Goal: Task Accomplishment & Management: Manage account settings

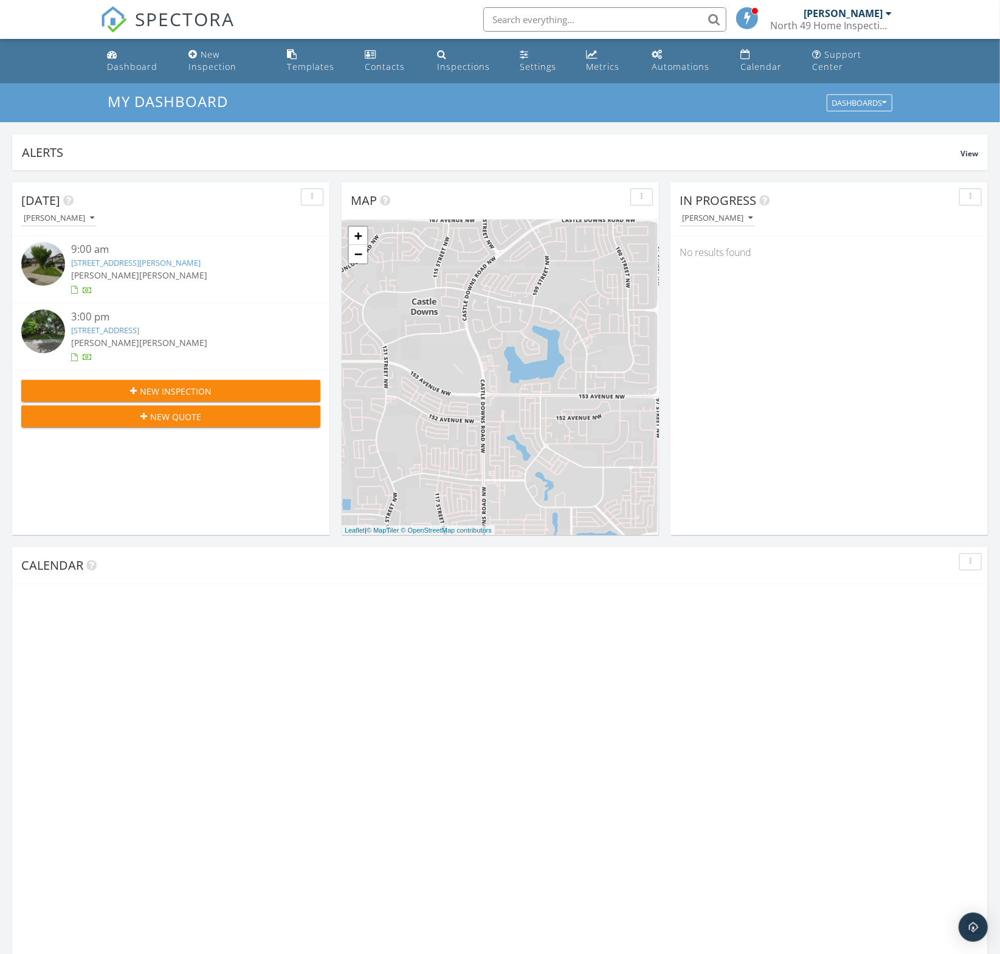
scroll to position [287, 0]
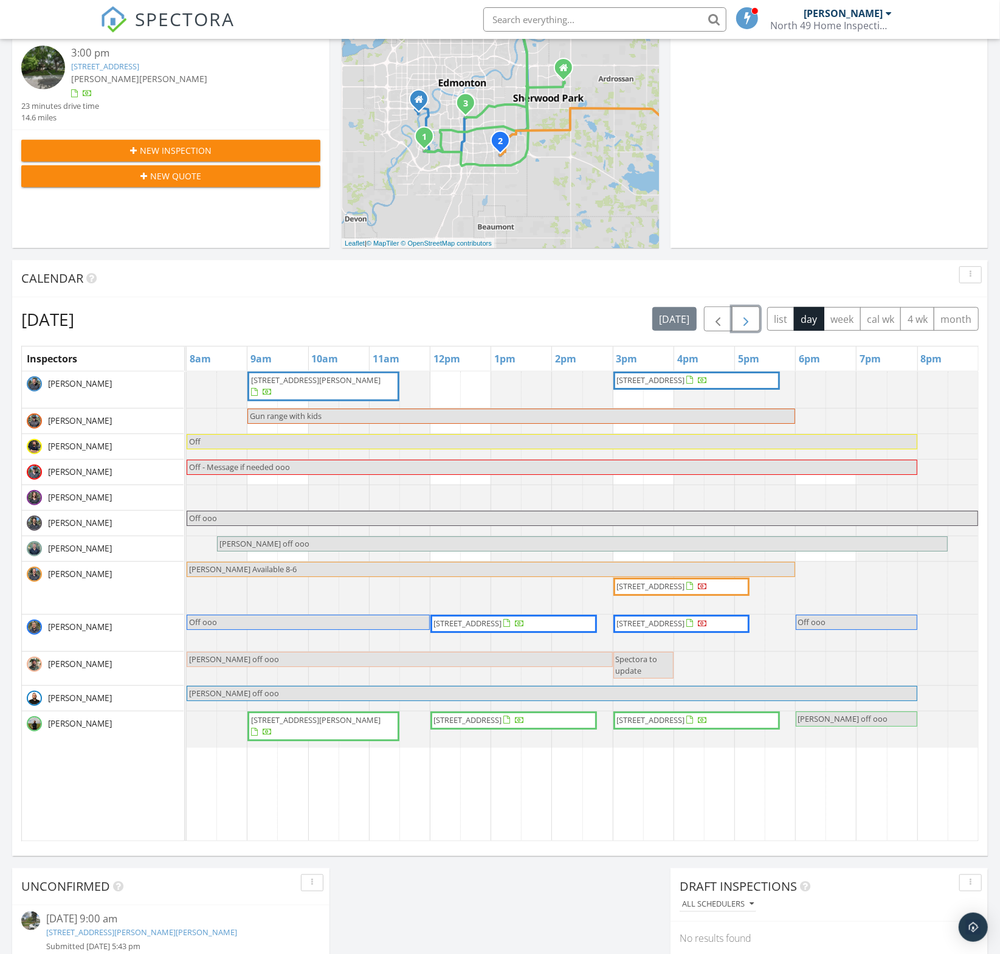
click at [743, 314] on span "button" at bounding box center [746, 319] width 15 height 15
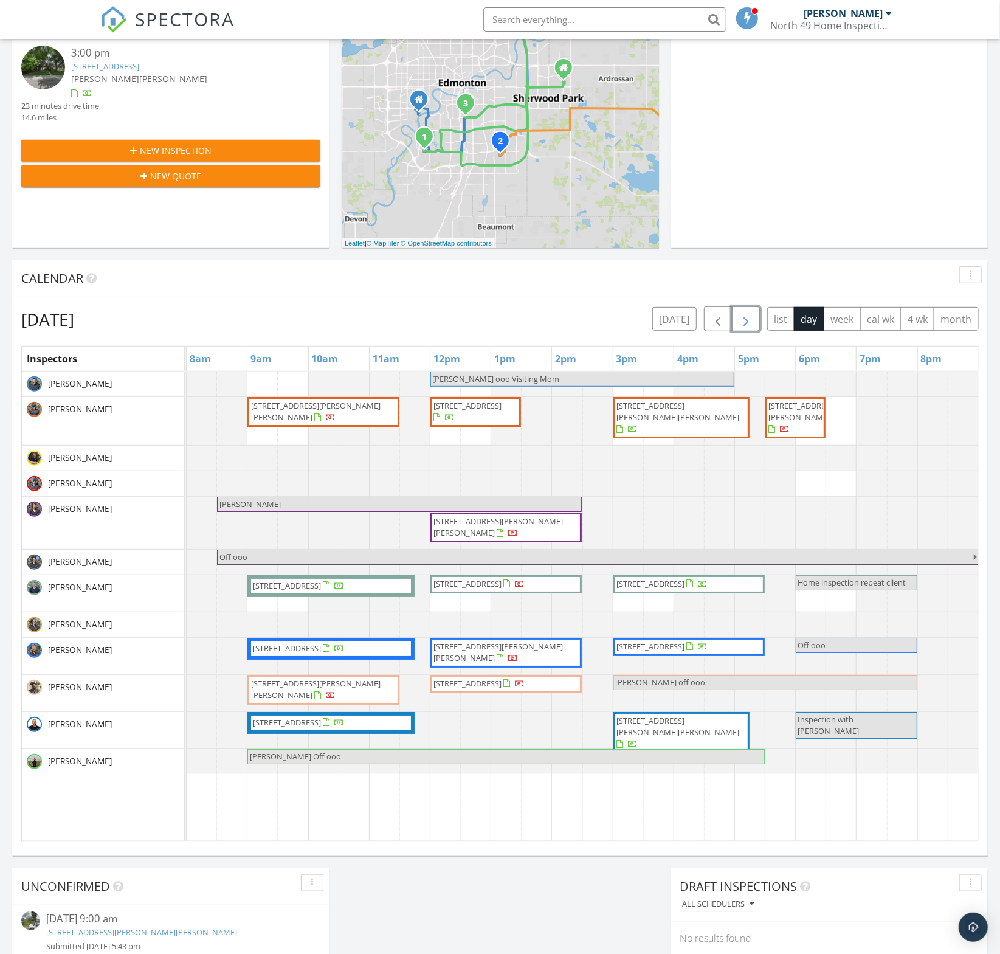
click at [743, 314] on span "button" at bounding box center [746, 319] width 15 height 15
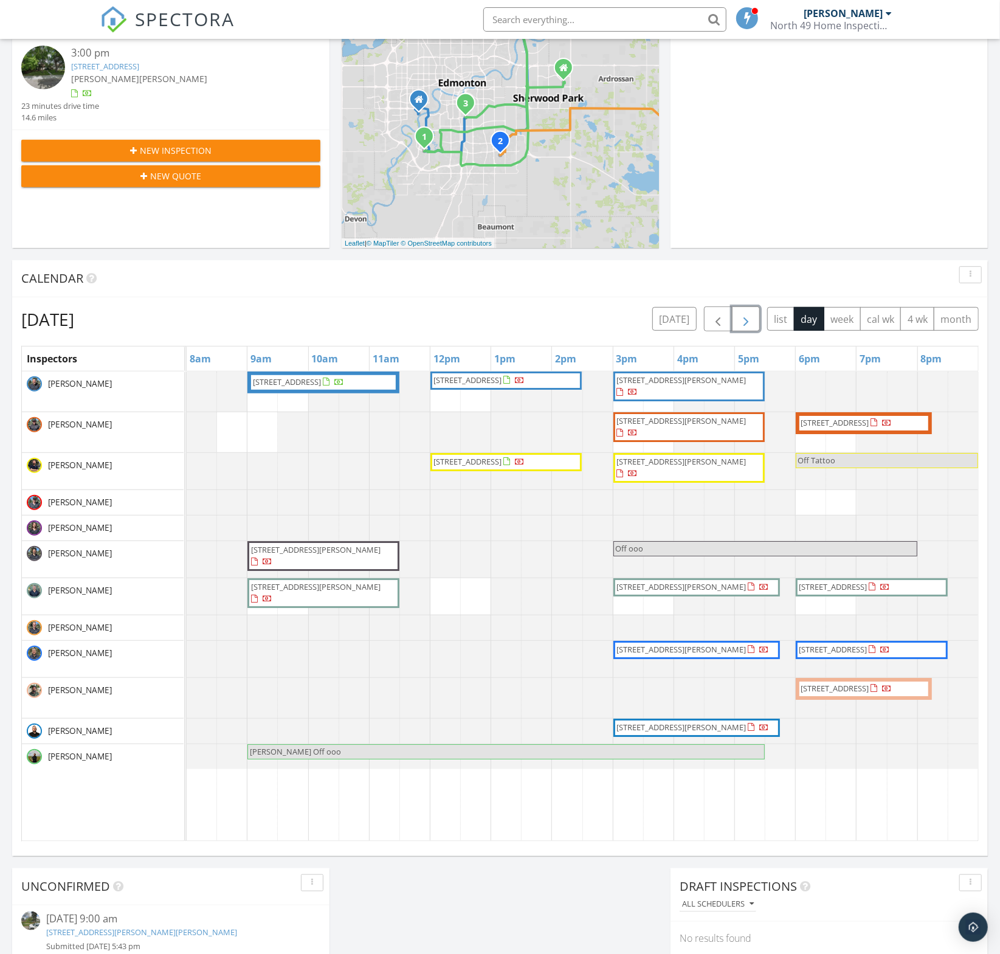
click at [319, 389] on span "2528 204 St NW , Edmonton T6M 1N8" at bounding box center [299, 382] width 94 height 12
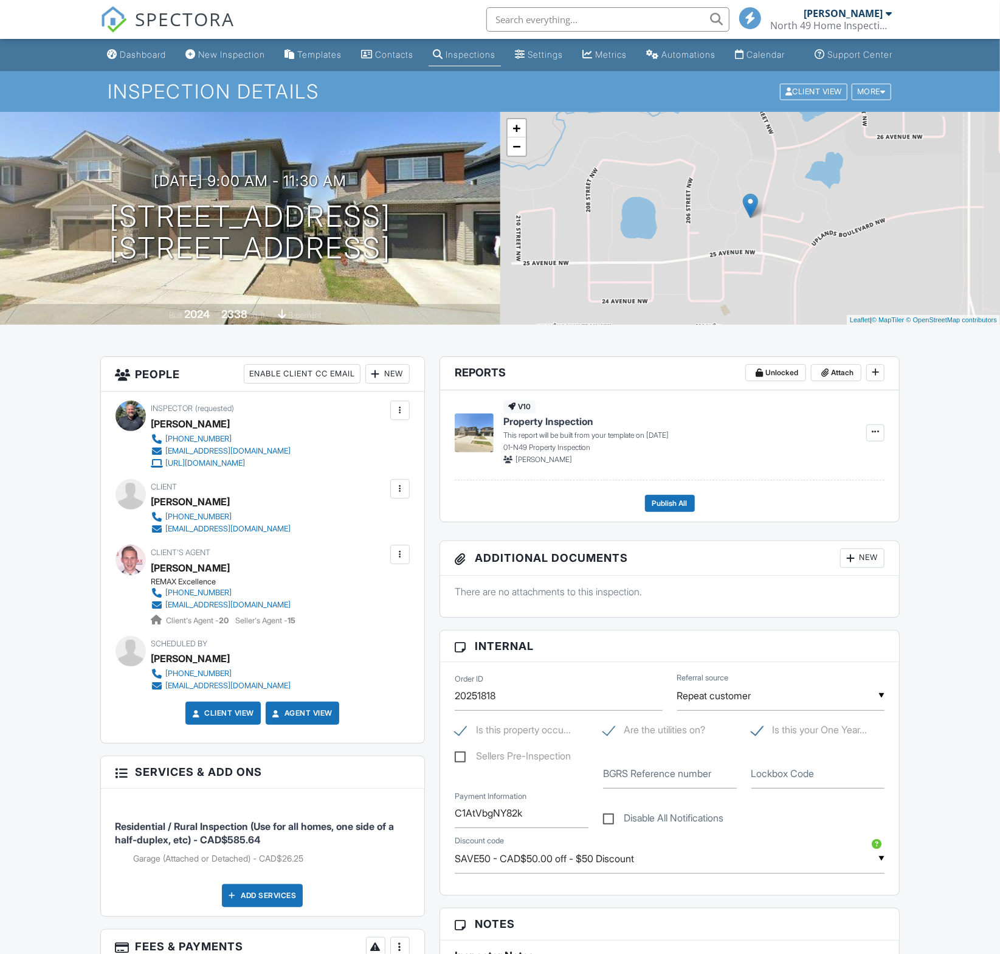
click at [868, 101] on div "Client View More Property Details Reschedule Reorder / Copy Share Cancel Delete…" at bounding box center [836, 91] width 114 height 19
click at [870, 100] on div "More" at bounding box center [872, 91] width 40 height 16
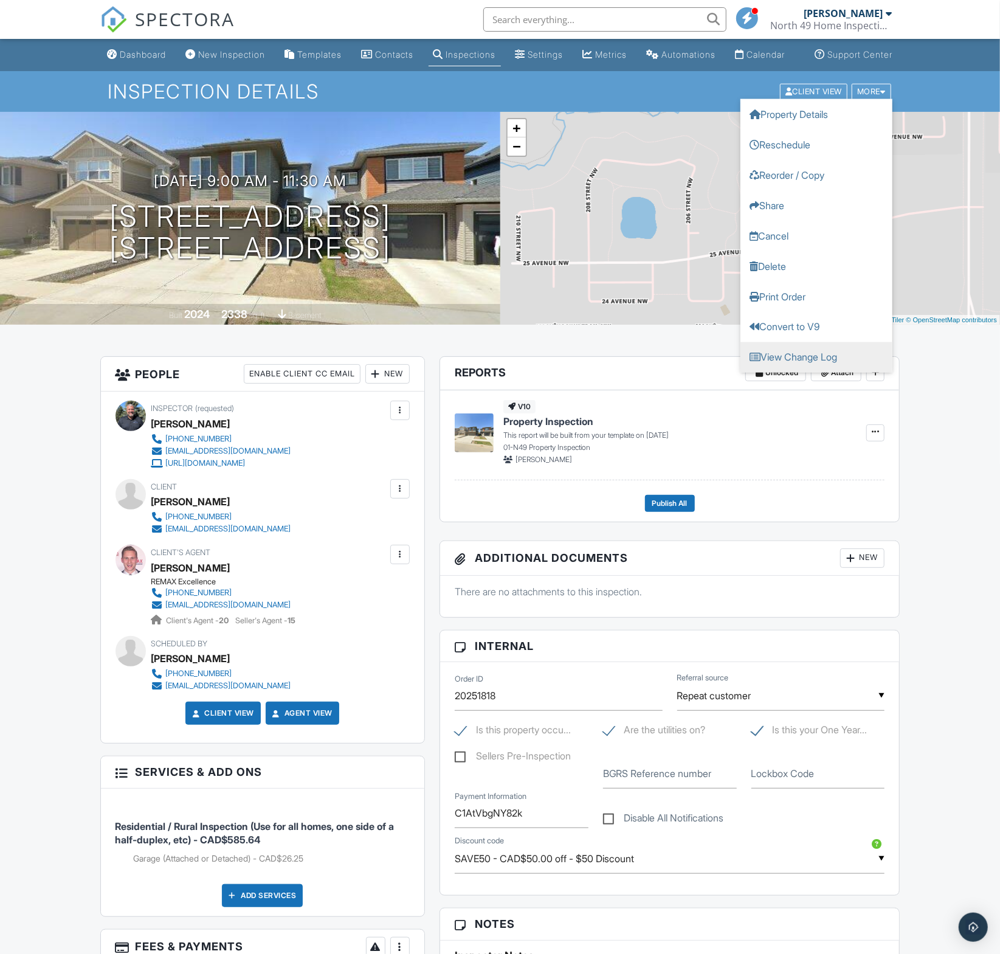
click at [831, 372] on link "View Change Log" at bounding box center [817, 357] width 152 height 30
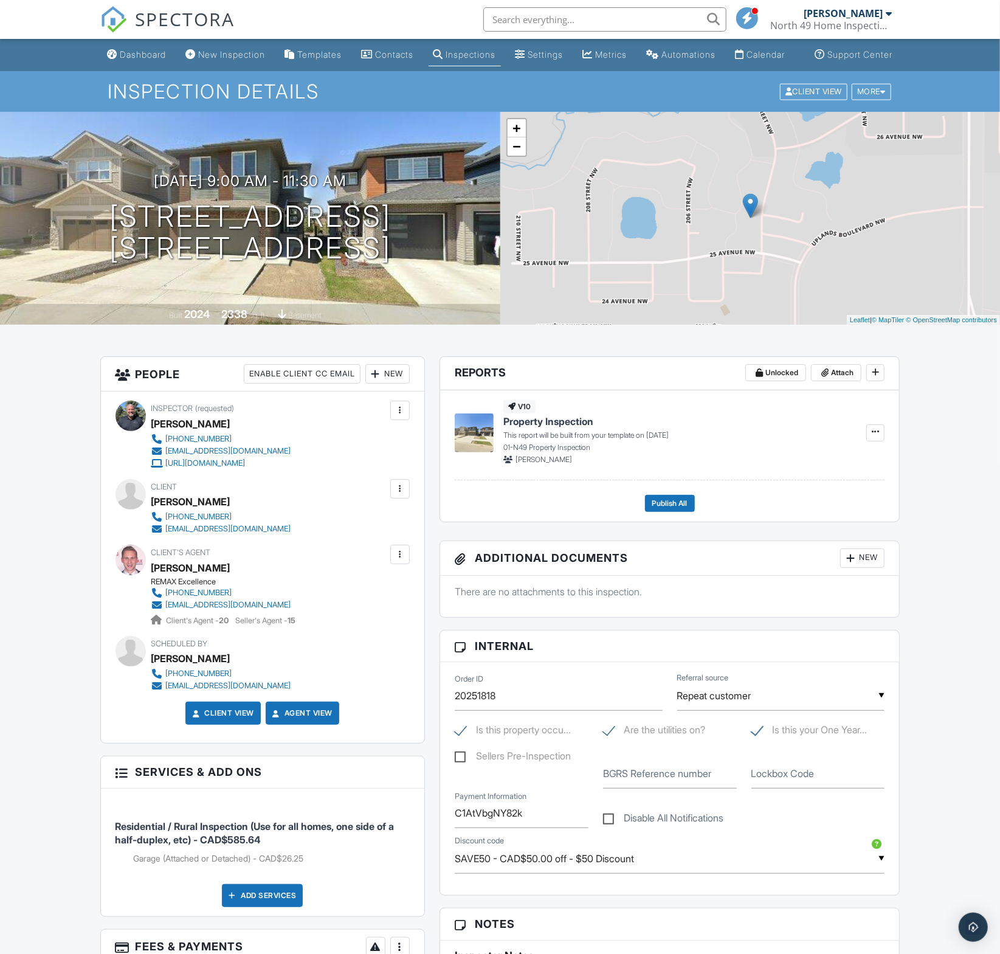
scroll to position [1, 0]
click at [392, 378] on div "New" at bounding box center [387, 373] width 44 height 19
click at [405, 421] on li "Inspector" at bounding box center [432, 410] width 120 height 30
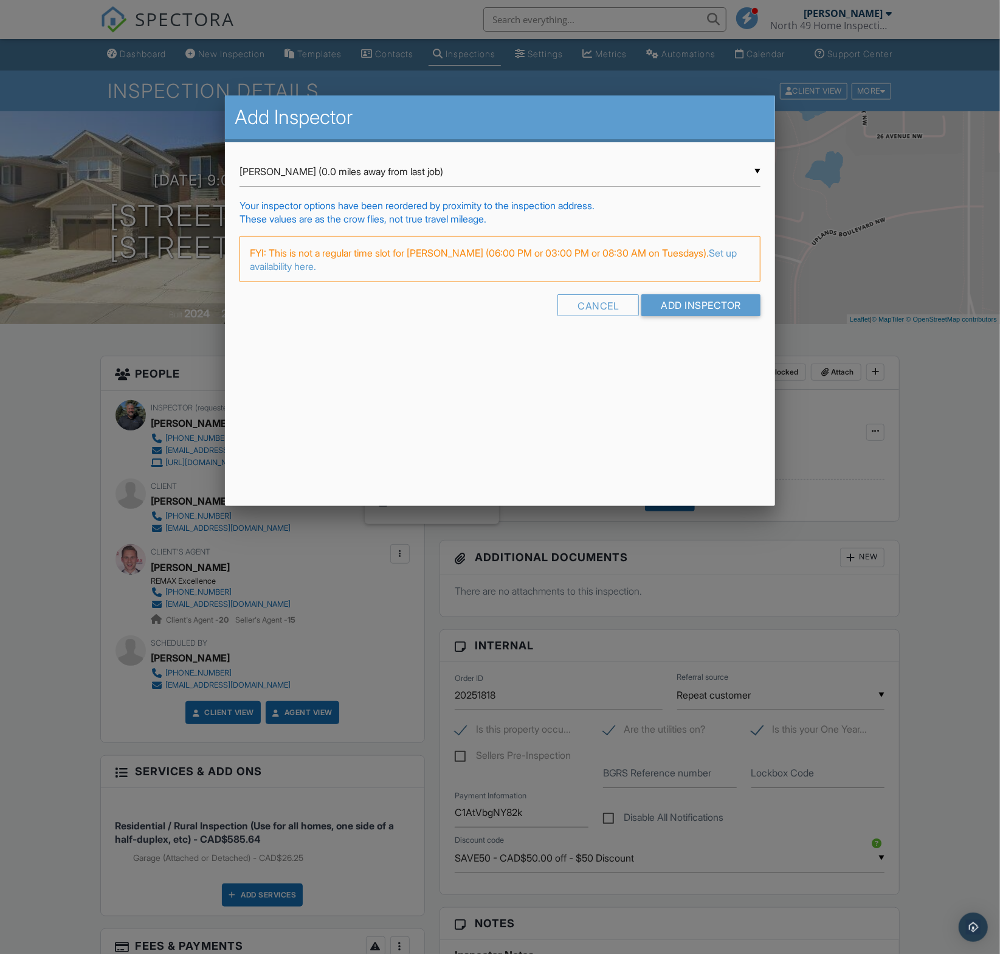
click at [336, 171] on div "▼ David Bier (0.0 miles away from last job) David Bier (0.0 miles away from las…" at bounding box center [500, 172] width 521 height 30
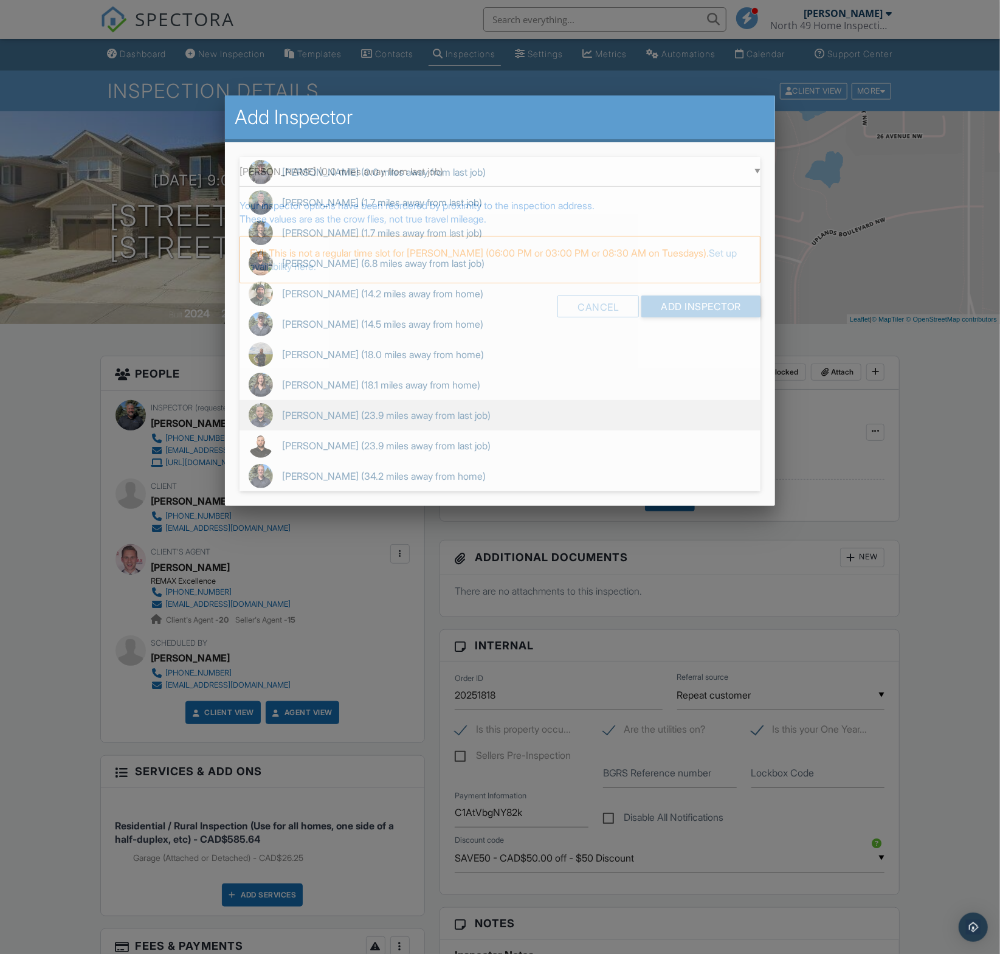
click at [365, 414] on span "Sam Yassin (23.9 miles away from last job)" at bounding box center [500, 415] width 521 height 30
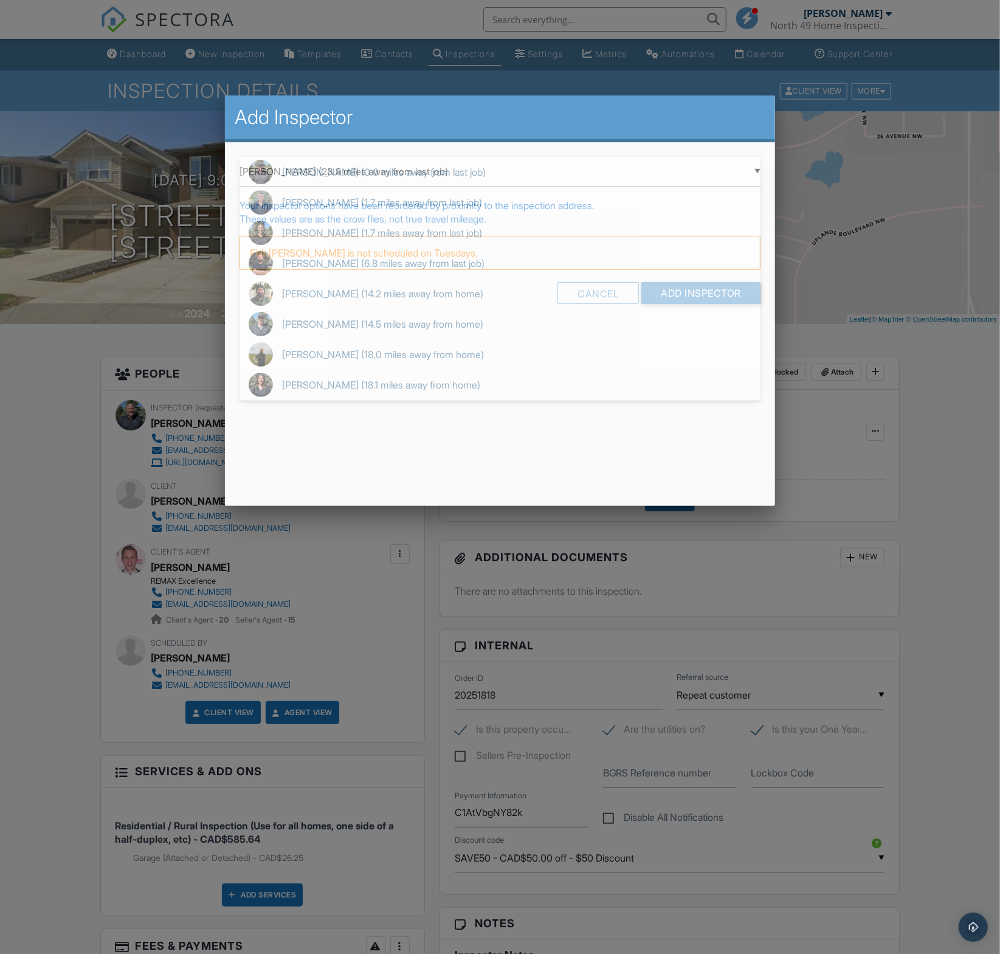
scroll to position [5, 0]
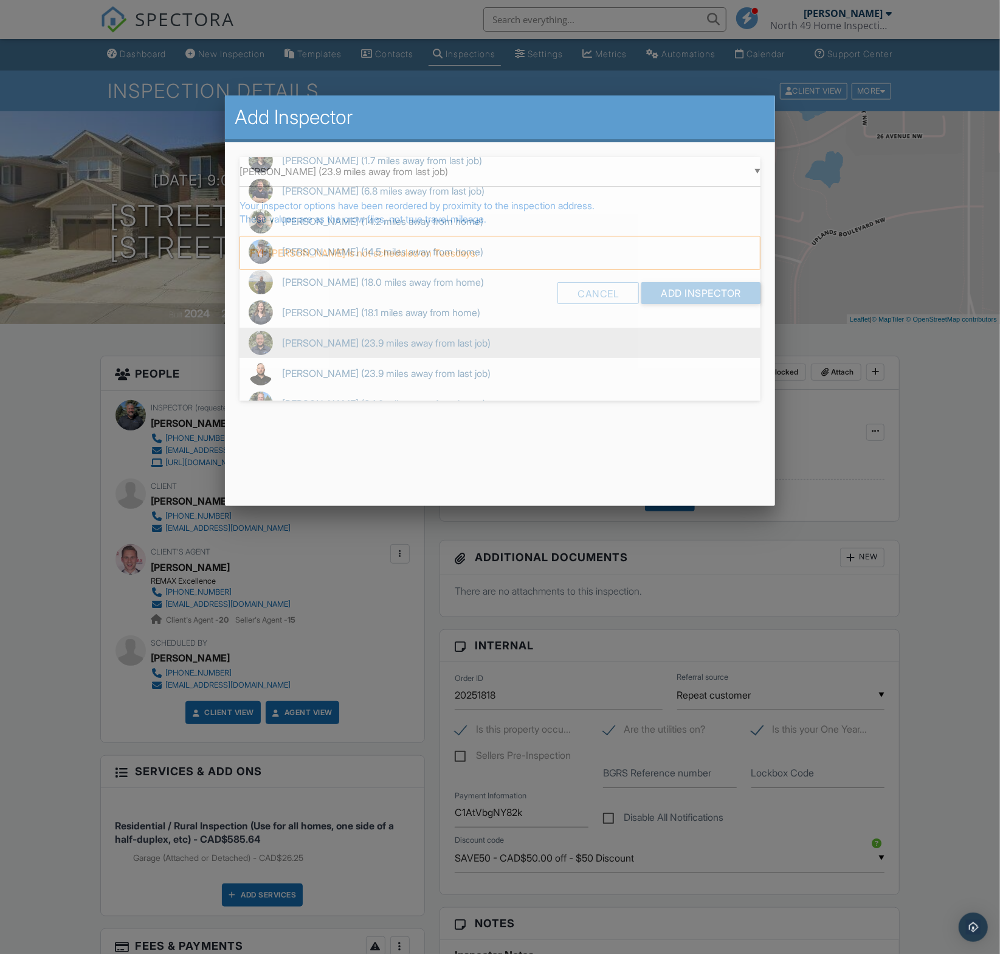
click at [527, 179] on div "▼ Sam Yassin (23.9 miles away from last job) David Bier (0.0 miles away from la…" at bounding box center [500, 172] width 521 height 30
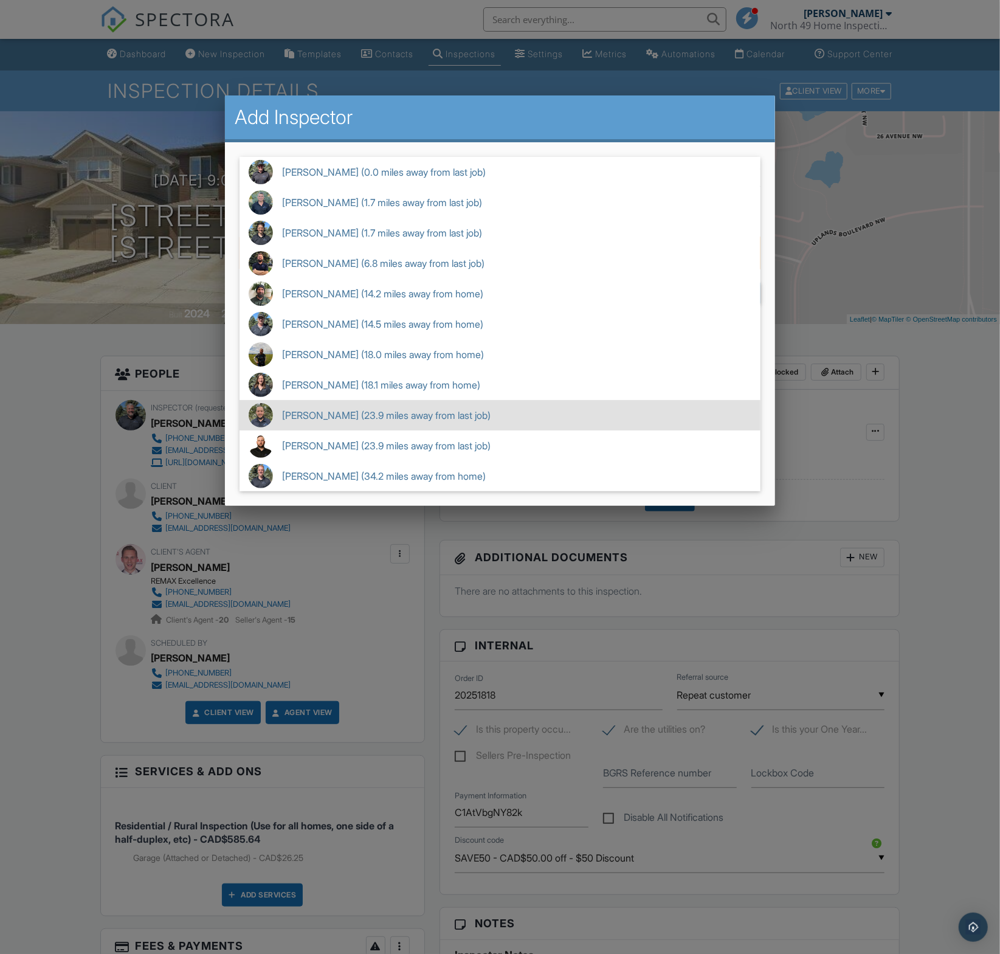
scroll to position [0, 0]
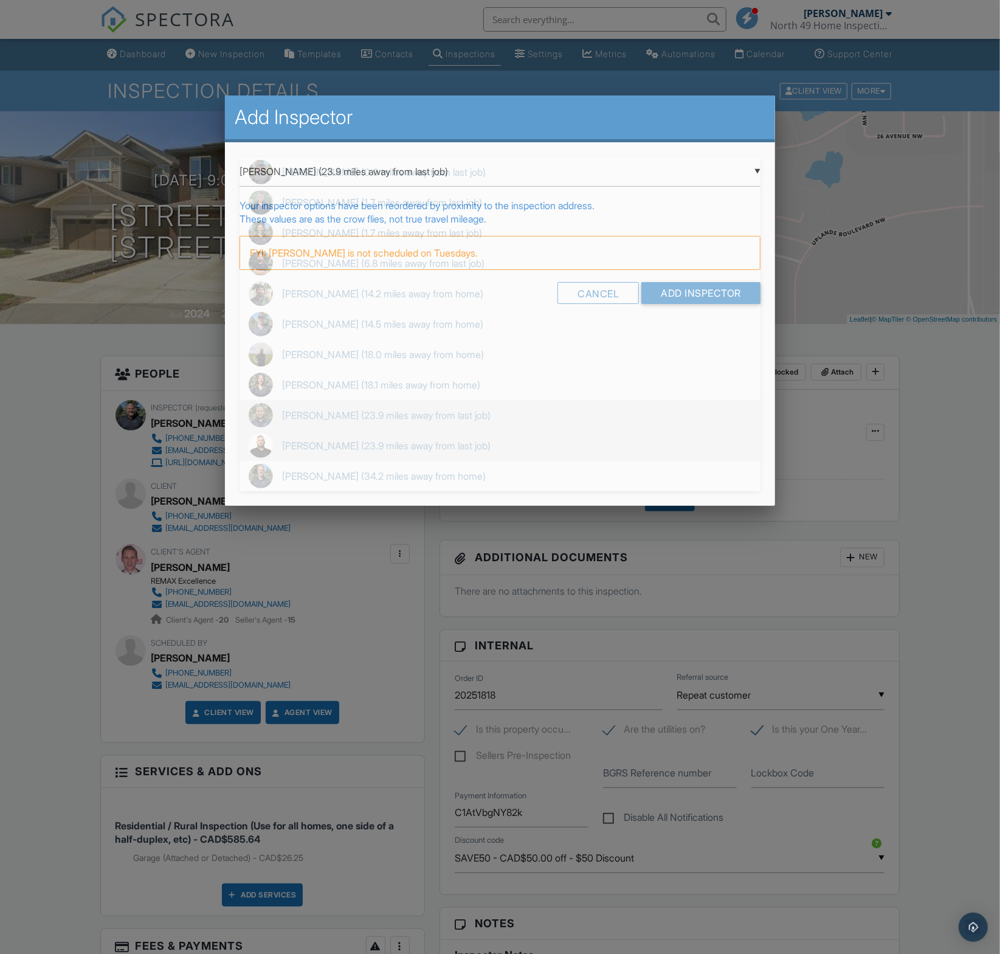
click at [431, 449] on span "Ken Greene (23.9 miles away from last job)" at bounding box center [500, 446] width 521 height 30
type input "Ken Greene (23.9 miles away from last job)"
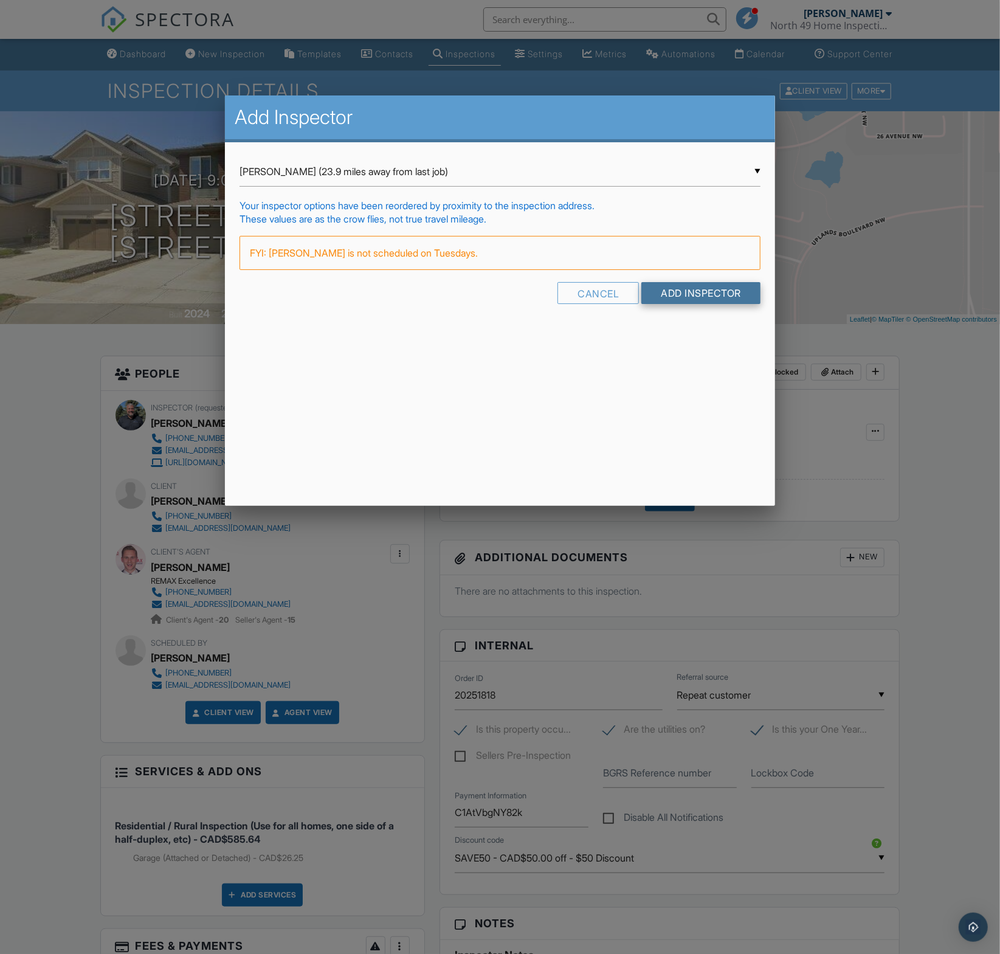
click at [752, 290] on input "Add Inspector" at bounding box center [701, 293] width 119 height 22
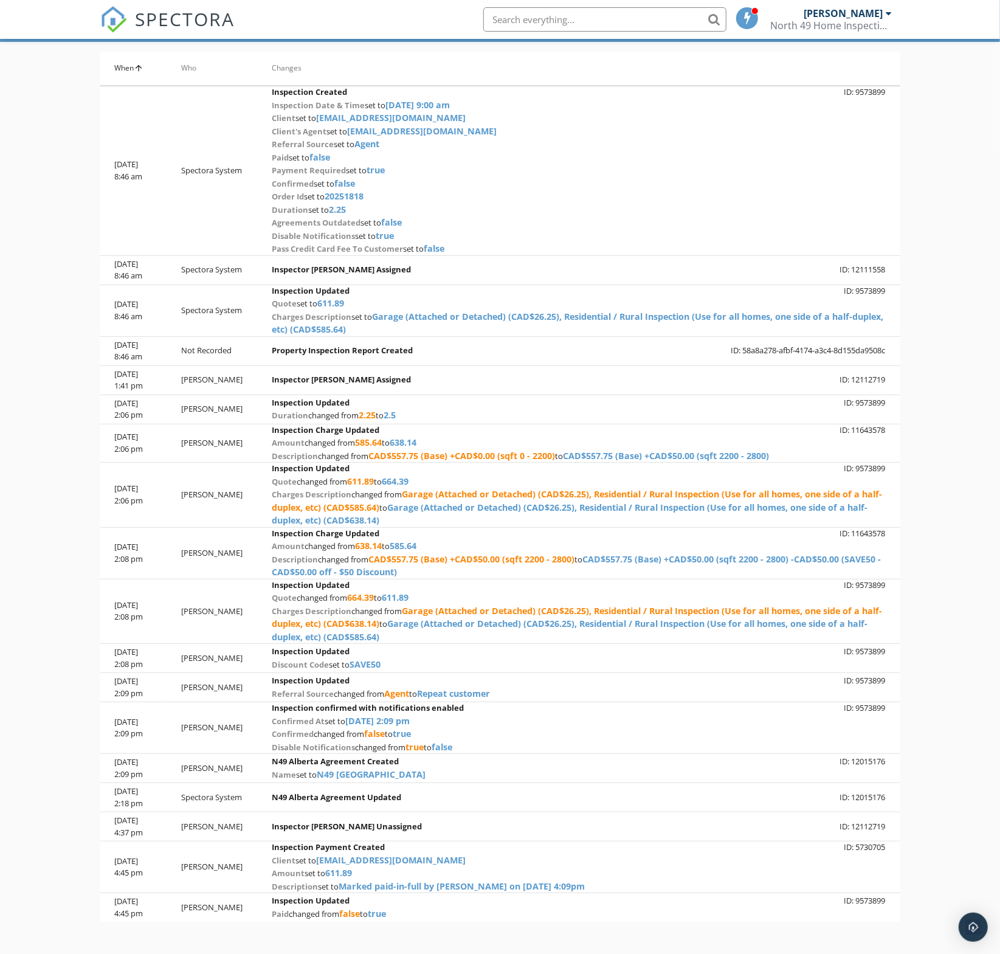
scroll to position [83, 0]
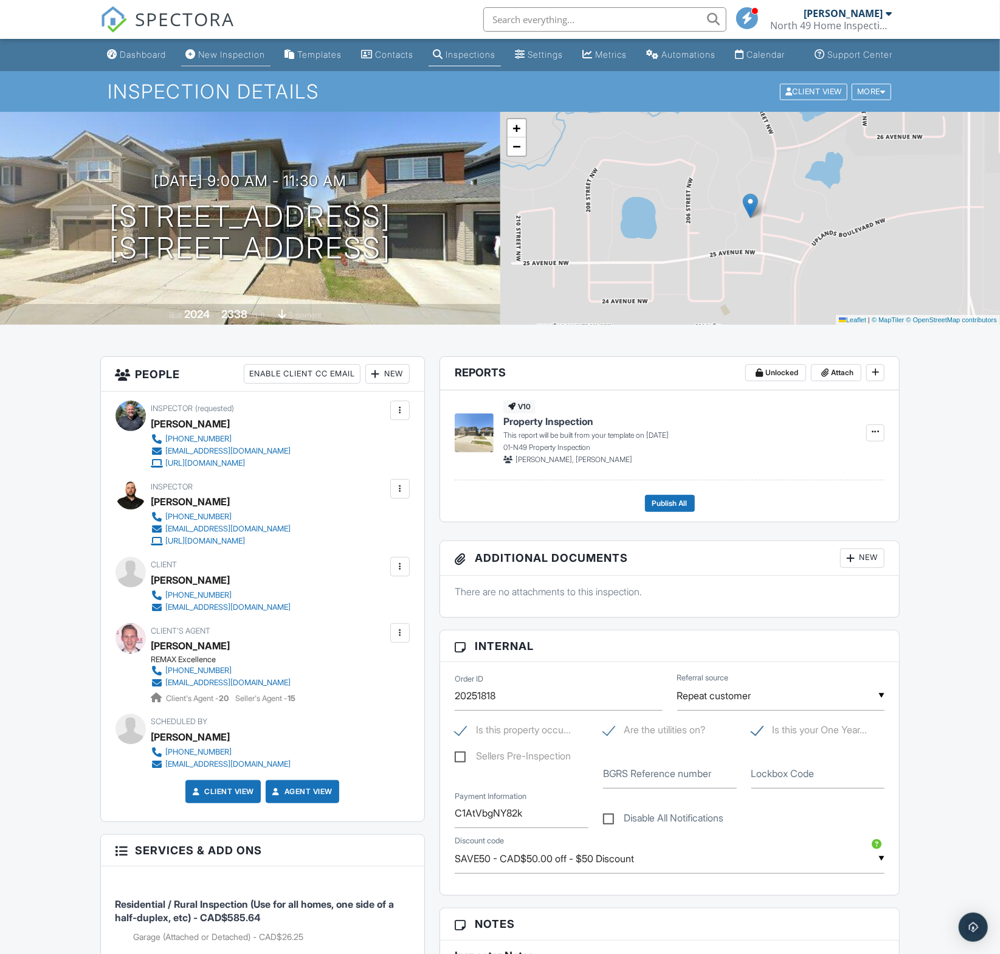
click at [209, 60] on div "New Inspection" at bounding box center [232, 54] width 67 height 10
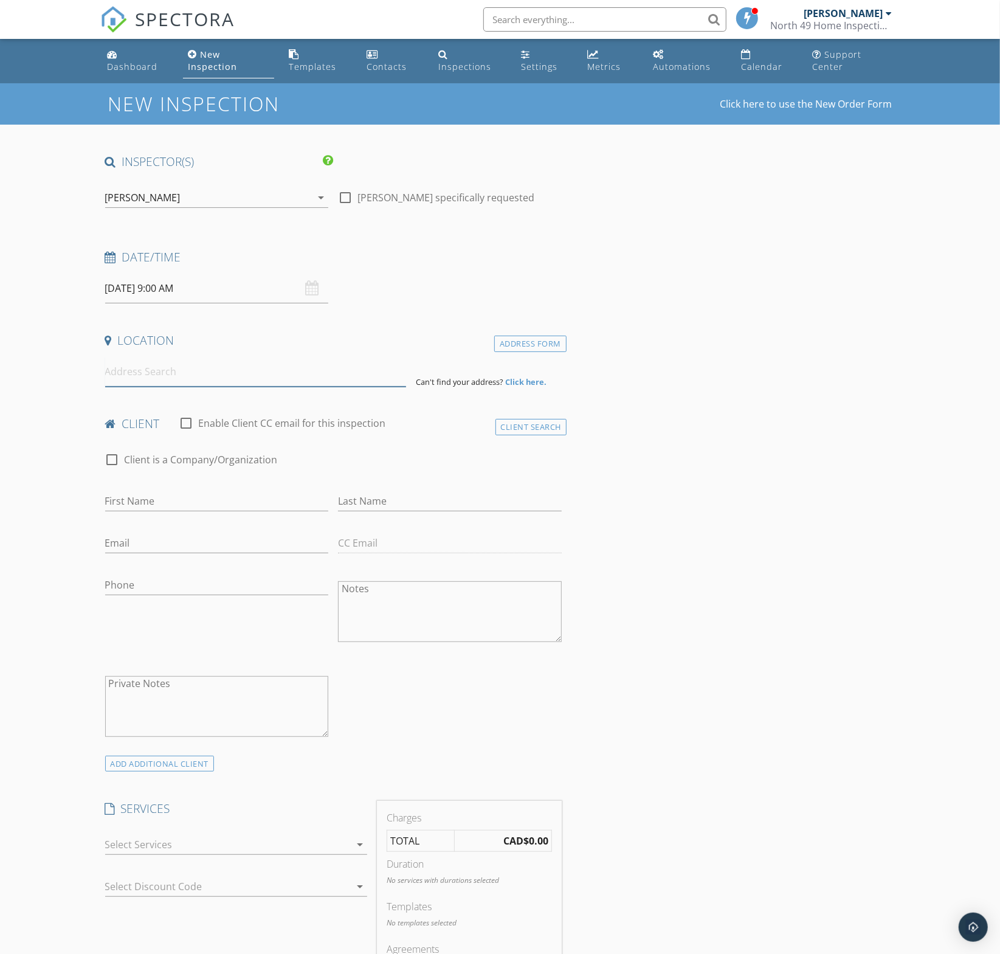
click at [191, 373] on input at bounding box center [256, 372] width 302 height 30
paste input "15208 58 ST NW"
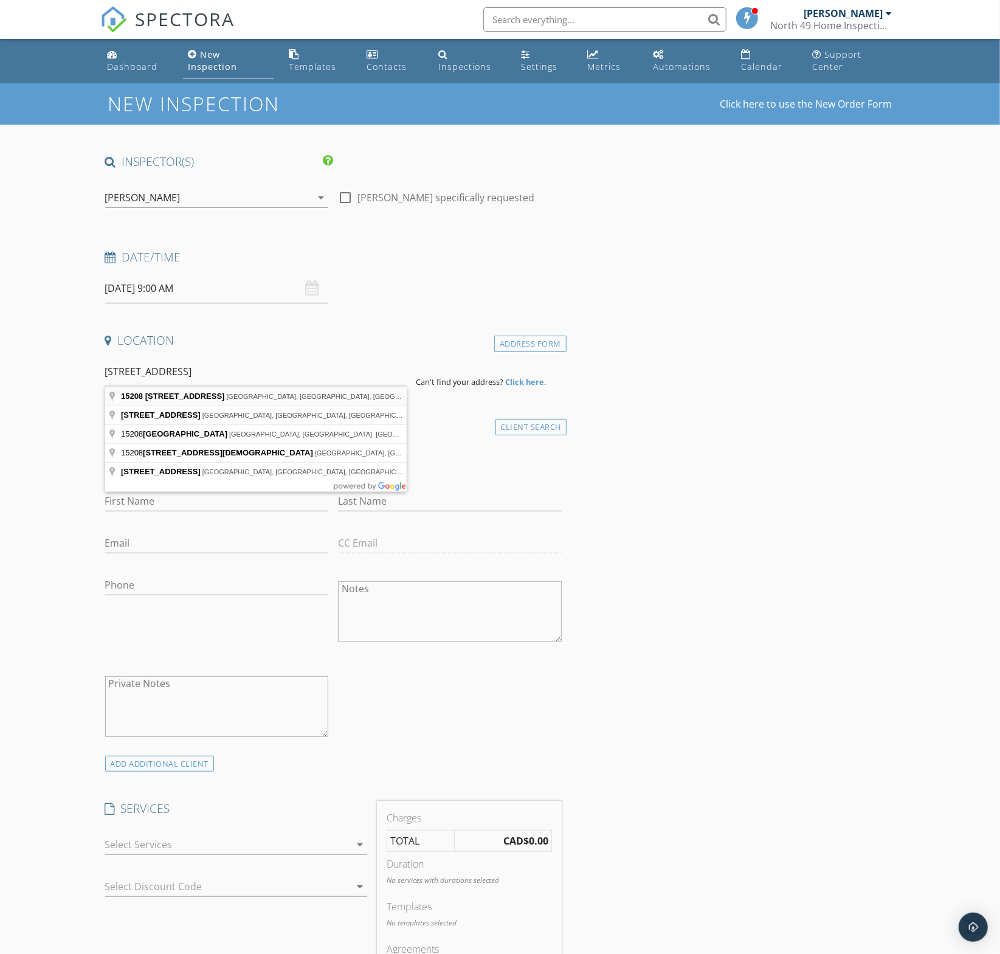
type input "15208 58 St NW, Edmonton, AB, Canada"
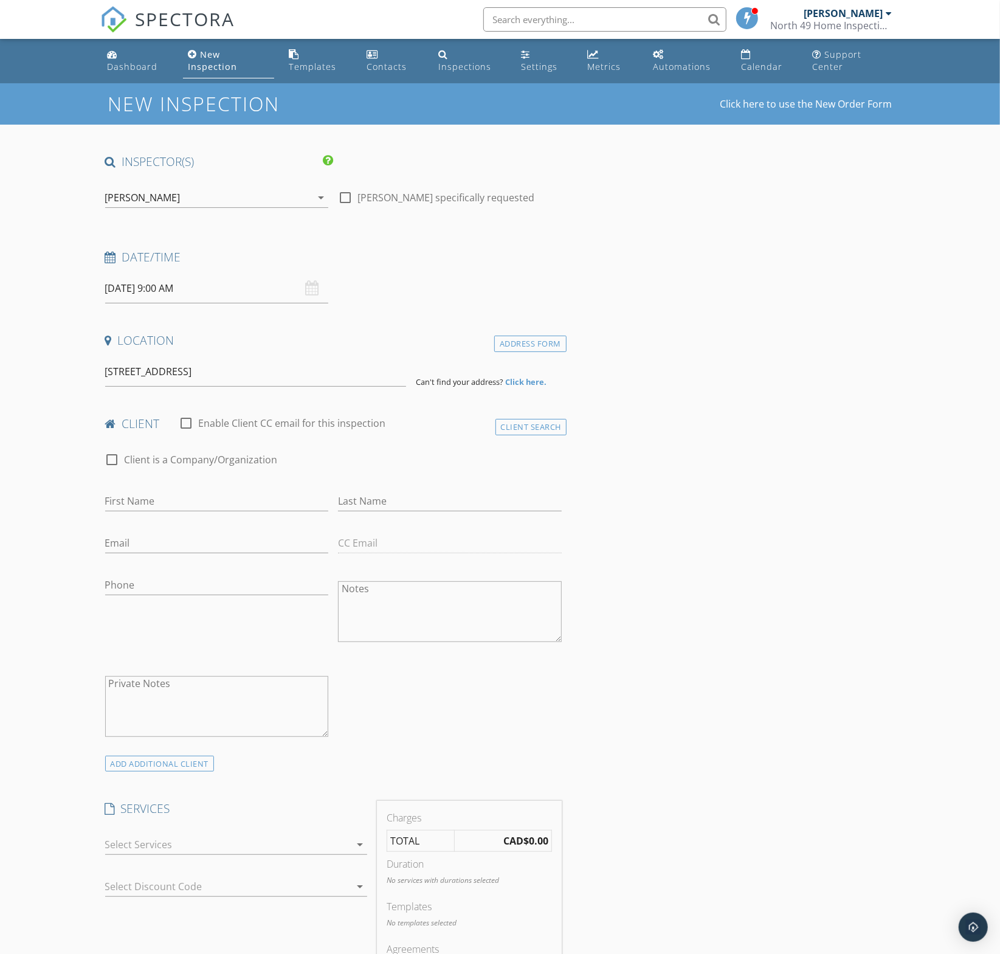
drag, startPoint x: 194, startPoint y: 396, endPoint x: 192, endPoint y: 384, distance: 13.0
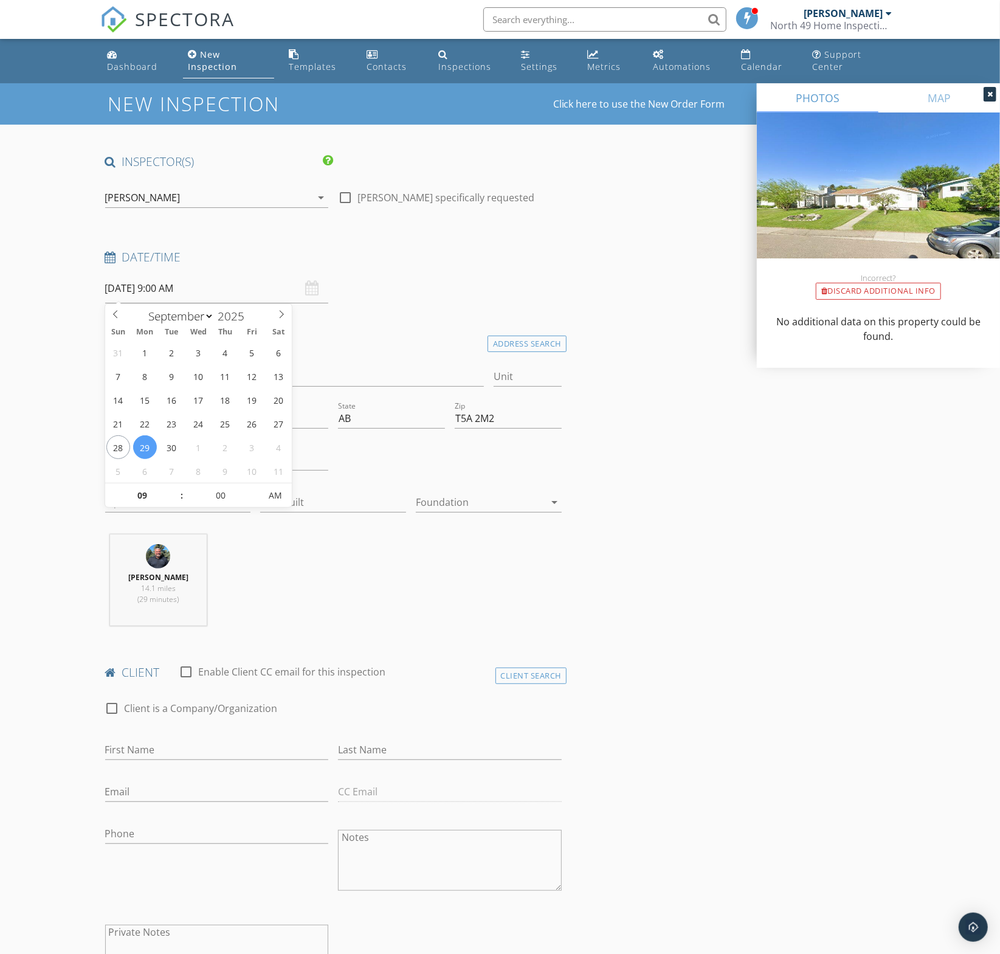
click at [151, 291] on input "09/29/2025 9:00 AM" at bounding box center [217, 289] width 224 height 30
type input "10"
type input "09/29/2025 10:00 AM"
click at [176, 489] on span at bounding box center [175, 489] width 9 height 12
type input "11"
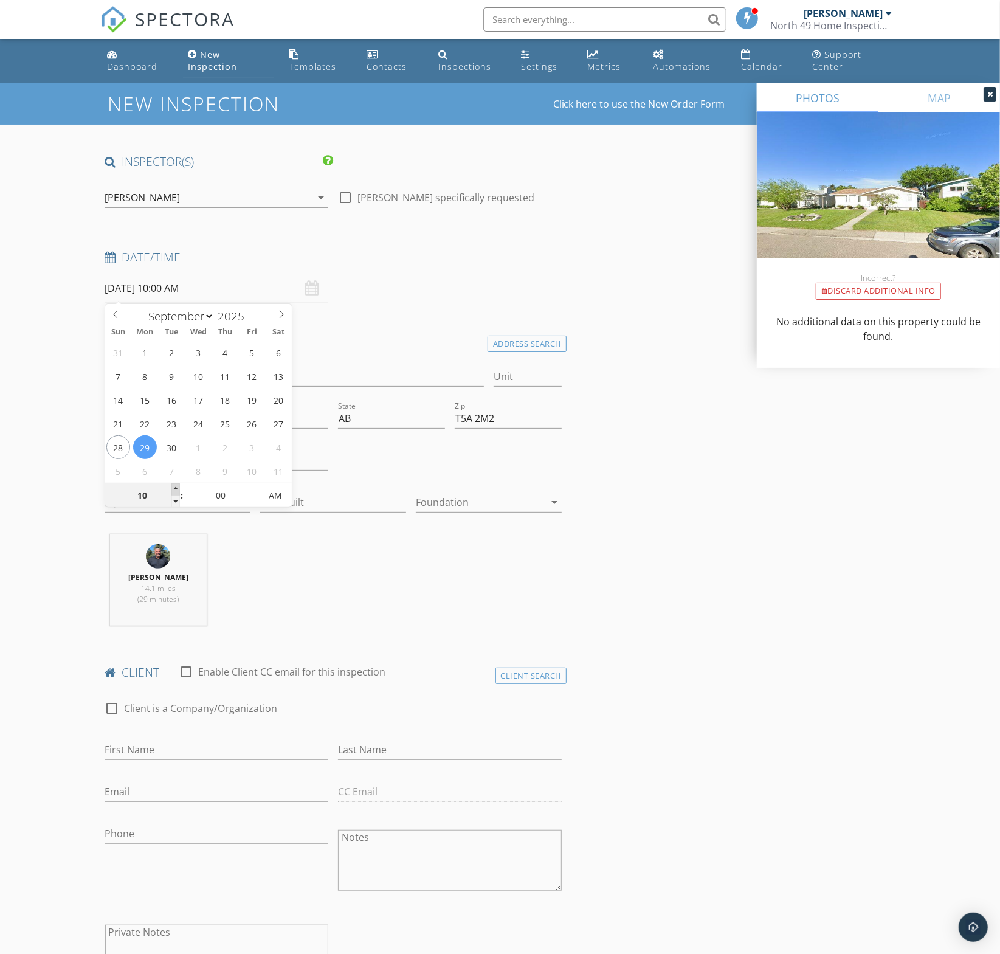
type input "09/29/2025 11:00 AM"
click at [176, 489] on span at bounding box center [175, 489] width 9 height 12
type input "12"
type input "09/29/2025 12:00 PM"
click at [176, 489] on span at bounding box center [175, 489] width 9 height 12
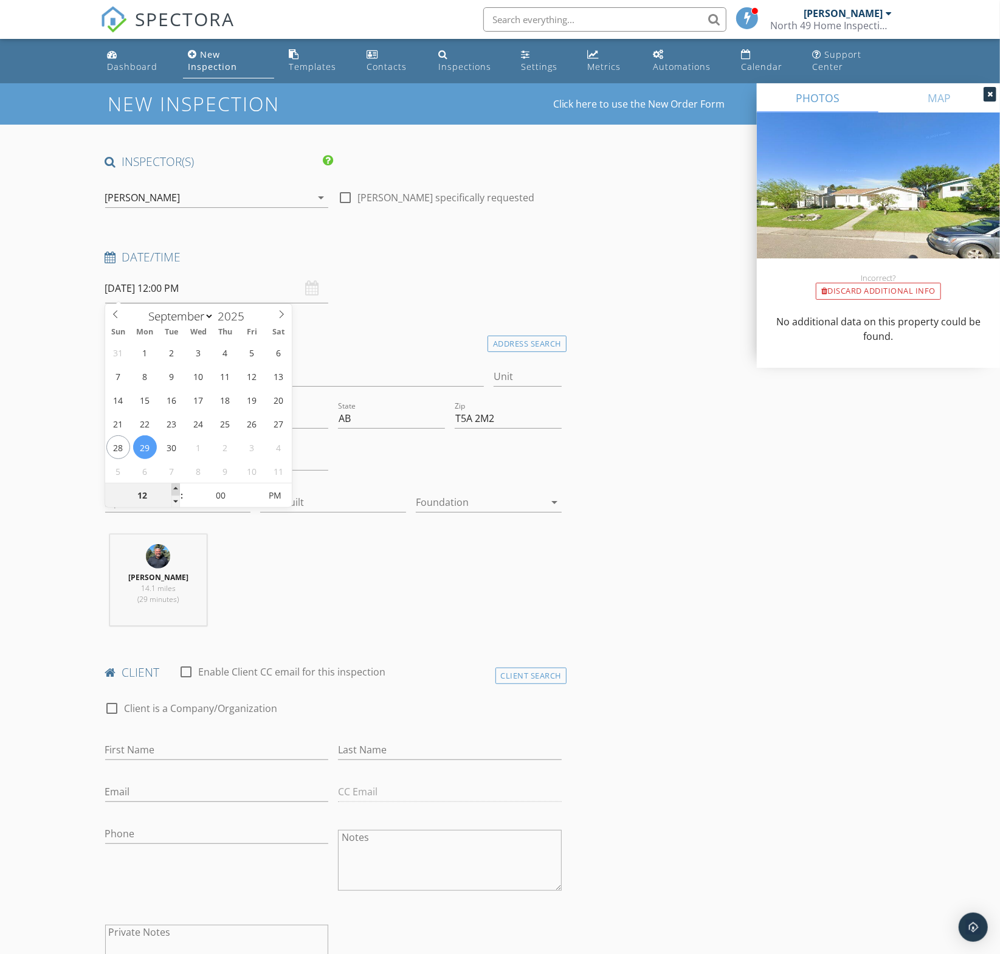
type input "01"
type input "09/29/2025 1:00 PM"
click at [176, 488] on span at bounding box center [175, 489] width 9 height 12
type input "02"
type input "09/29/2025 2:00 PM"
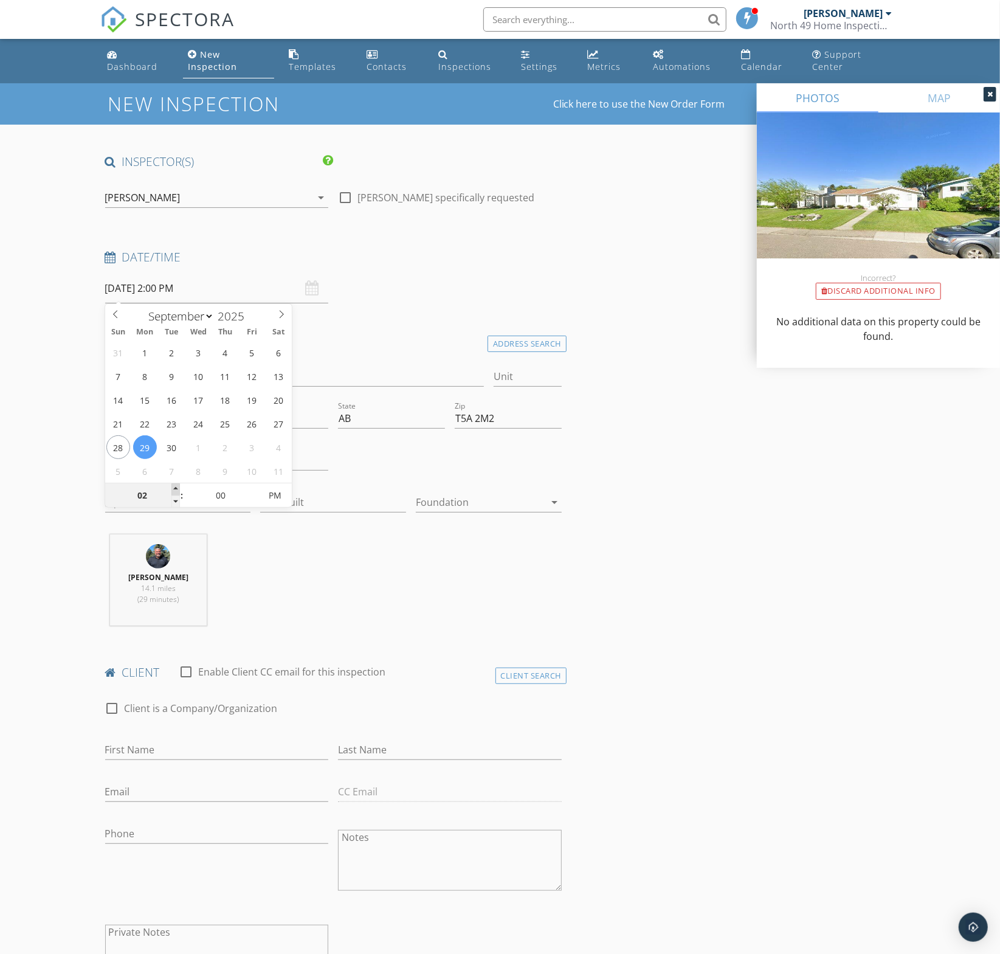
click at [176, 488] on span at bounding box center [175, 489] width 9 height 12
type input "03"
type input "09/29/2025 3:00 PM"
click at [176, 488] on span at bounding box center [175, 489] width 9 height 12
type input "04"
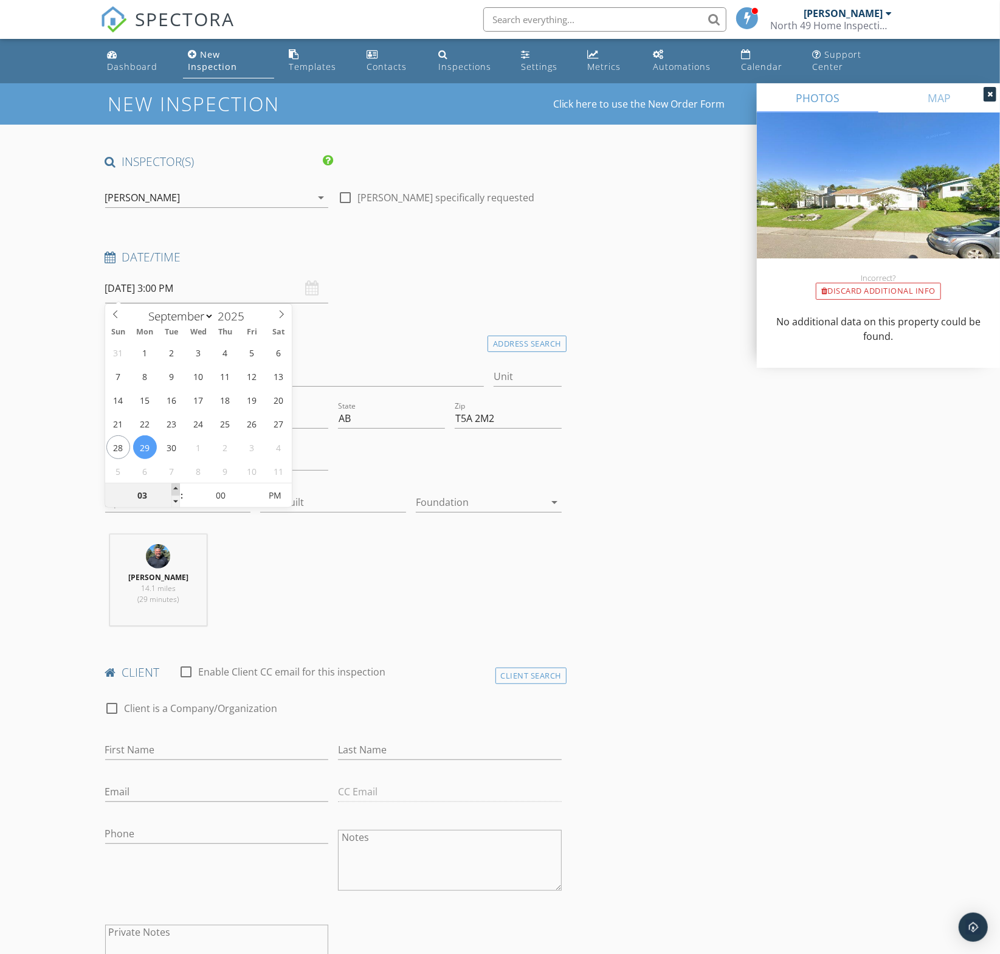
type input "09/29/2025 4:00 PM"
click at [176, 488] on span at bounding box center [175, 489] width 9 height 12
type input "05"
type input "09/29/2025 5:00 PM"
click at [176, 489] on span at bounding box center [175, 489] width 9 height 12
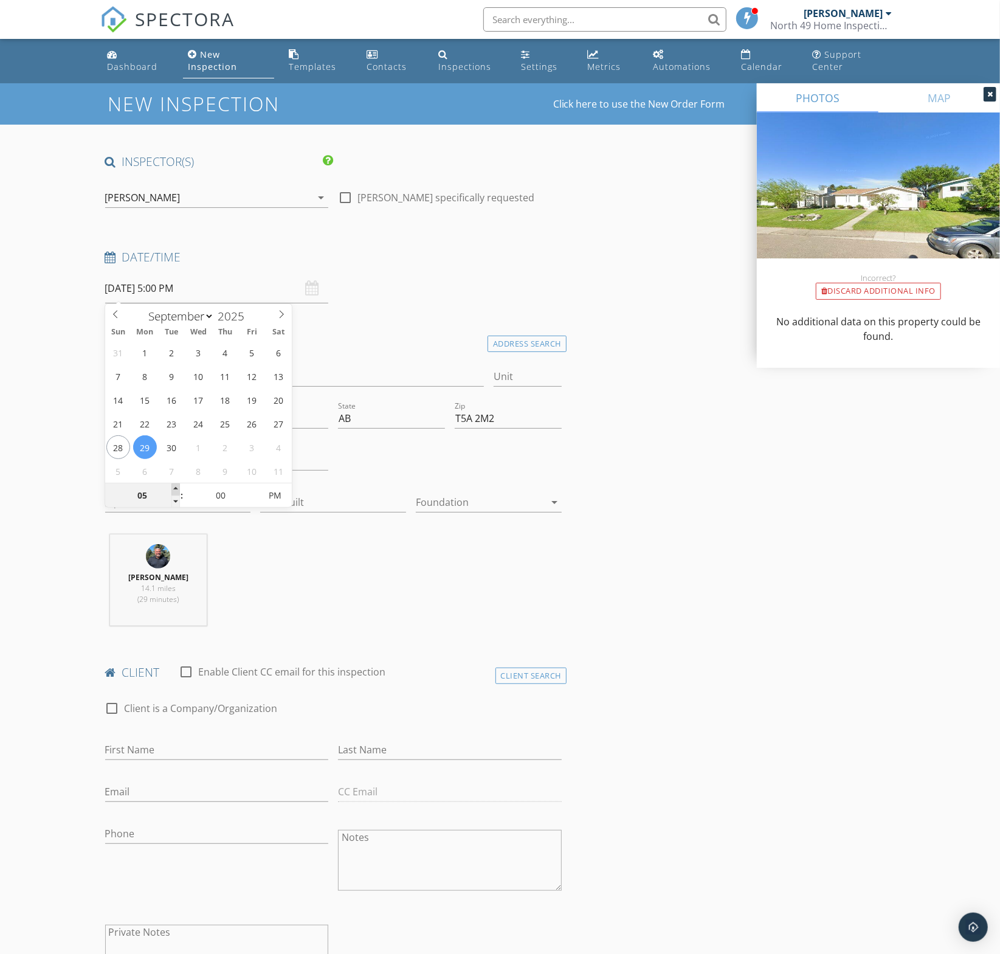
type input "06"
type input "09/29/2025 6:00 PM"
click at [176, 489] on span at bounding box center [175, 489] width 9 height 12
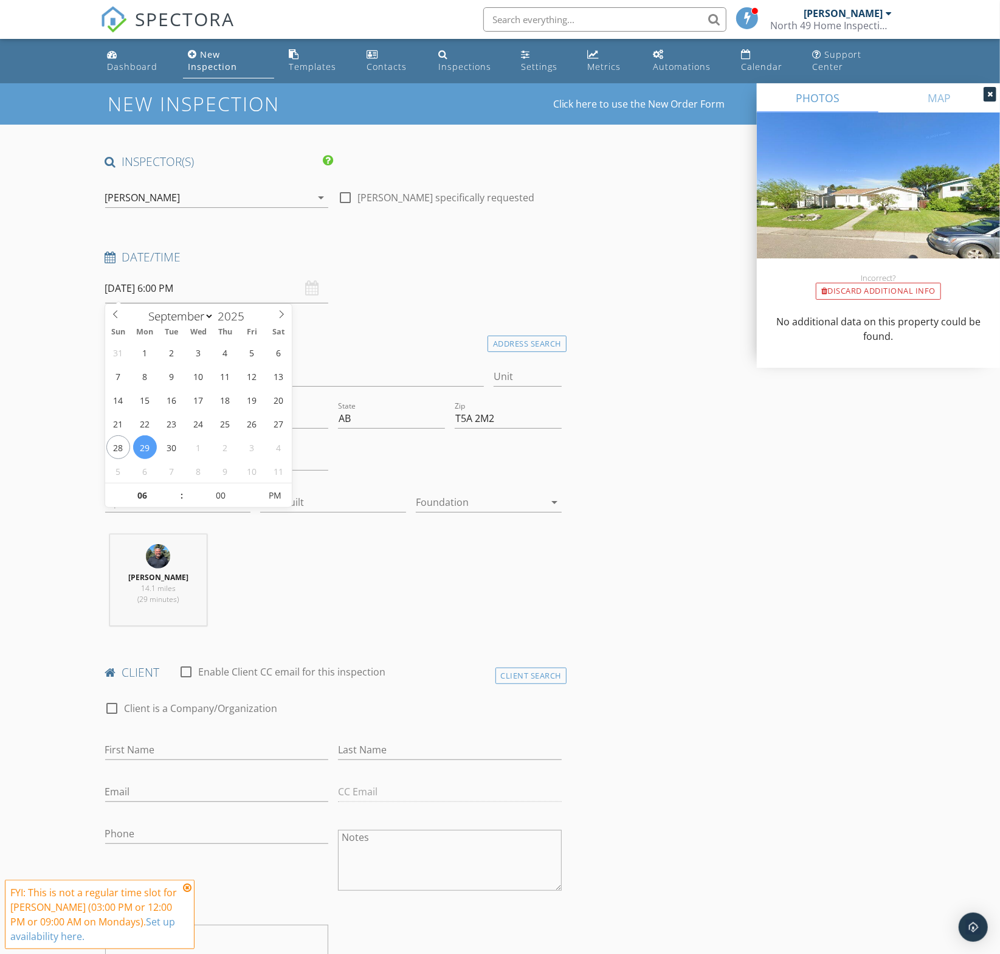
click at [231, 191] on div "[PERSON_NAME]" at bounding box center [208, 197] width 207 height 19
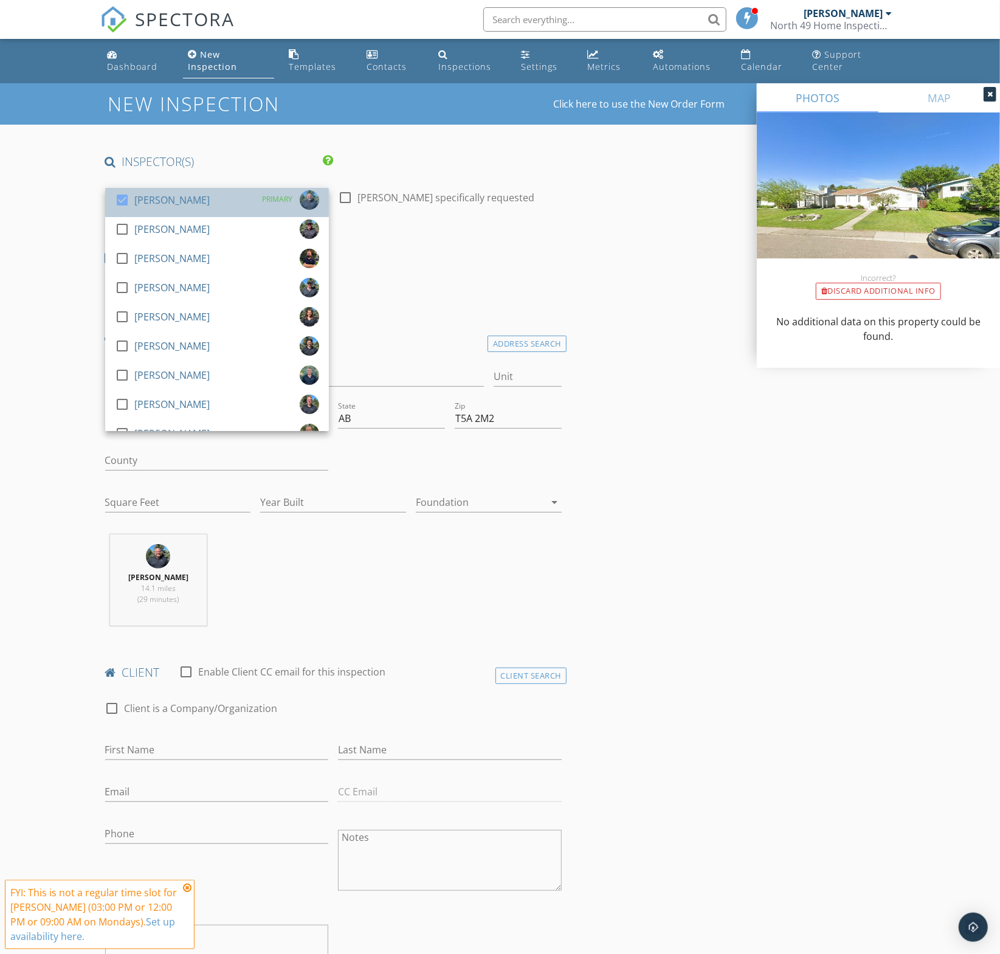
click at [231, 191] on div "check_box Brent Podruzny PRIMARY" at bounding box center [217, 202] width 204 height 24
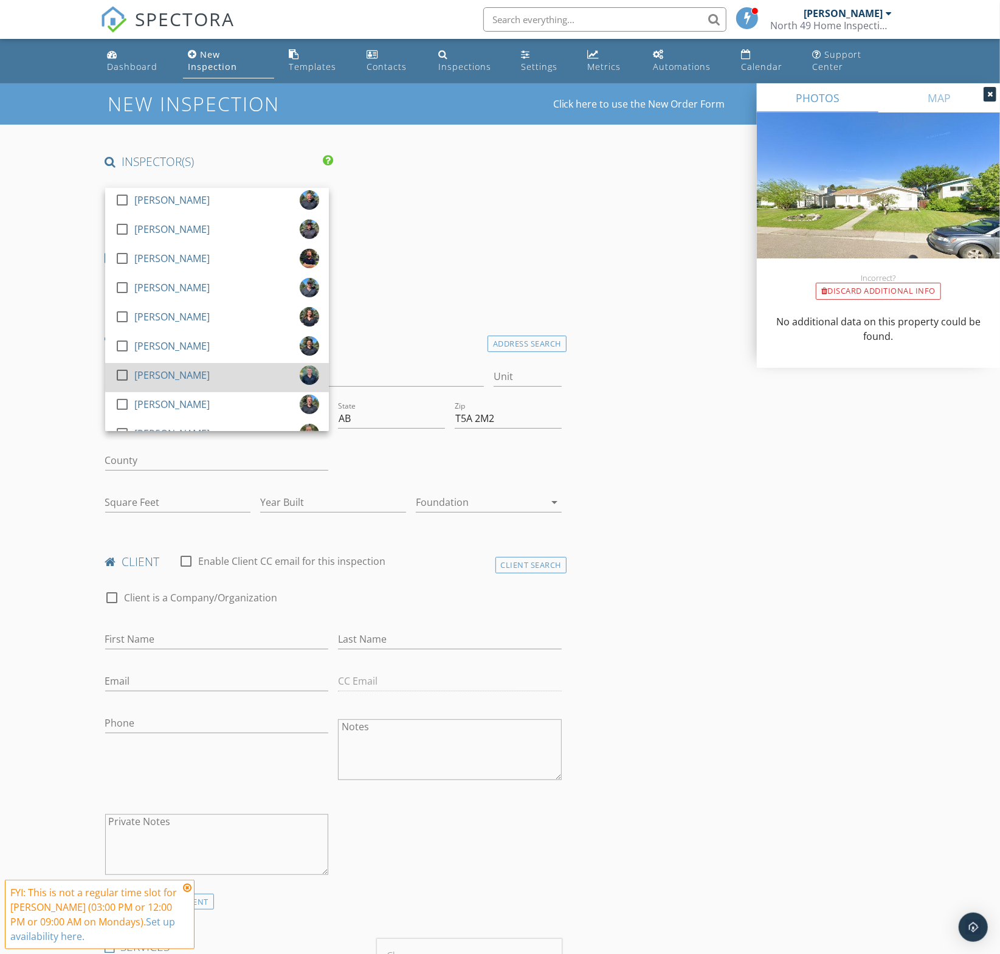
click at [181, 370] on div "[PERSON_NAME]" at bounding box center [171, 374] width 75 height 19
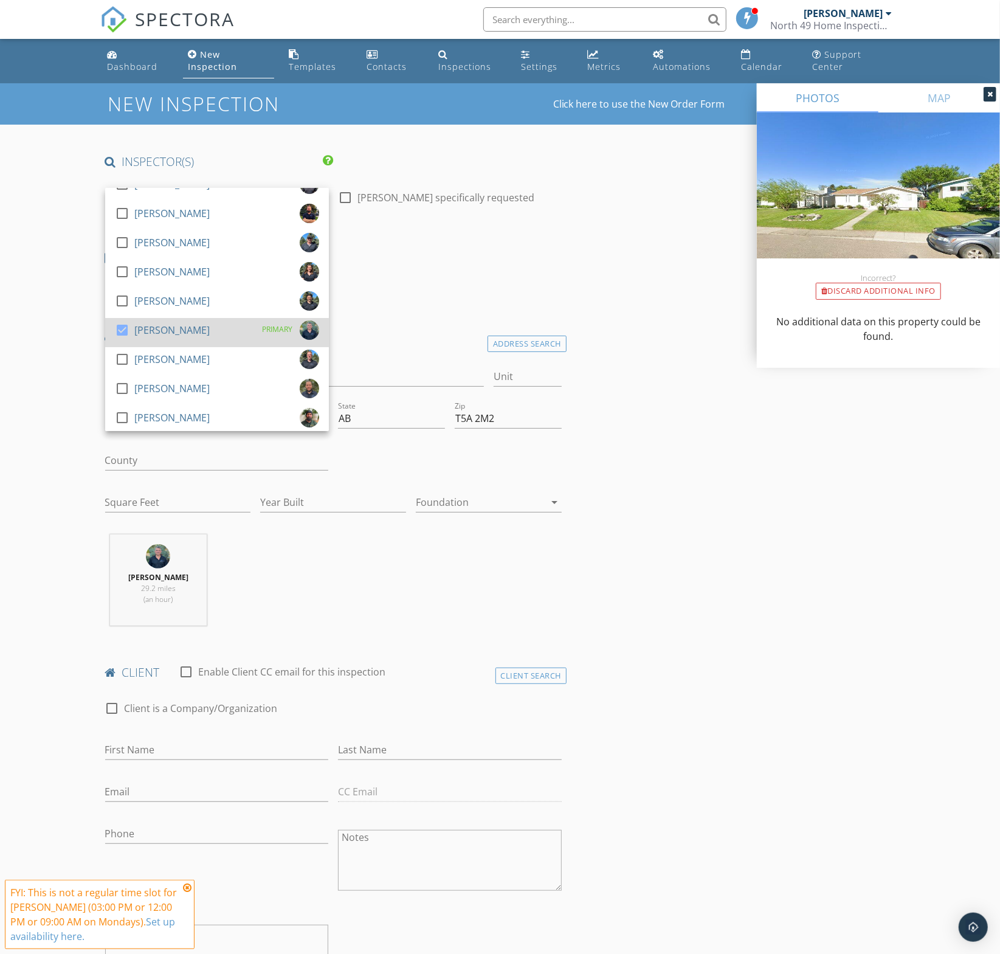
scroll to position [107, 0]
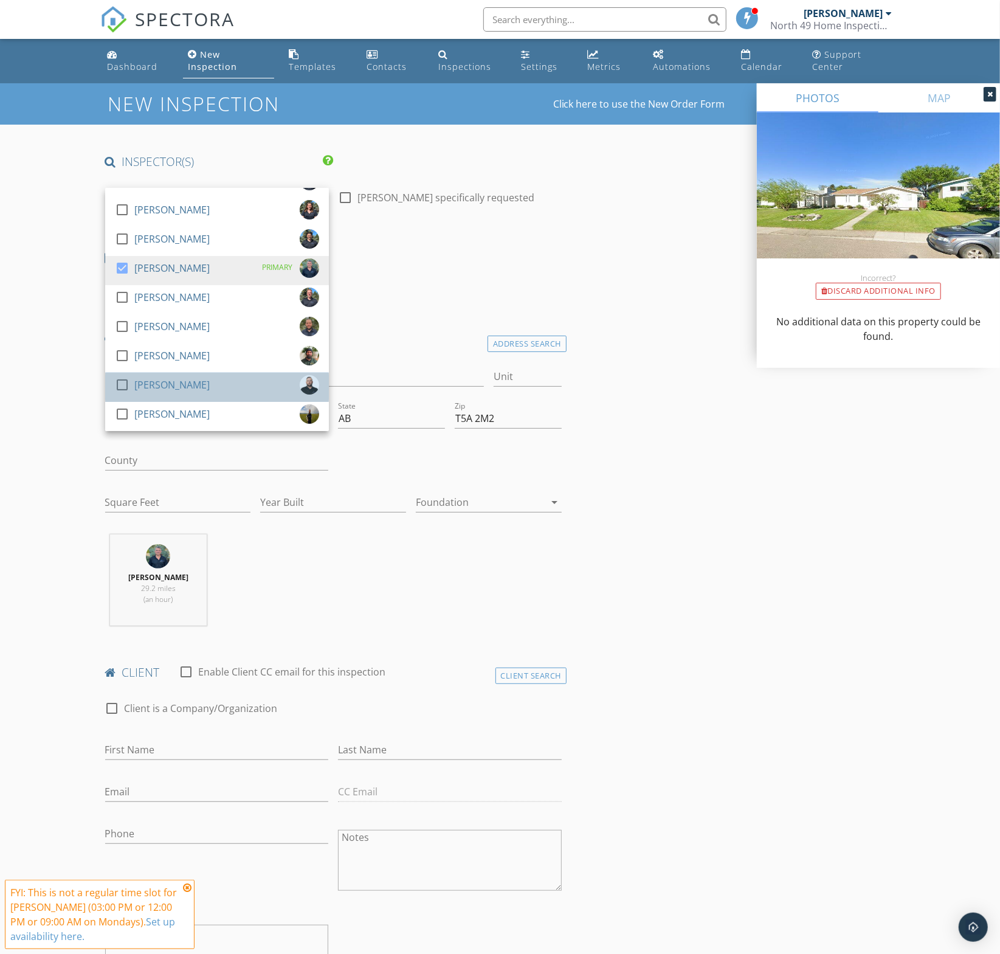
drag, startPoint x: 182, startPoint y: 380, endPoint x: 205, endPoint y: 373, distance: 23.7
click at [182, 379] on div "[PERSON_NAME]" at bounding box center [171, 384] width 75 height 19
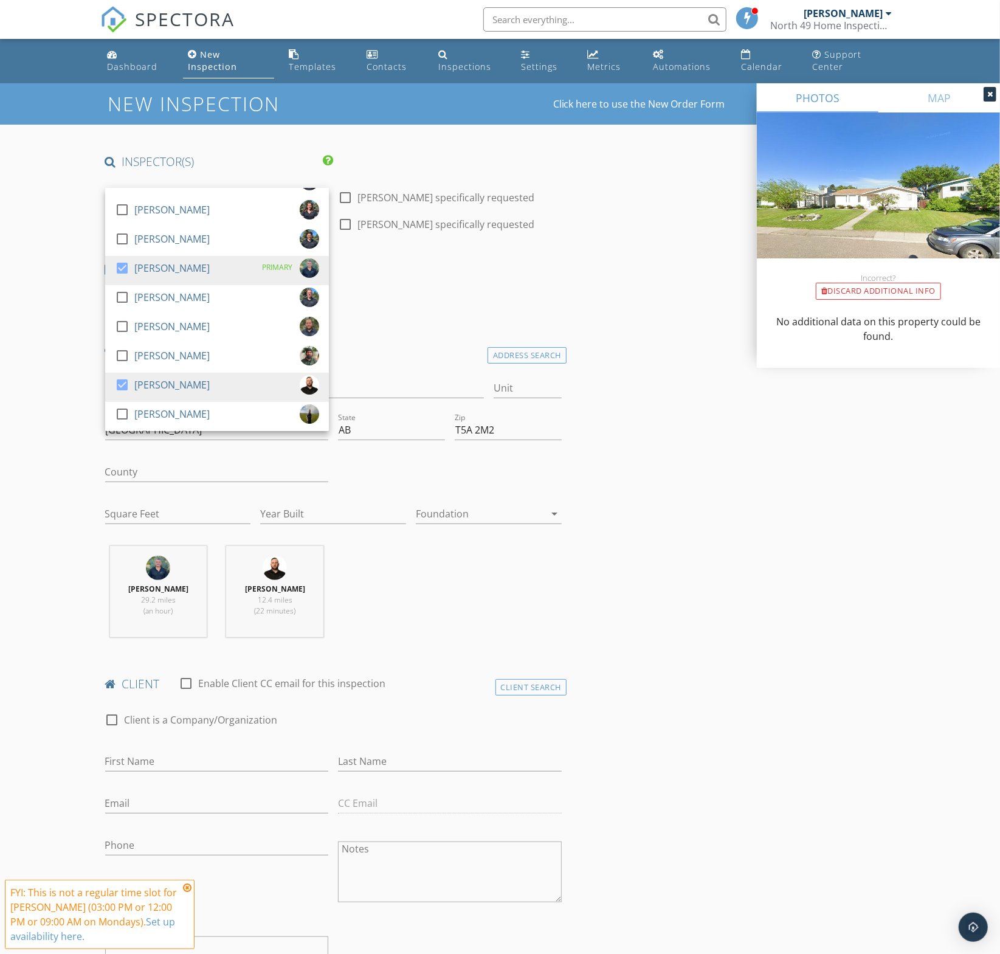
drag, startPoint x: 376, startPoint y: 323, endPoint x: 334, endPoint y: 415, distance: 101.0
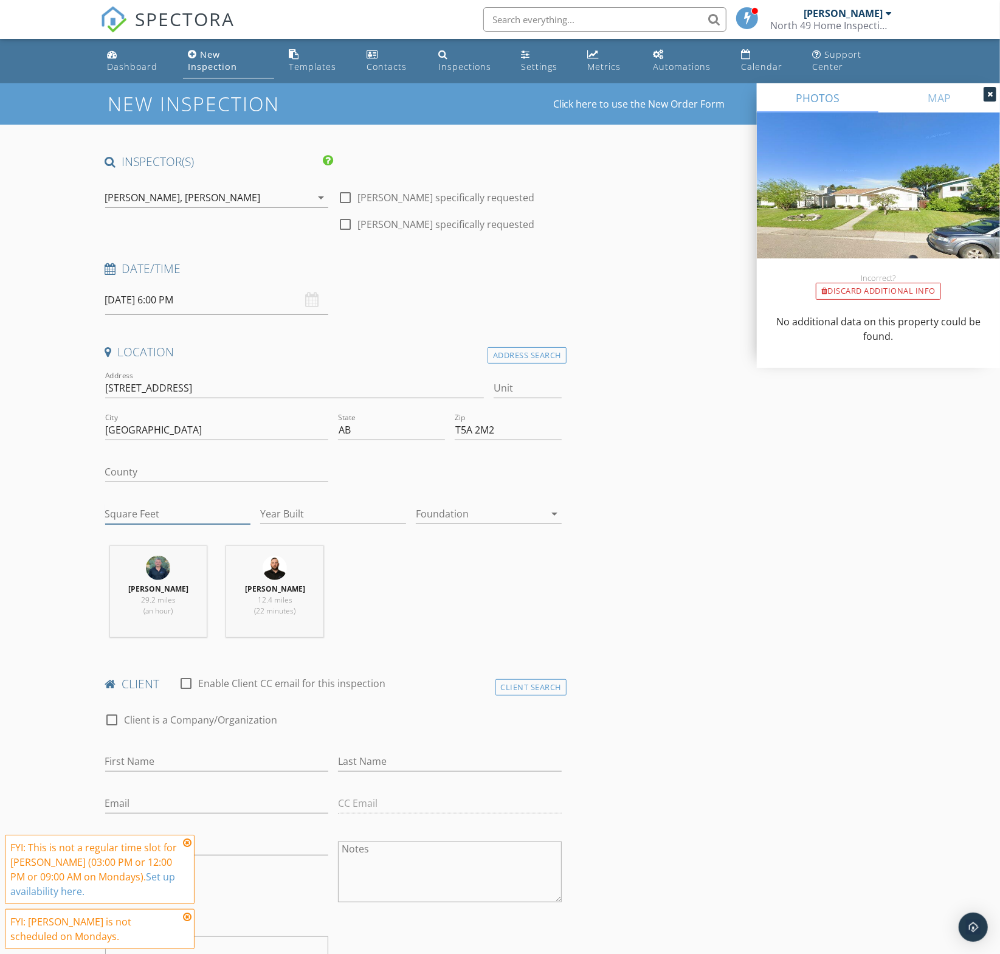
click at [156, 514] on input "Square Feet" at bounding box center [178, 514] width 146 height 20
type input "1221"
click at [303, 517] on input "Year Built" at bounding box center [333, 514] width 146 height 20
type input "1974"
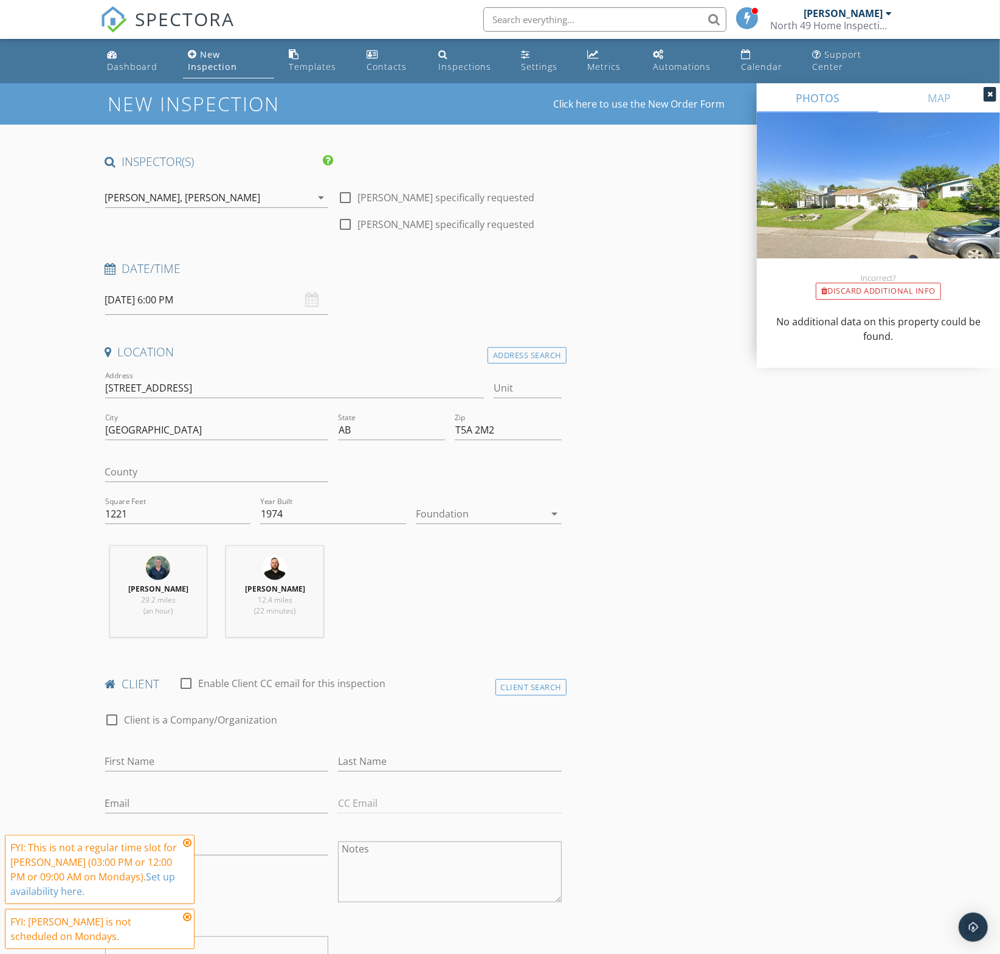
click at [491, 523] on div "Foundation arrow_drop_down" at bounding box center [489, 520] width 146 height 32
click at [491, 517] on div at bounding box center [480, 513] width 129 height 19
drag, startPoint x: 495, startPoint y: 538, endPoint x: 373, endPoint y: 656, distance: 169.9
click at [495, 538] on div "Basement" at bounding box center [489, 546] width 126 height 29
drag, startPoint x: 189, startPoint y: 843, endPoint x: 192, endPoint y: 869, distance: 25.7
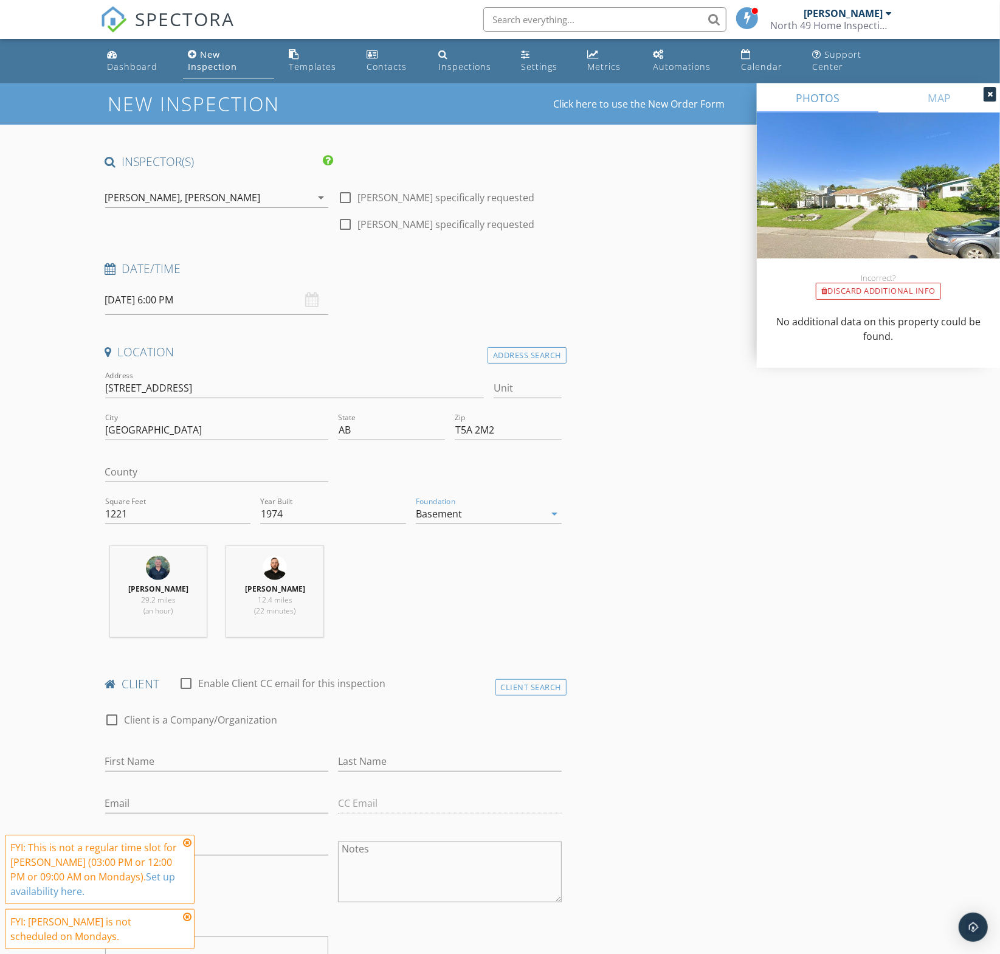
click at [189, 843] on icon at bounding box center [187, 843] width 9 height 10
drag, startPoint x: 189, startPoint y: 916, endPoint x: 195, endPoint y: 913, distance: 6.3
click at [192, 915] on icon at bounding box center [187, 917] width 9 height 10
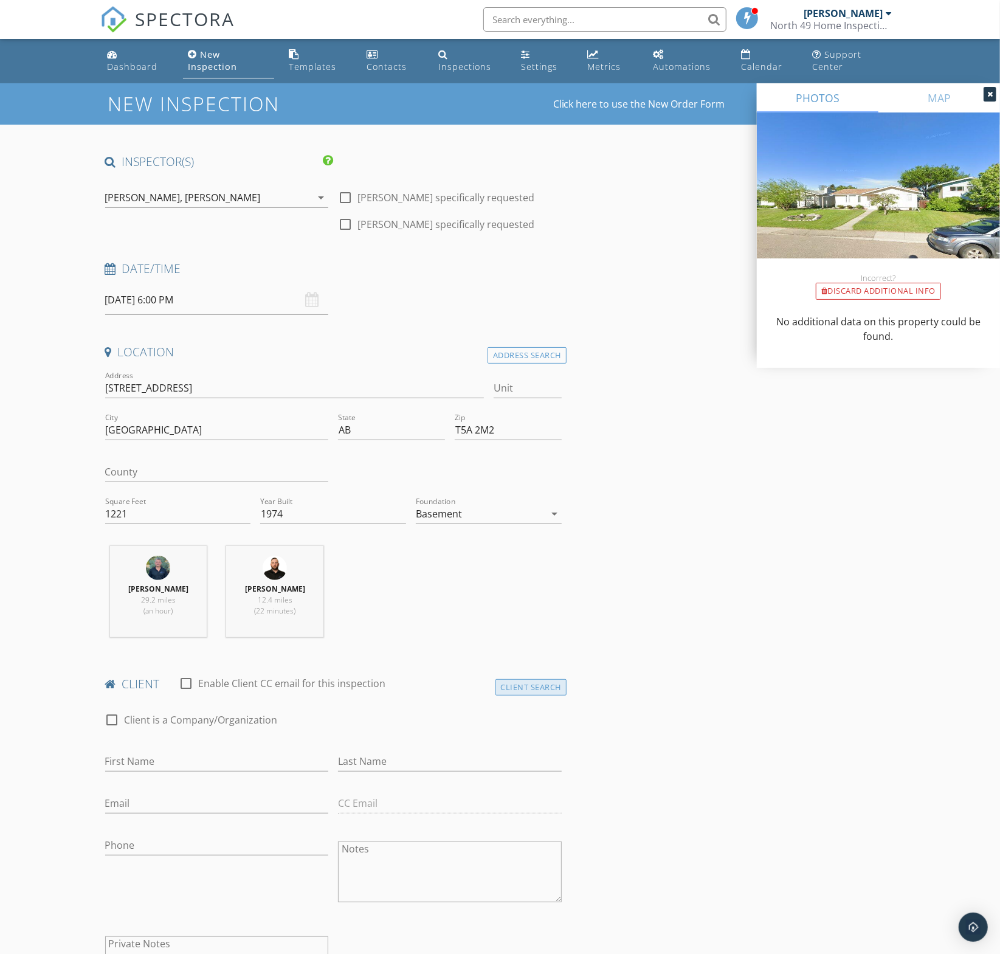
click at [528, 688] on div "Client Search" at bounding box center [532, 687] width 72 height 16
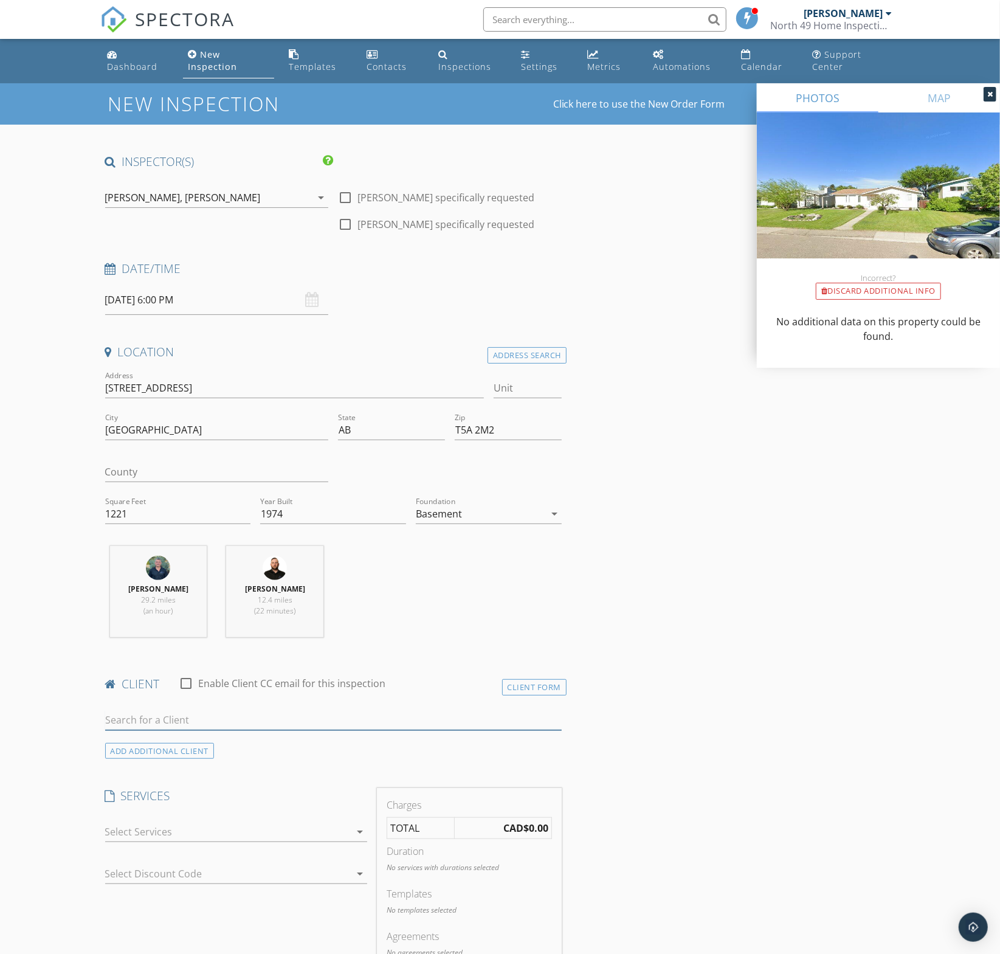
click at [131, 711] on input "text" at bounding box center [333, 720] width 457 height 20
paste input "Jennifer Williams"
type input "Jennifer Williams"
click at [181, 746] on div "Jennifer Williams" at bounding box center [201, 742] width 123 height 15
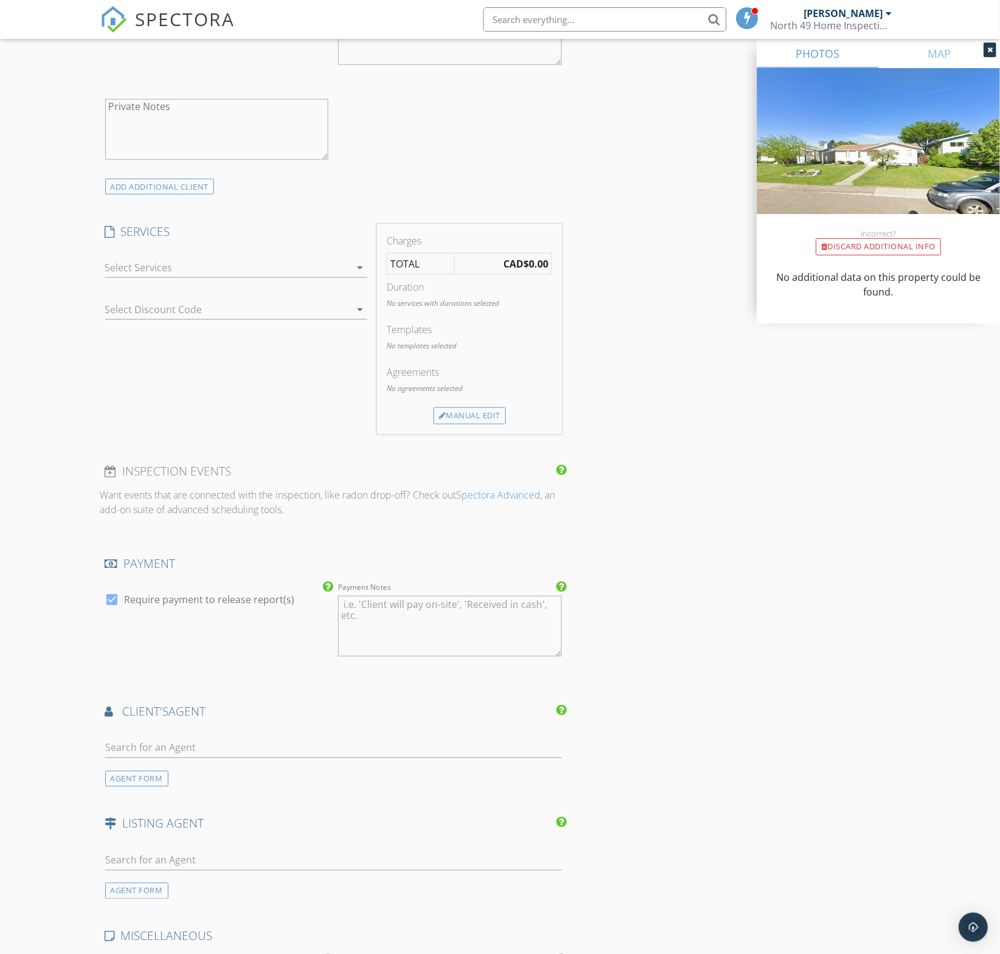
scroll to position [848, 0]
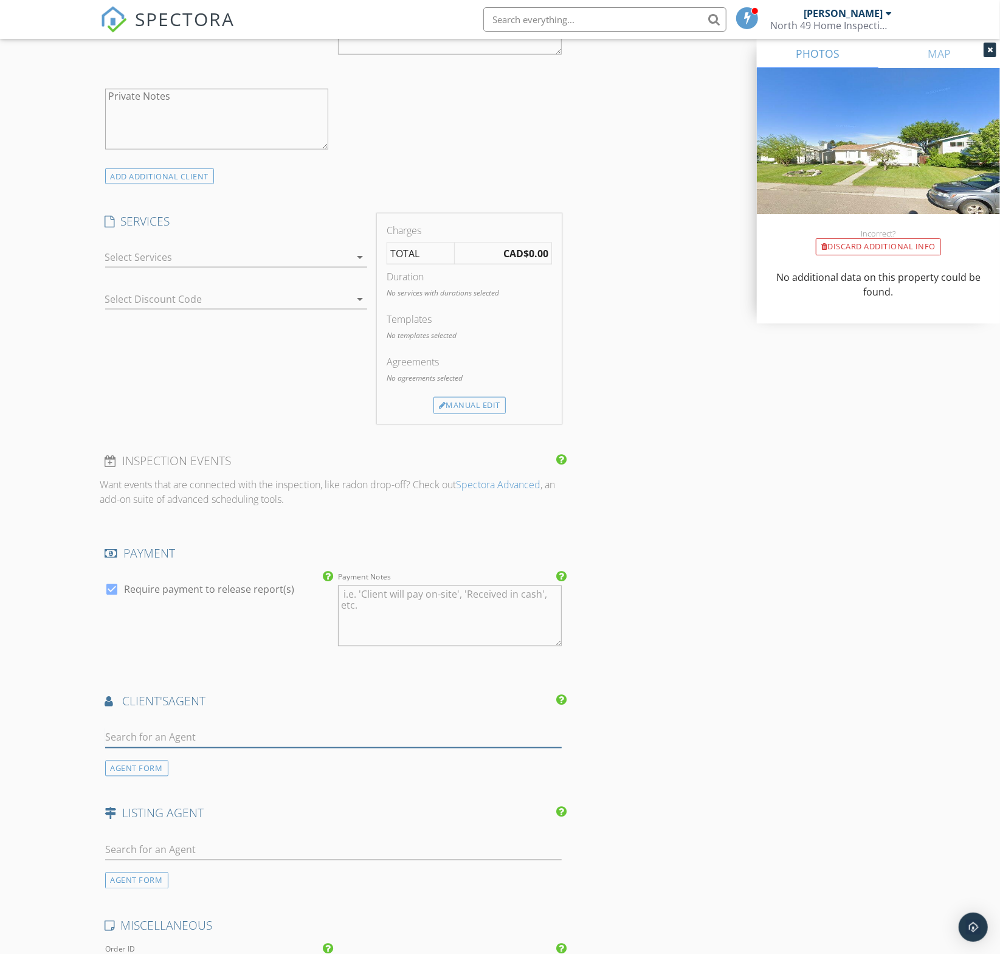
click at [152, 733] on input "text" at bounding box center [333, 738] width 457 height 20
paste input "Renee Degenhardt"
type input "Renee Degenhardt"
click at [168, 760] on div "Renee Degenhardt" at bounding box center [177, 760] width 75 height 15
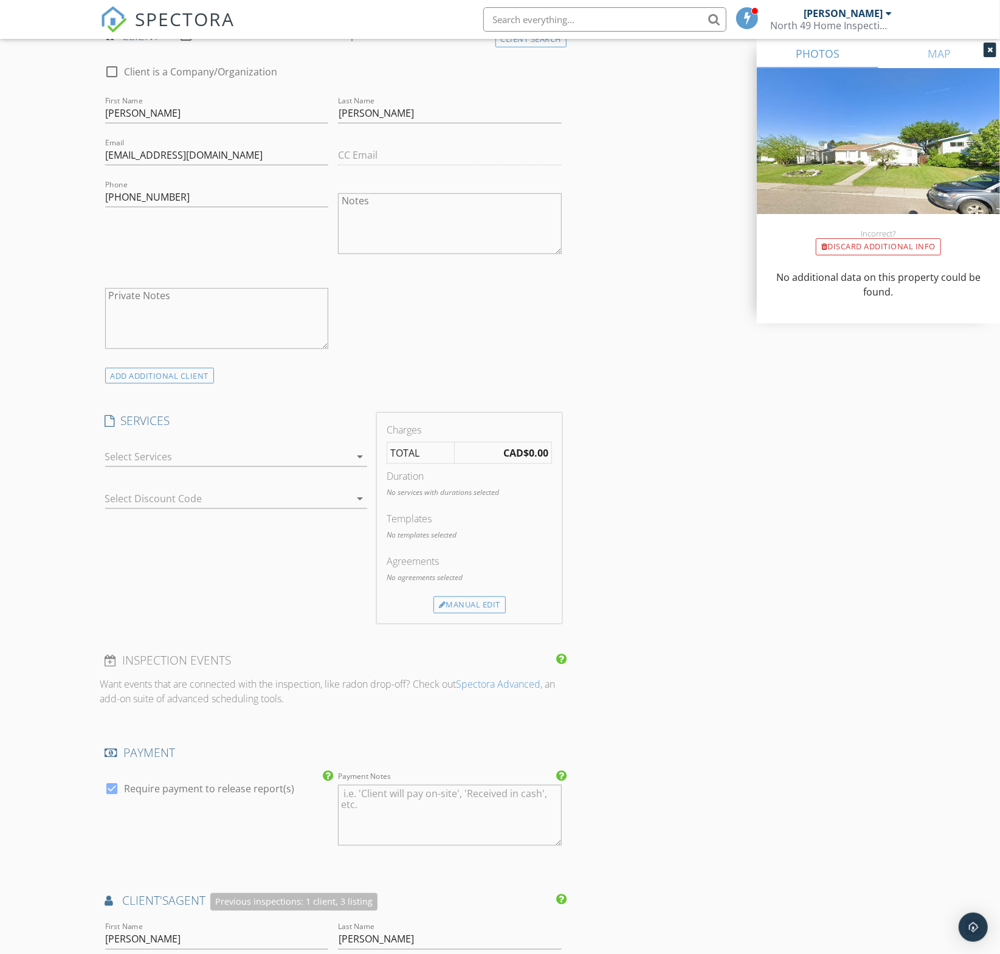
scroll to position [657, 0]
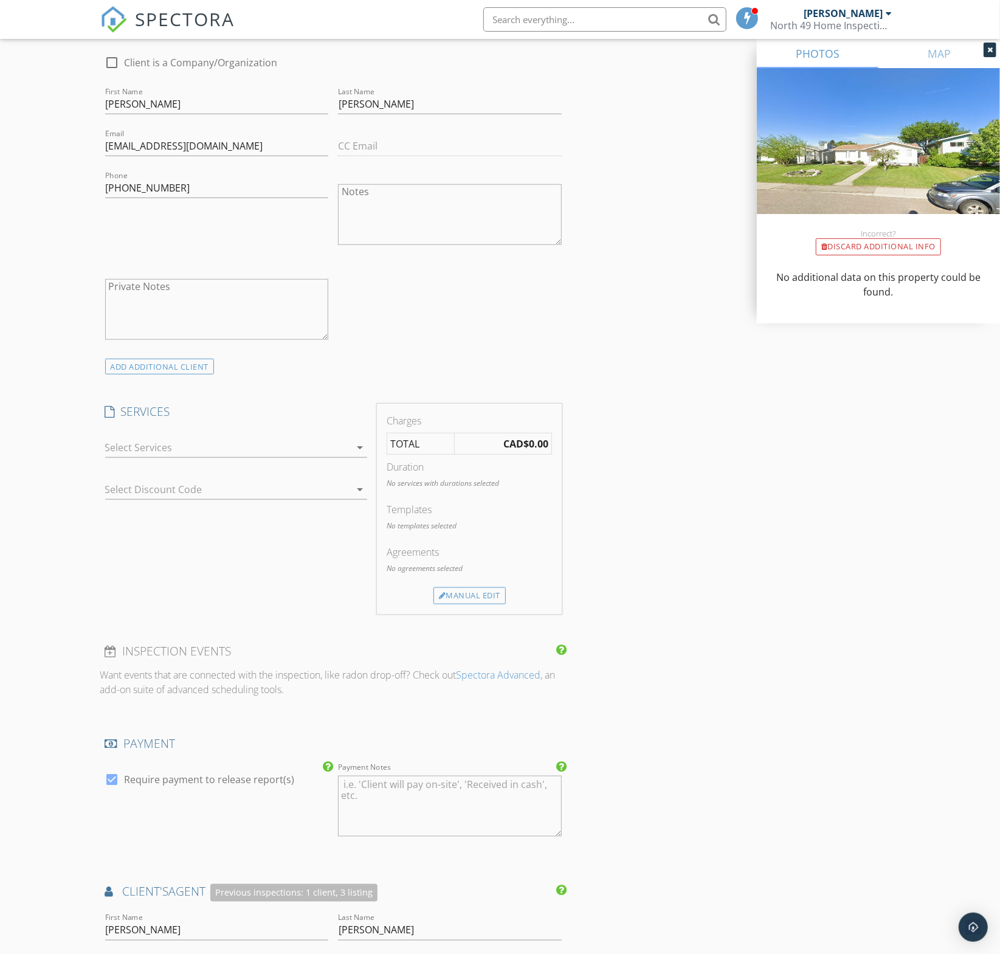
click at [215, 448] on div at bounding box center [228, 447] width 246 height 19
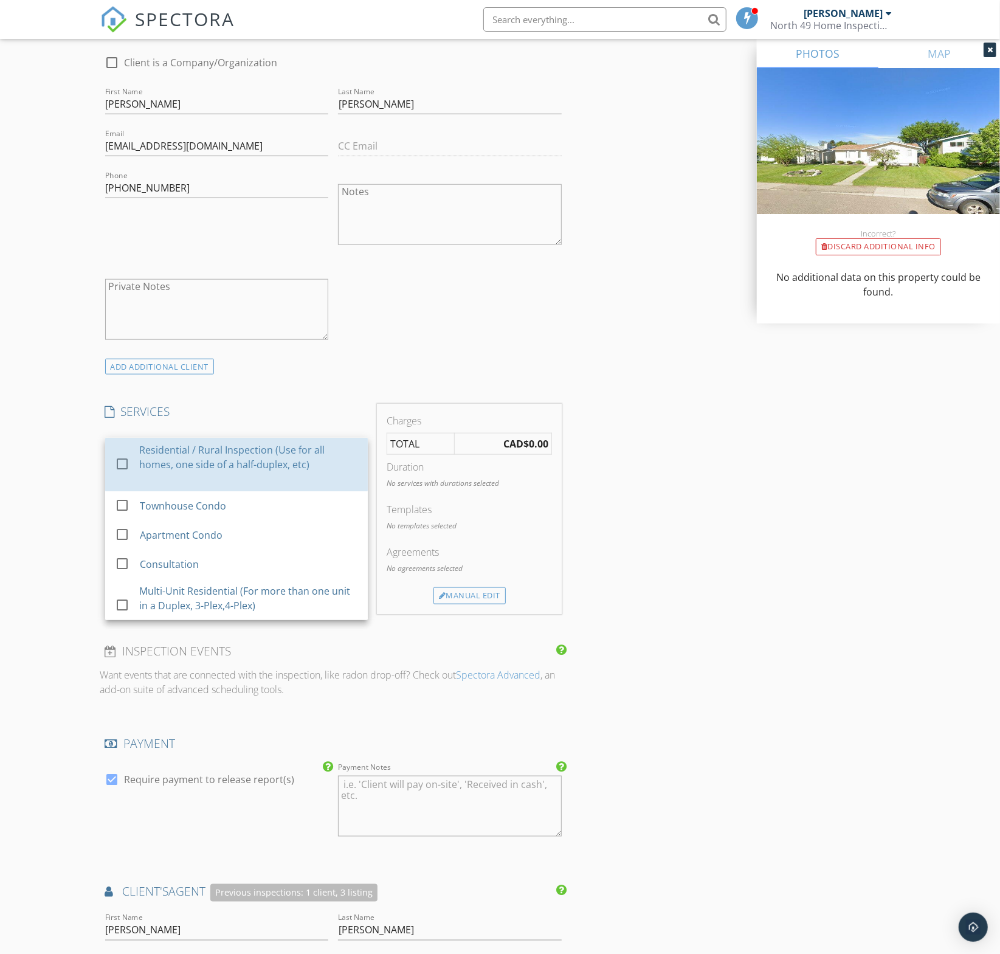
click at [215, 448] on div "Residential / Rural Inspection (Use for all homes, one side of a half-duplex, e…" at bounding box center [248, 457] width 219 height 29
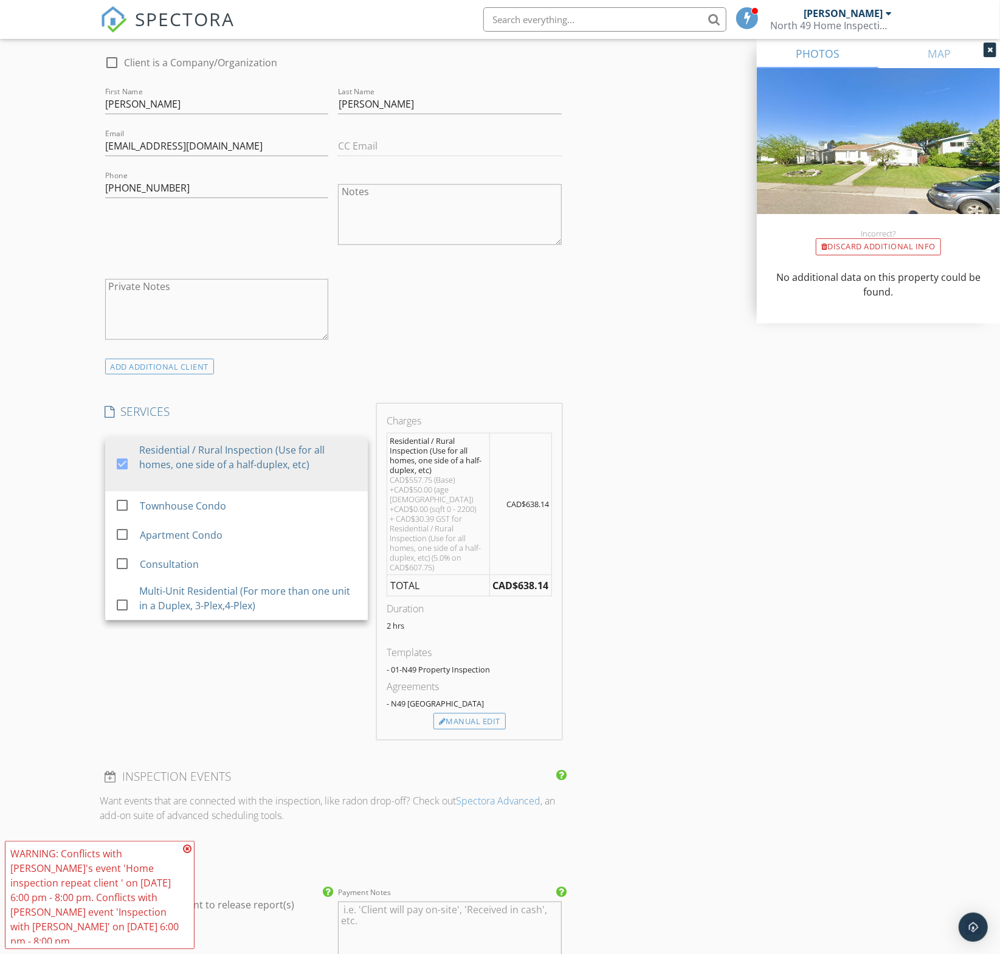
click at [265, 396] on div "INSPECTOR(S) check_box_outline_blank Brent Podruzny check_box_outline_blank Dav…" at bounding box center [333, 752] width 467 height 2513
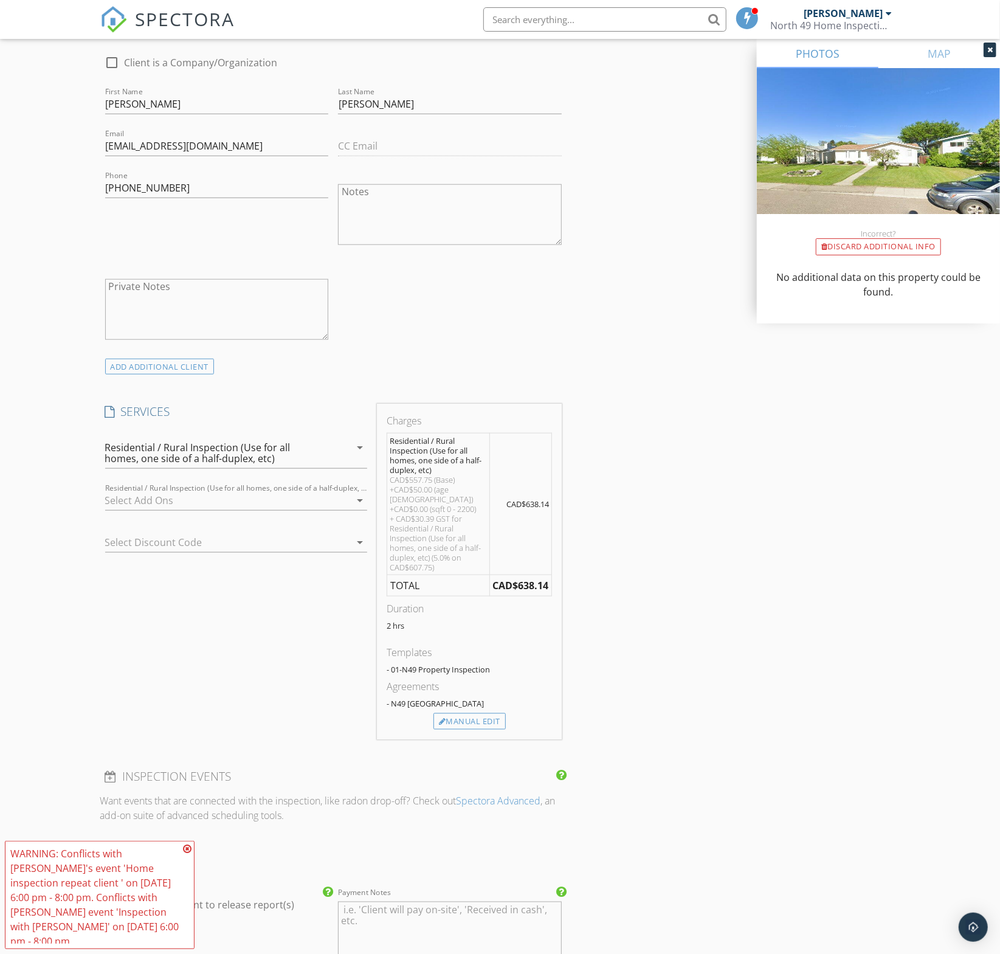
click at [243, 502] on div at bounding box center [228, 500] width 246 height 19
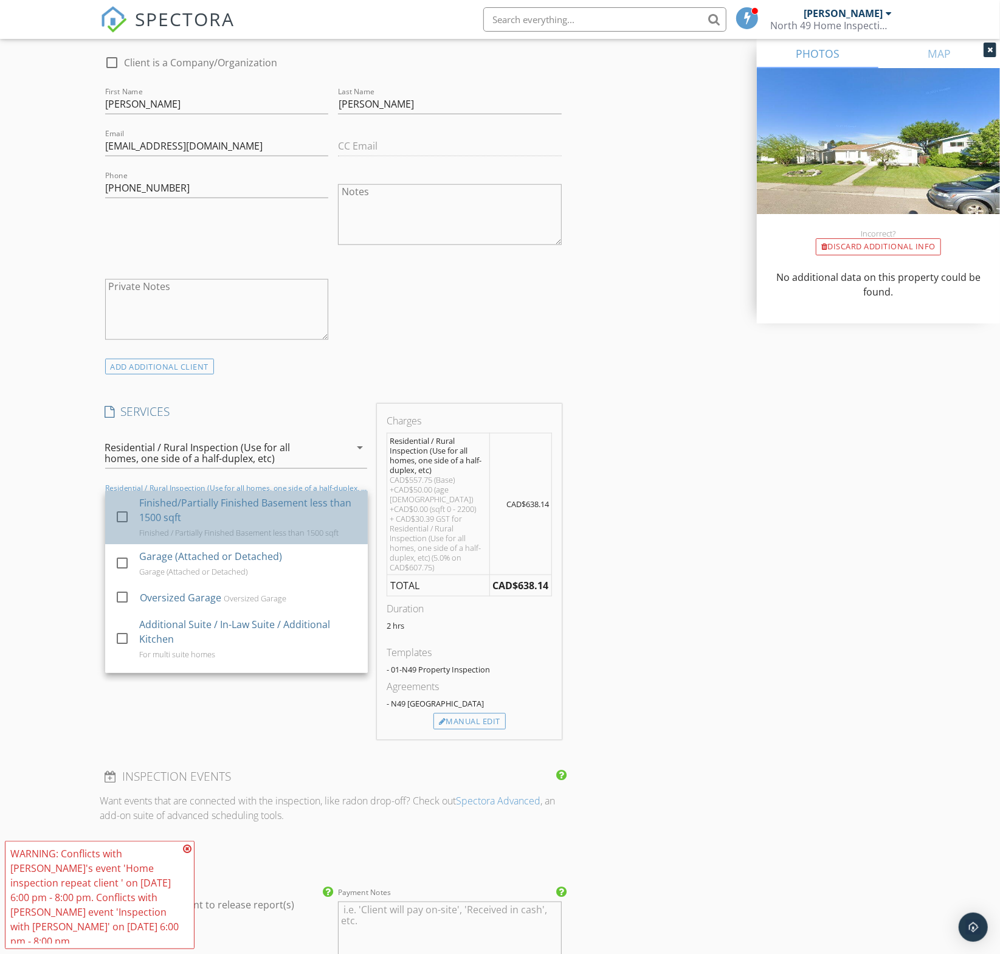
drag, startPoint x: 243, startPoint y: 502, endPoint x: 234, endPoint y: 513, distance: 13.8
click at [243, 502] on div "Finished/Partially Finished Basement less than 1500 sqft" at bounding box center [248, 510] width 219 height 29
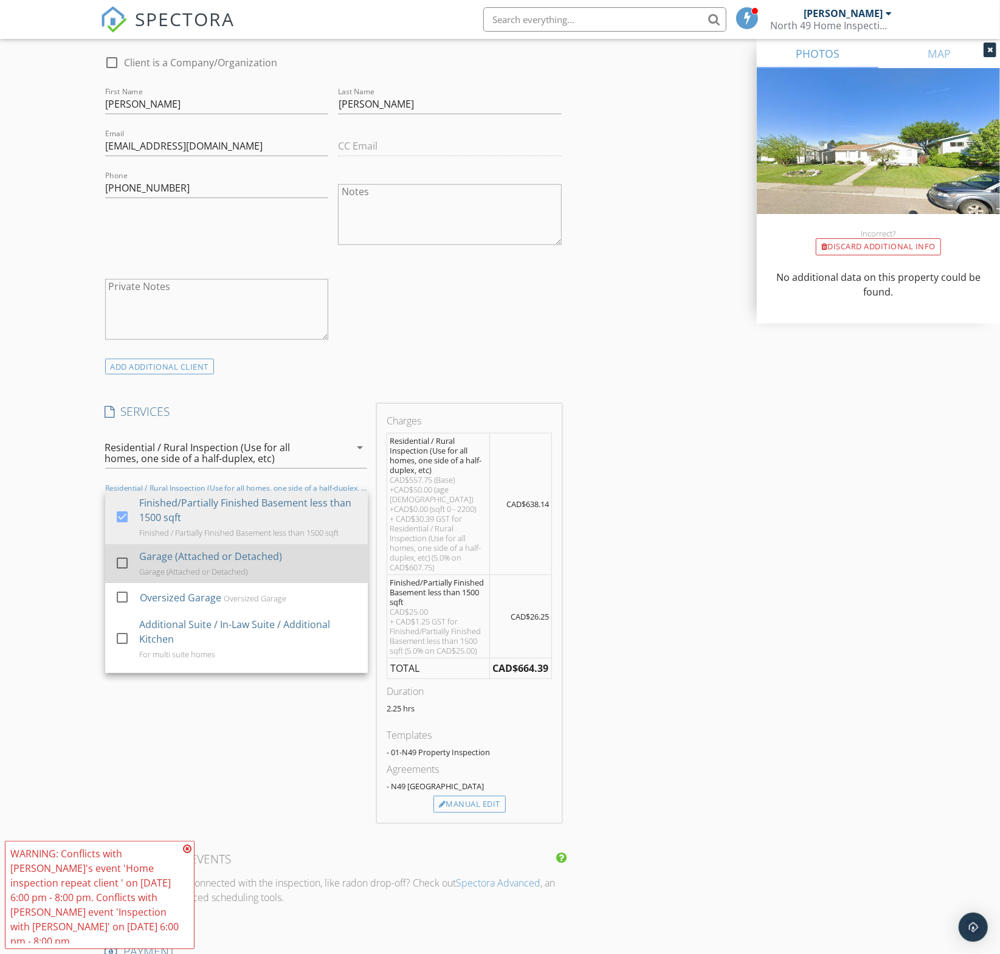
drag, startPoint x: 213, startPoint y: 551, endPoint x: 112, endPoint y: 547, distance: 101.0
click at [213, 550] on div "Garage (Attached or Detached)" at bounding box center [210, 556] width 143 height 15
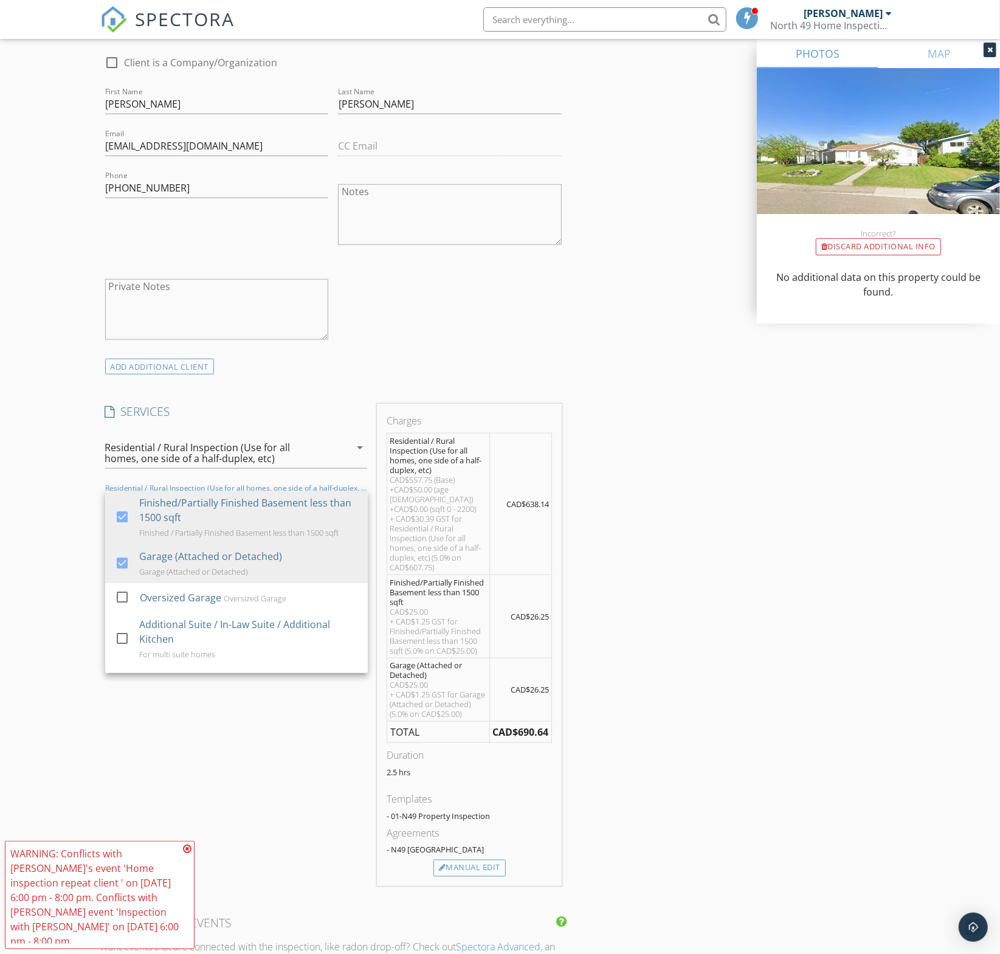
drag, startPoint x: 65, startPoint y: 550, endPoint x: 72, endPoint y: 549, distance: 7.3
click at [68, 550] on div "New Inspection Click here to use the New Order Form INSPECTOR(S) check_box_outl…" at bounding box center [500, 841] width 1000 height 2830
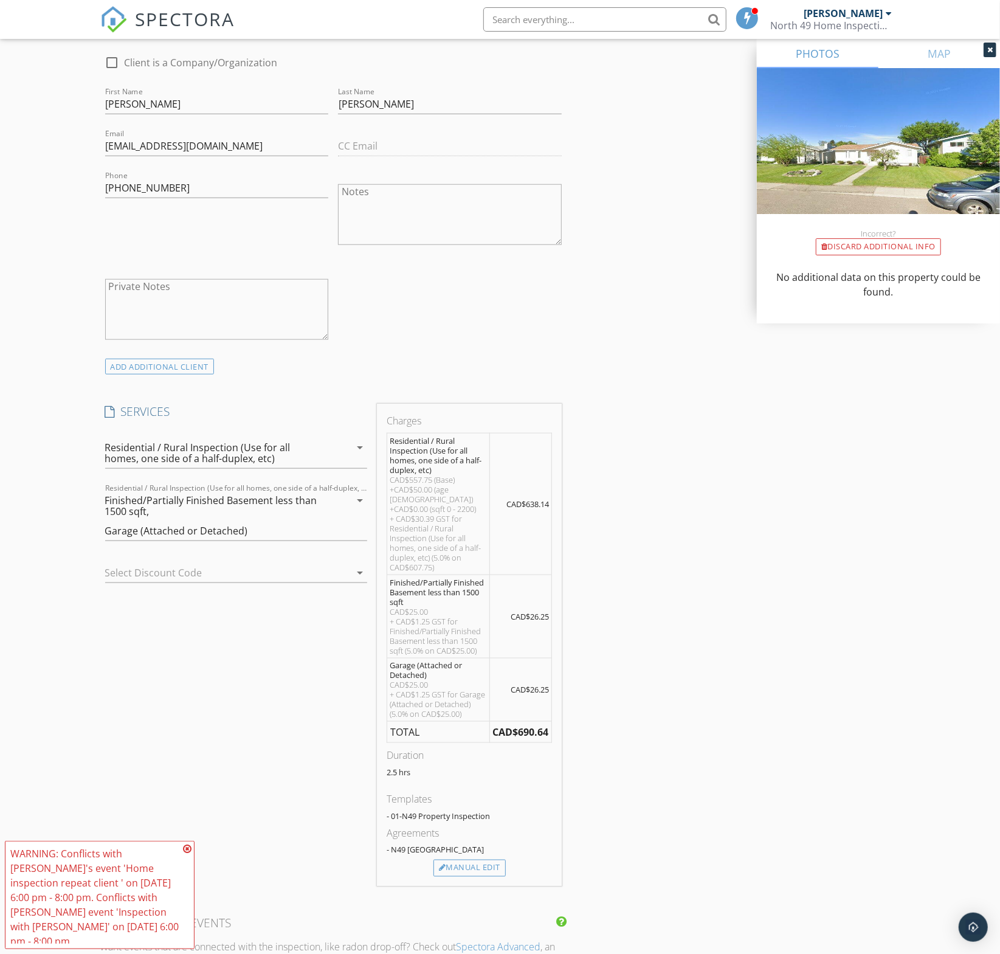
click at [179, 570] on div at bounding box center [219, 572] width 229 height 19
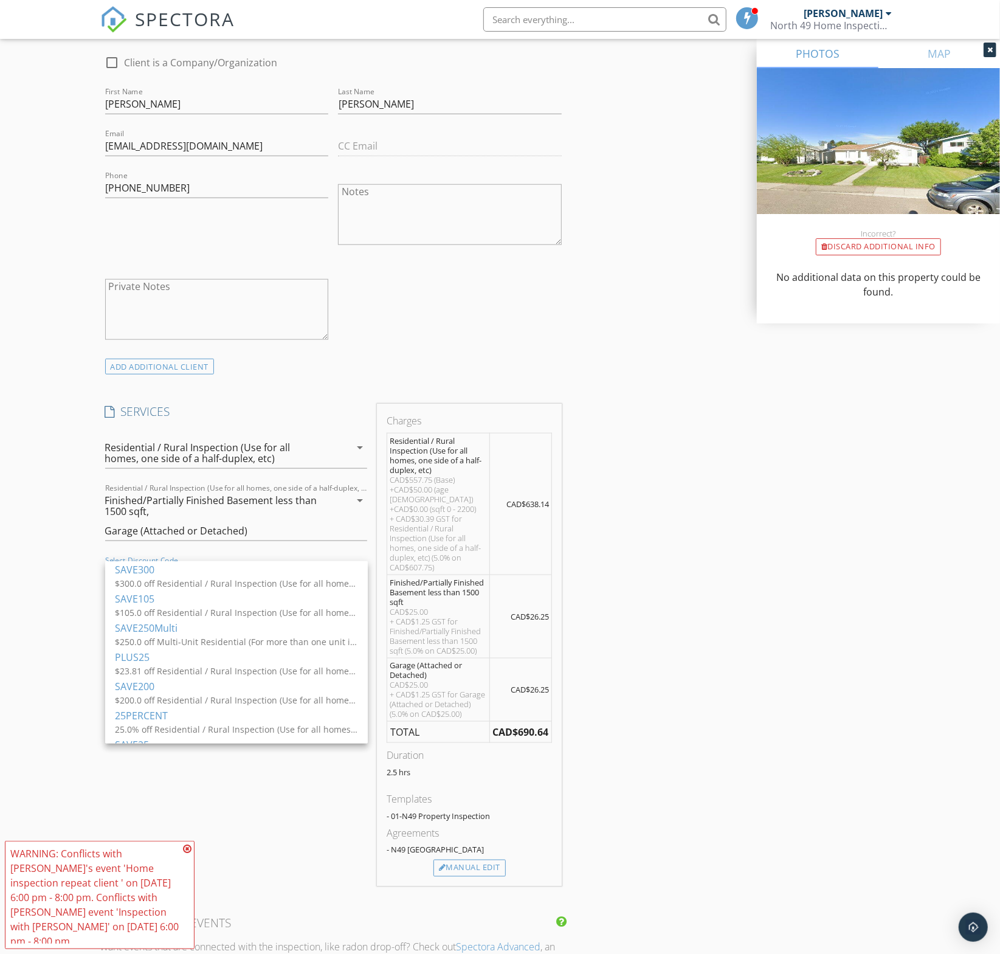
scroll to position [255, 0]
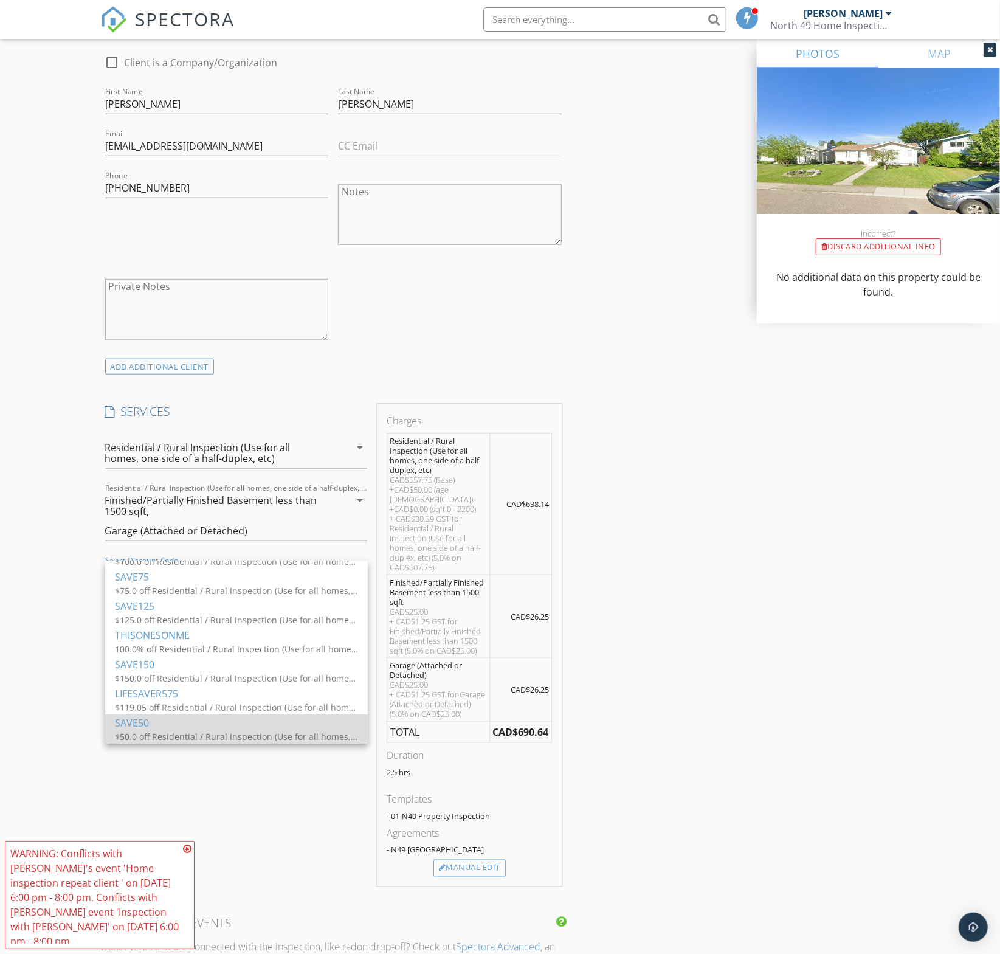
click at [221, 729] on div "SAVE50" at bounding box center [236, 723] width 243 height 15
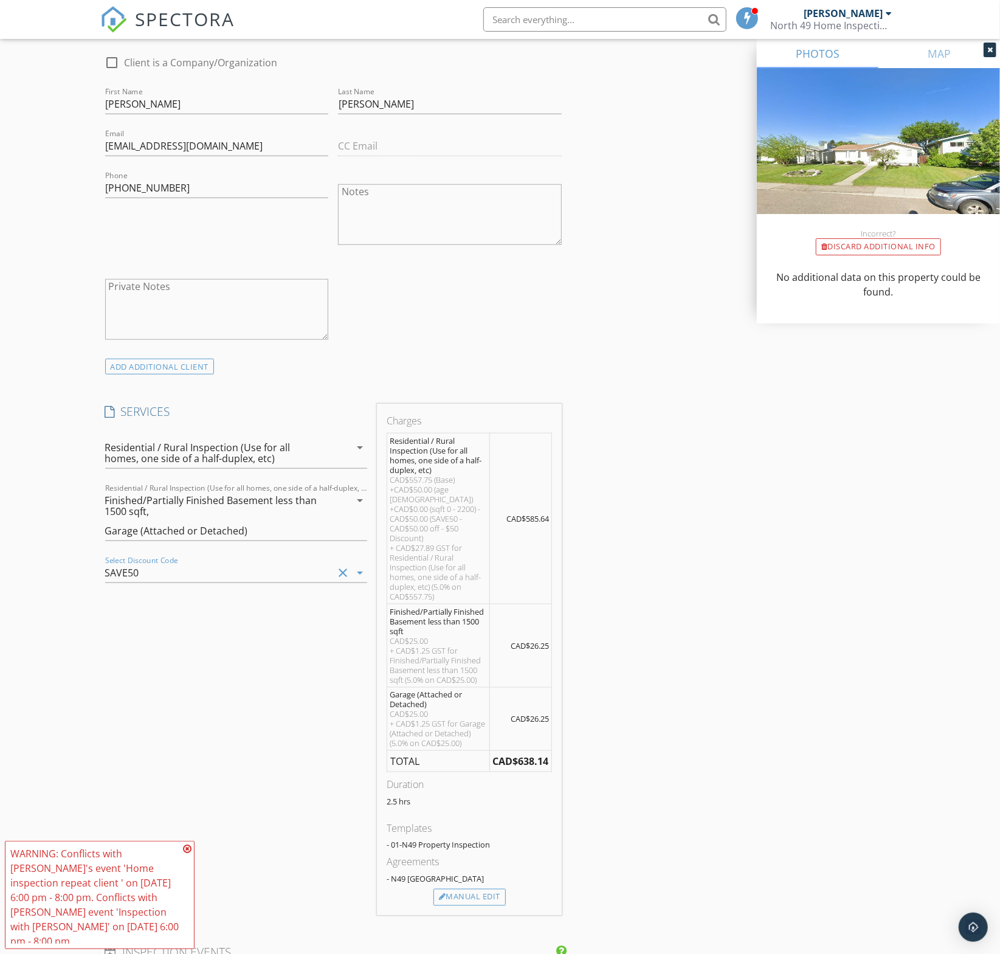
drag, startPoint x: 186, startPoint y: 859, endPoint x: 604, endPoint y: 741, distance: 434.7
click at [186, 854] on icon at bounding box center [187, 849] width 9 height 10
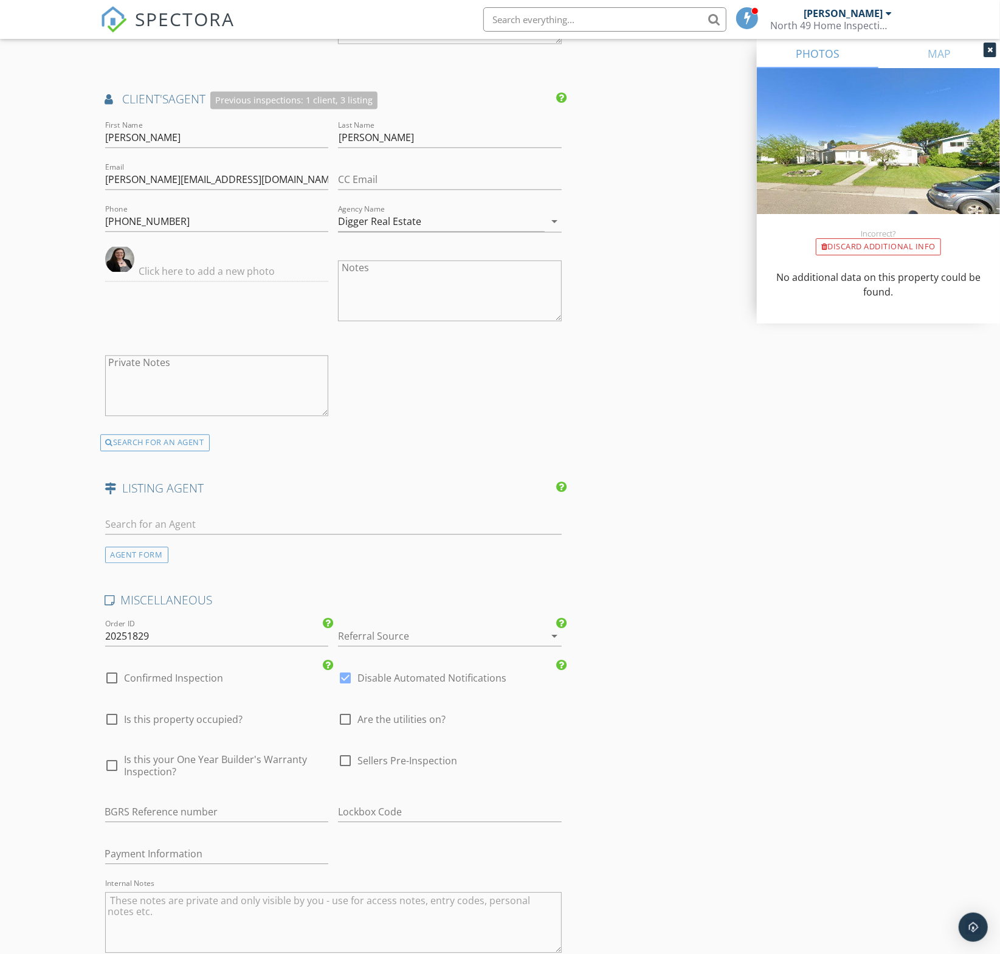
scroll to position [1800, 0]
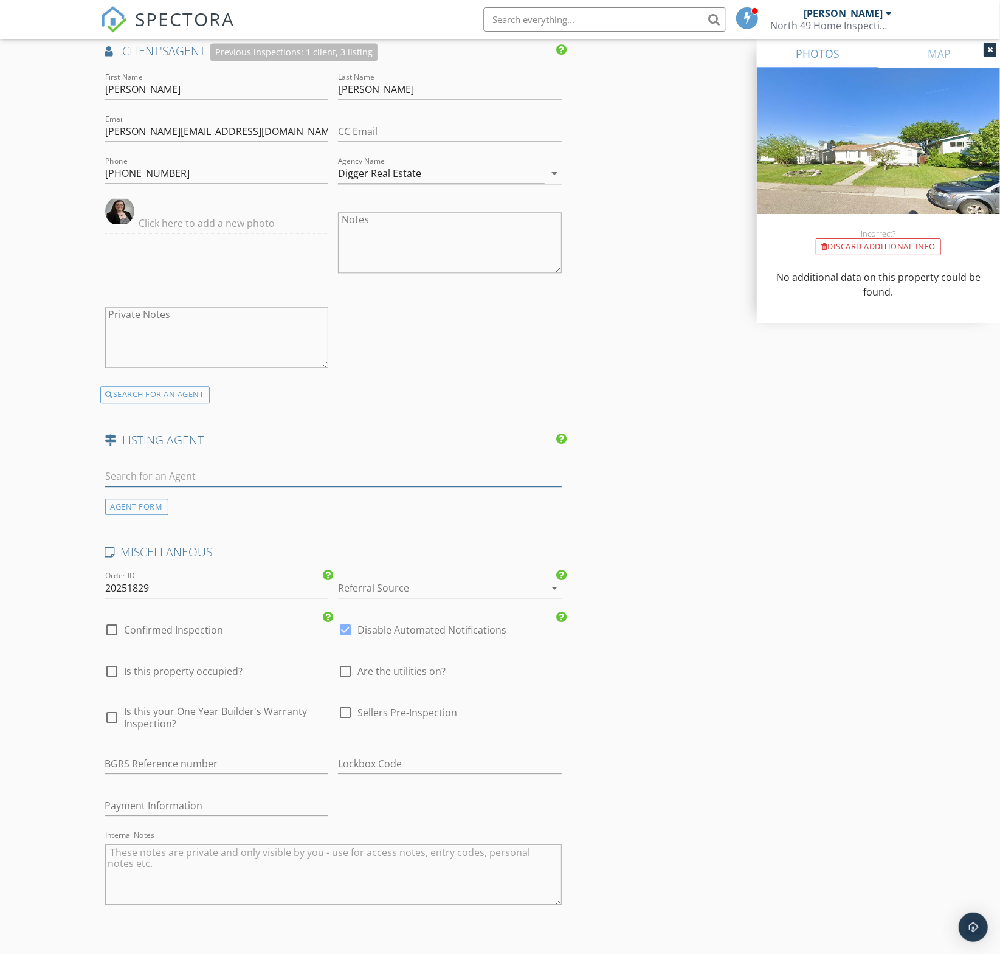
click at [170, 466] on input "text" at bounding box center [333, 476] width 457 height 20
type input "lisa mal"
click at [147, 496] on div "No results found. Click to add a new Agent" at bounding box center [202, 503] width 183 height 15
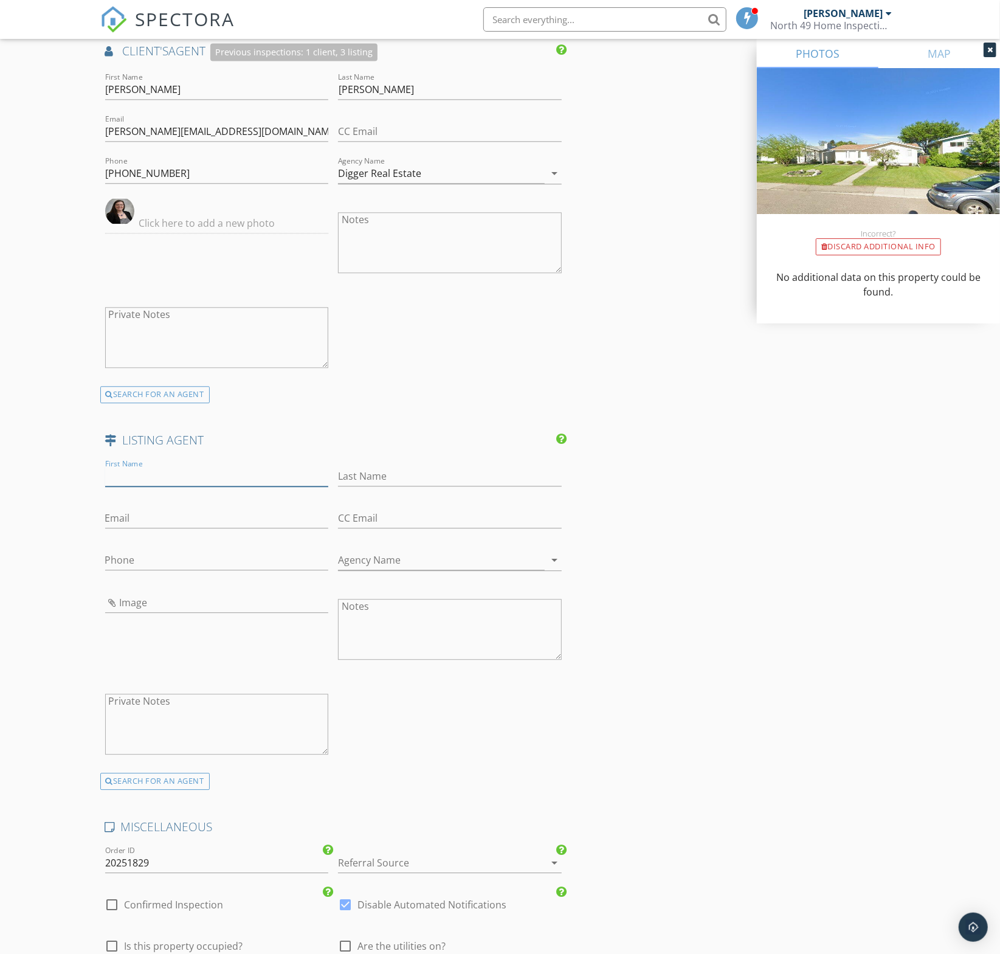
click at [162, 466] on input "First Name" at bounding box center [217, 476] width 224 height 20
type input "Lisa"
drag, startPoint x: 165, startPoint y: 766, endPoint x: 169, endPoint y: 747, distance: 19.9
click at [165, 773] on div "SEARCH FOR AN AGENT" at bounding box center [154, 781] width 109 height 17
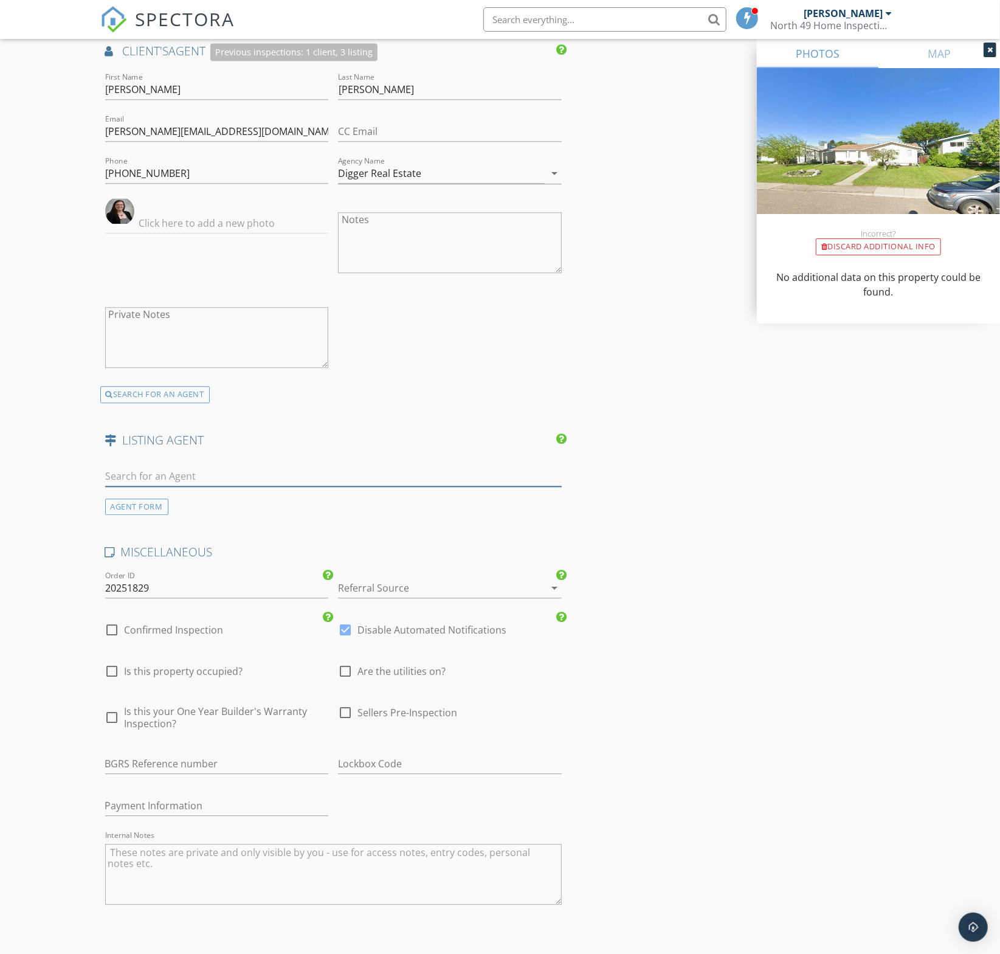
click at [181, 466] on input "text" at bounding box center [333, 476] width 457 height 20
type input "Lisa Mak"
click at [165, 491] on div "Lisa Makelki" at bounding box center [177, 498] width 75 height 15
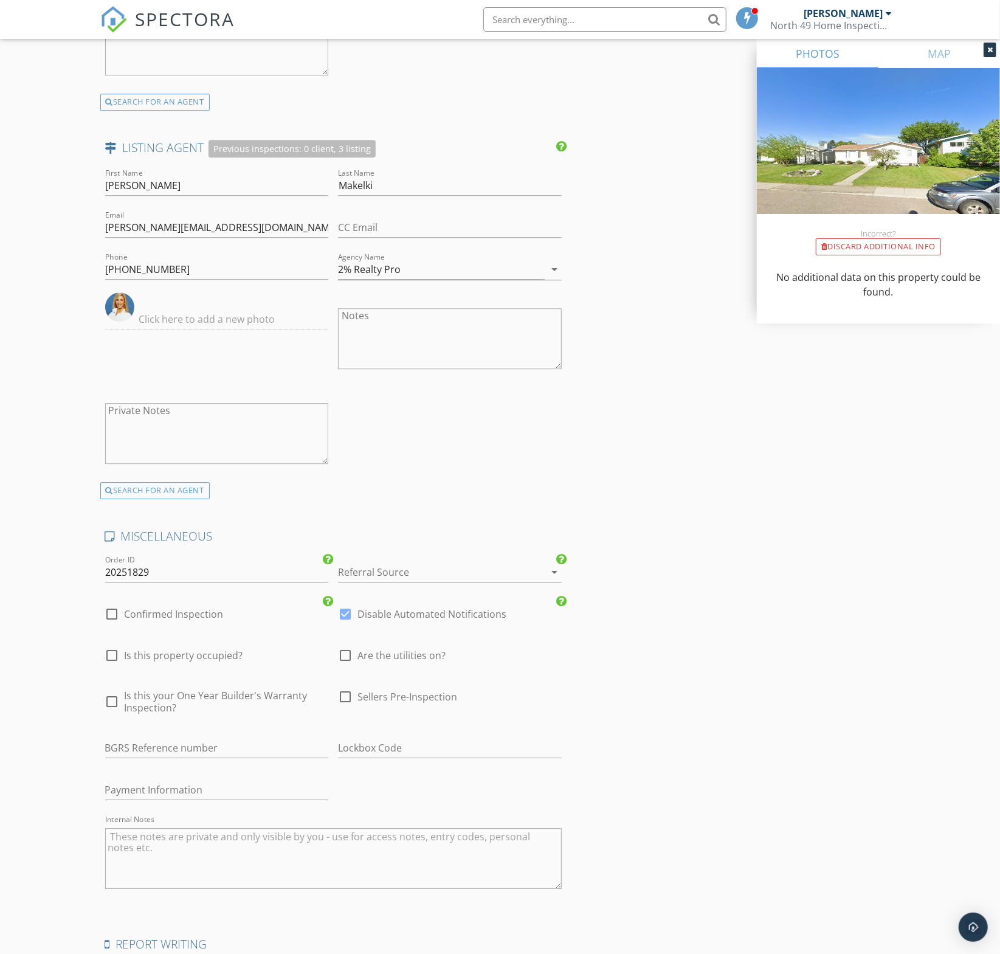
scroll to position [2112, 0]
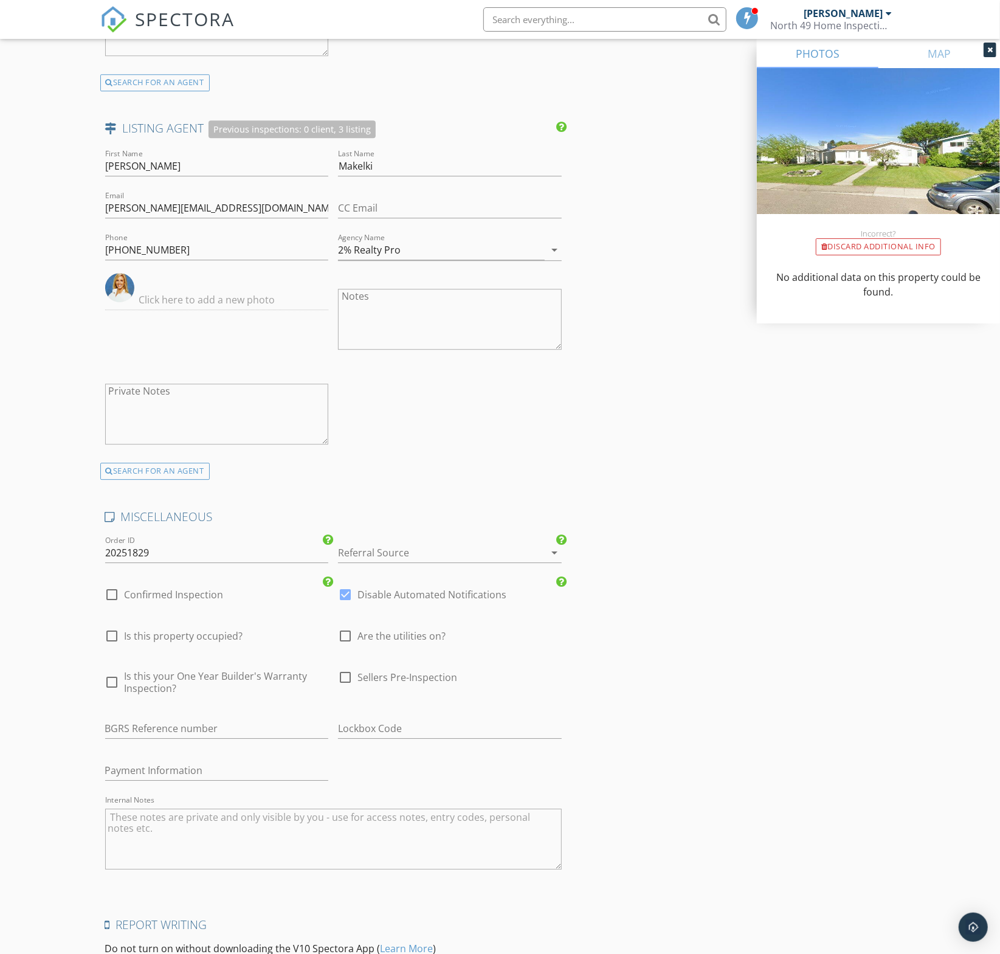
click at [453, 543] on div at bounding box center [433, 552] width 190 height 19
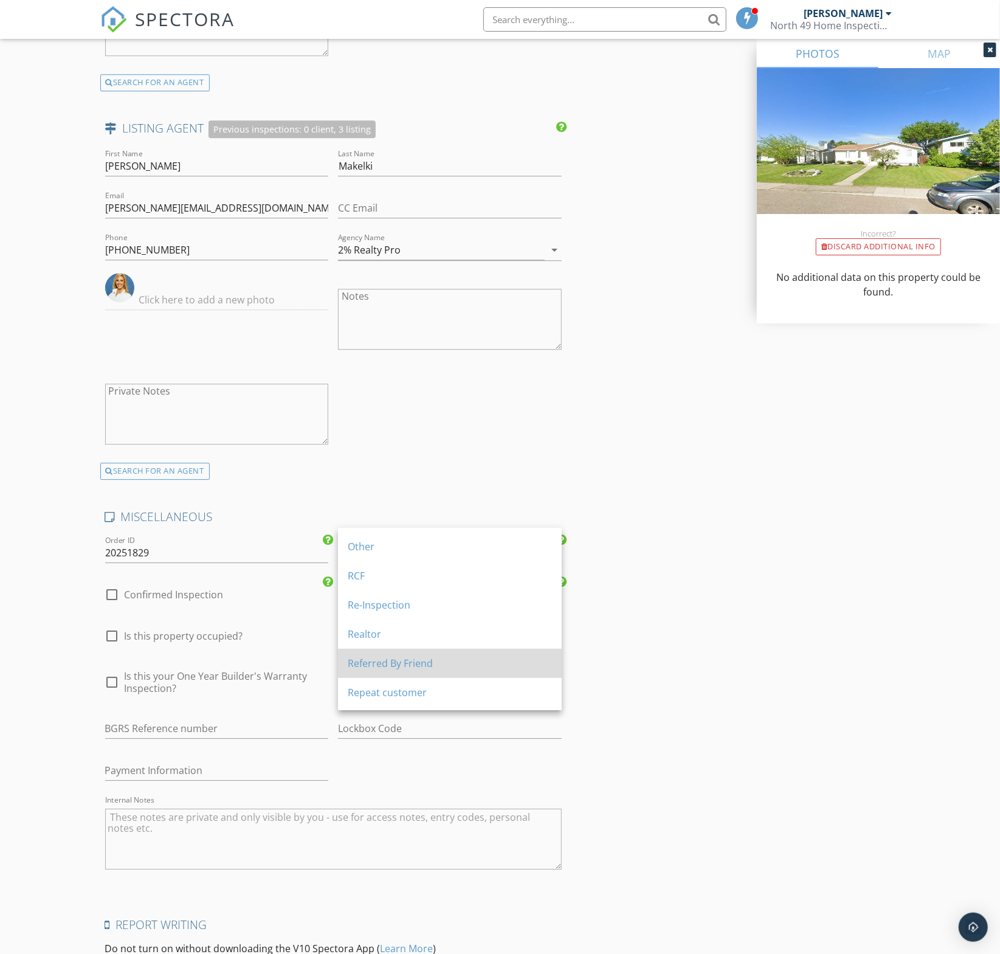
scroll to position [289, 0]
click at [430, 687] on div "Repeat customer" at bounding box center [450, 691] width 204 height 15
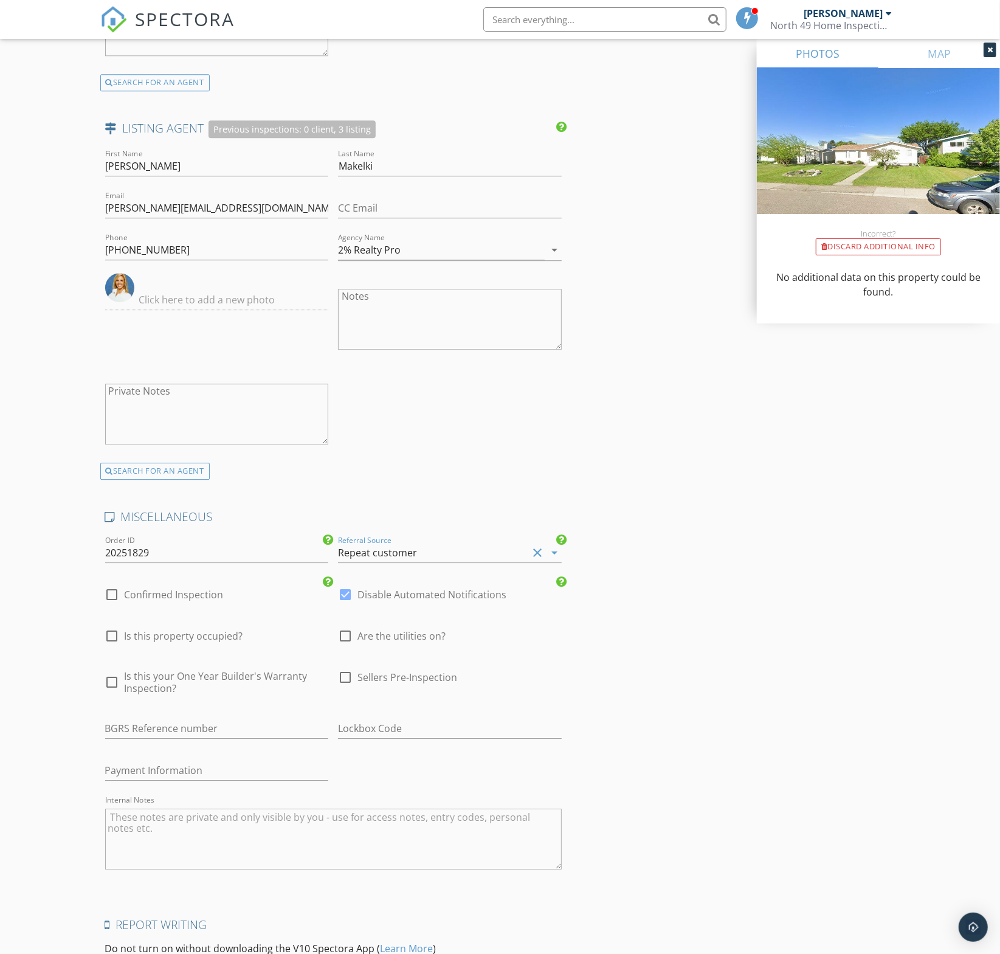
click at [185, 630] on span "Is this property occupied?" at bounding box center [184, 636] width 119 height 12
checkbox input "true"
drag, startPoint x: 432, startPoint y: 621, endPoint x: 530, endPoint y: 600, distance: 100.1
click at [431, 630] on span "Are the utilities on?" at bounding box center [402, 636] width 88 height 12
checkbox input "true"
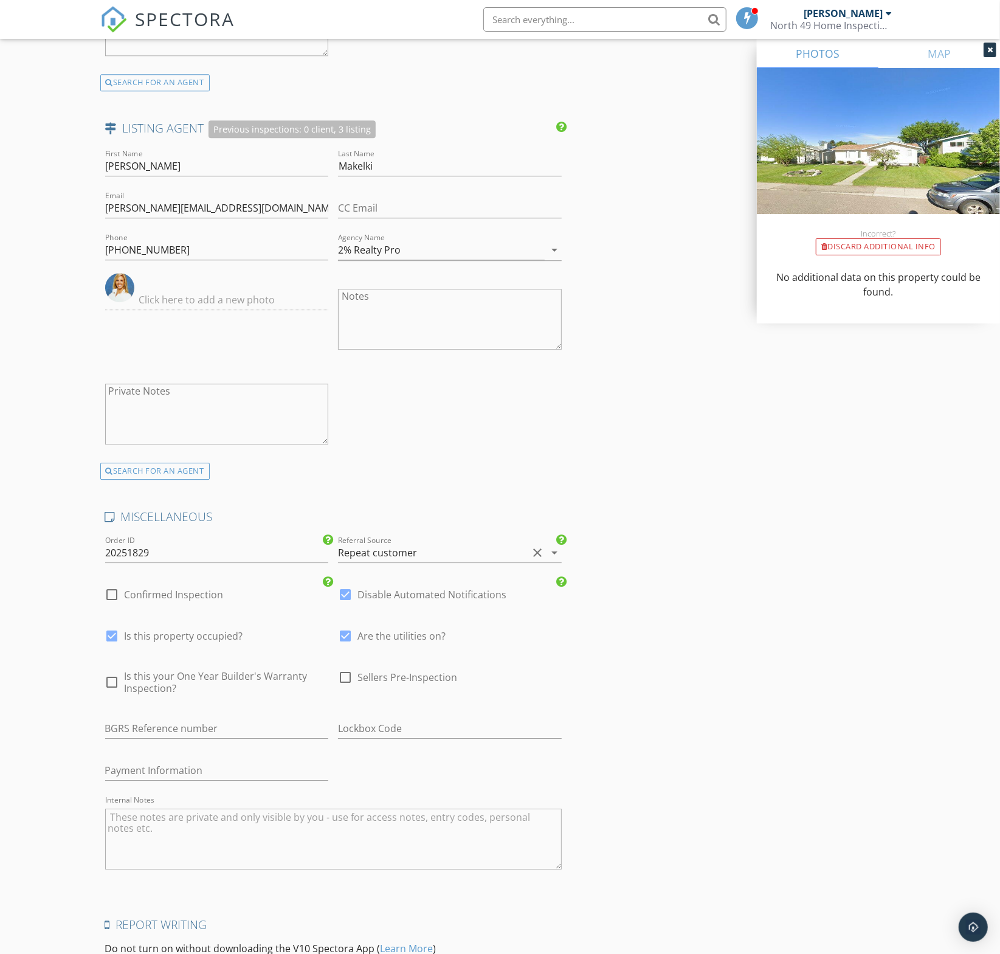
click at [191, 630] on span "Is this property occupied?" at bounding box center [184, 636] width 119 height 12
checkbox input "false"
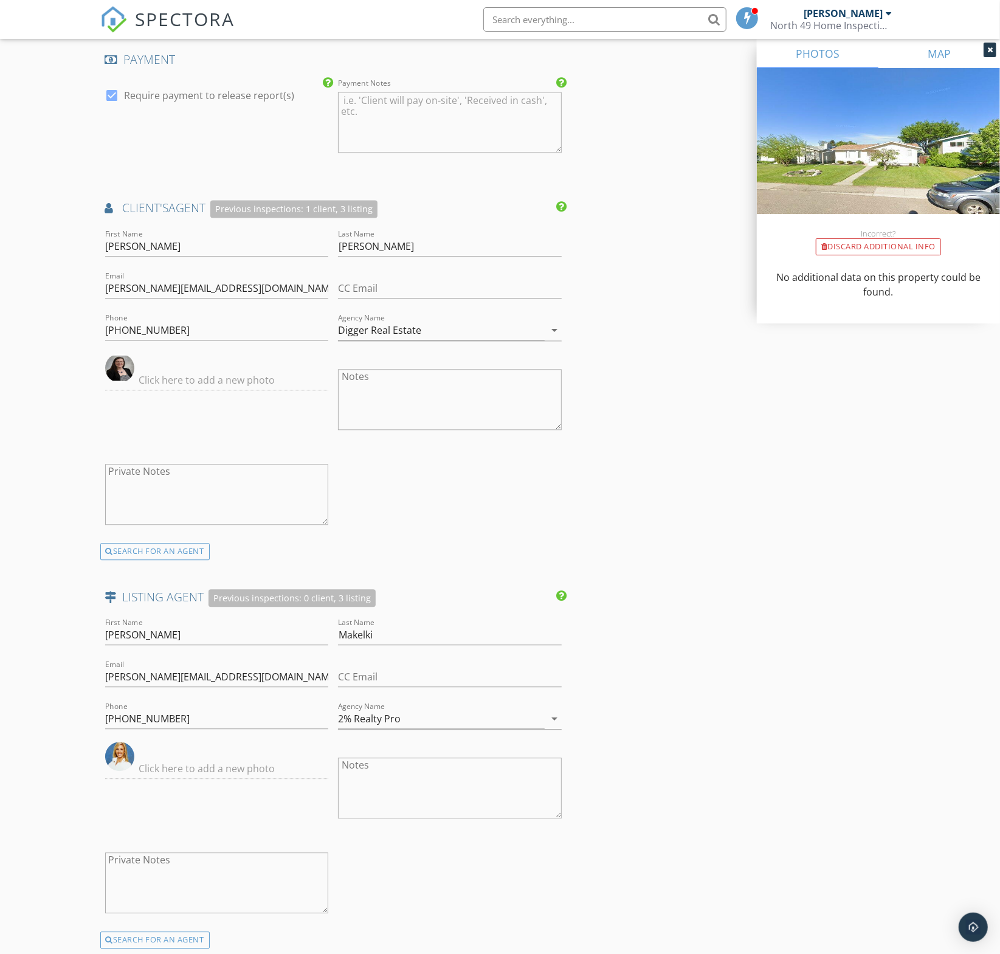
scroll to position [2249, 0]
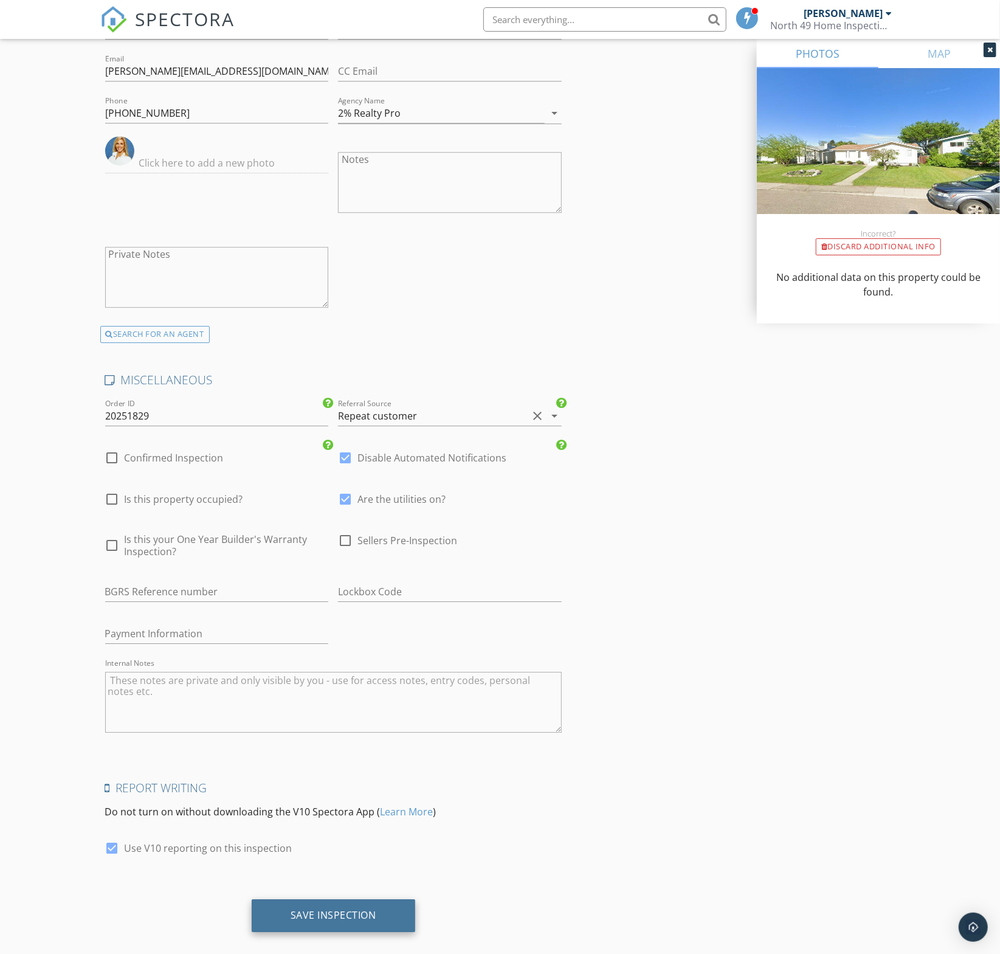
click at [319, 909] on div "Save Inspection" at bounding box center [334, 915] width 86 height 12
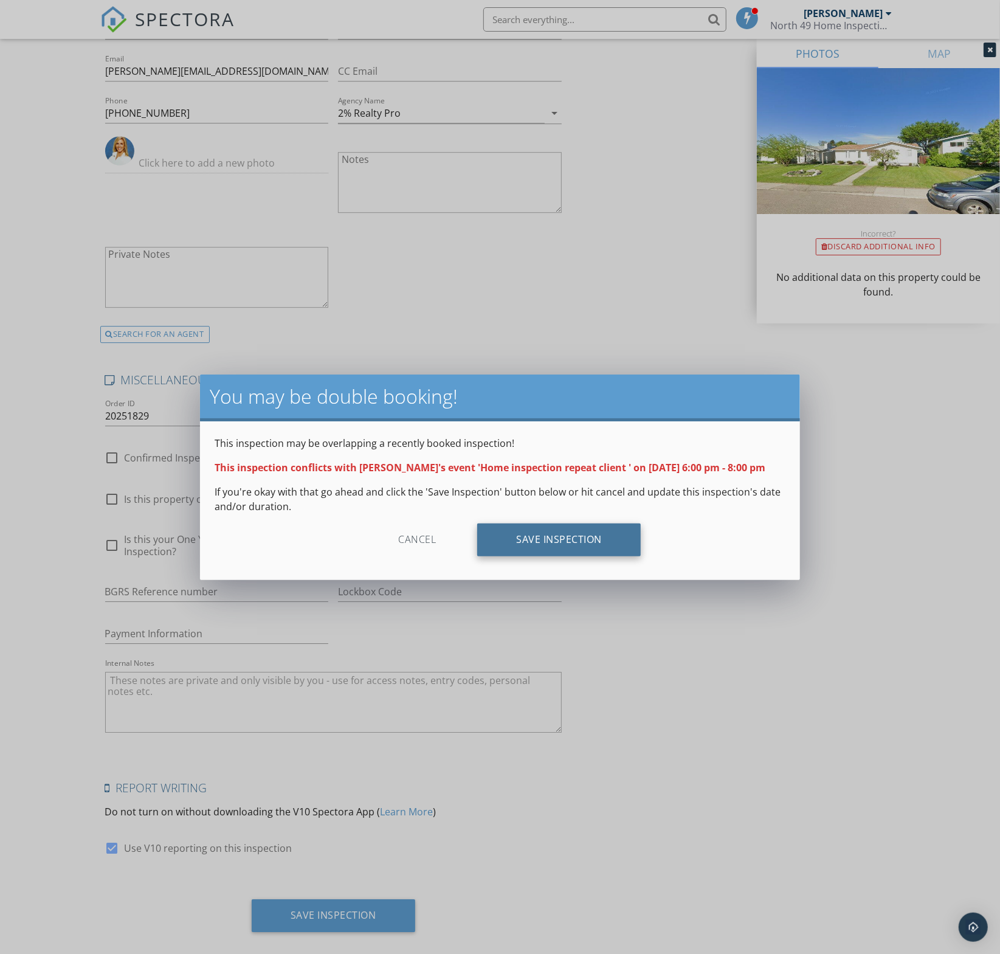
click at [548, 537] on div "Save Inspection" at bounding box center [559, 540] width 164 height 33
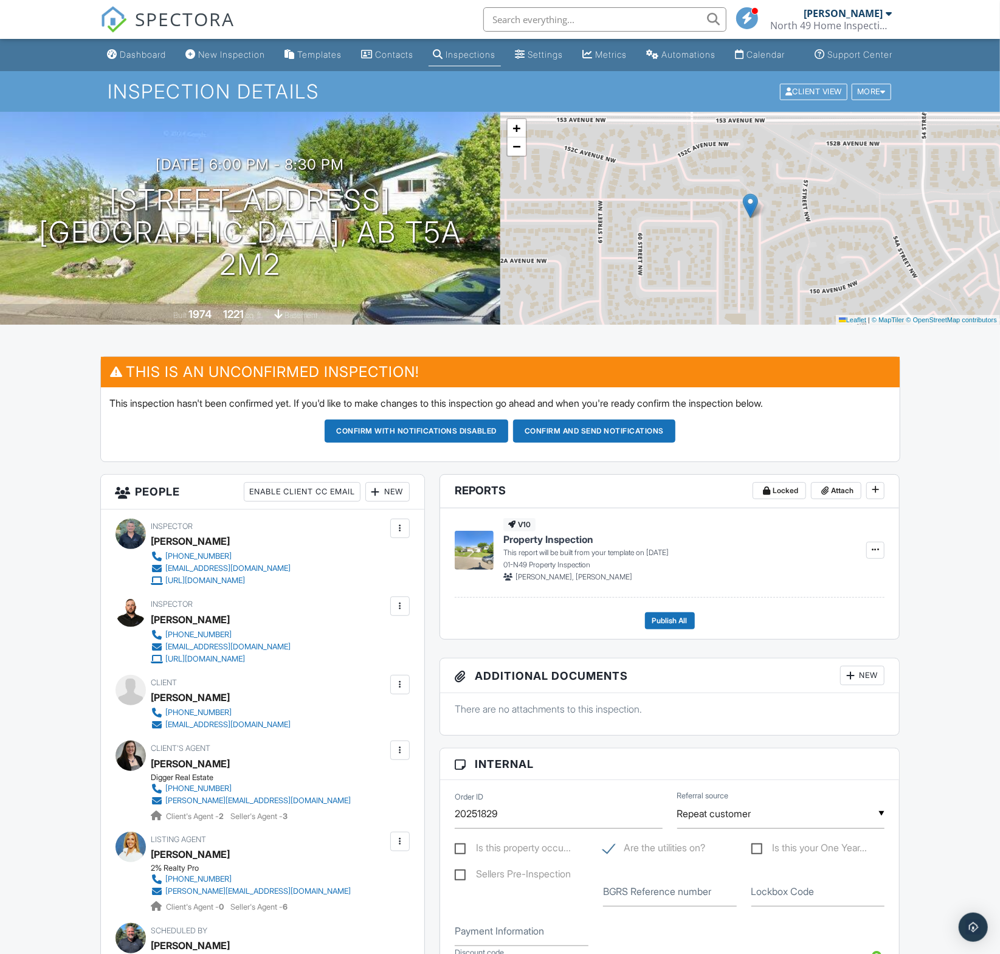
click at [592, 443] on button "Confirm and send notifications" at bounding box center [594, 431] width 162 height 23
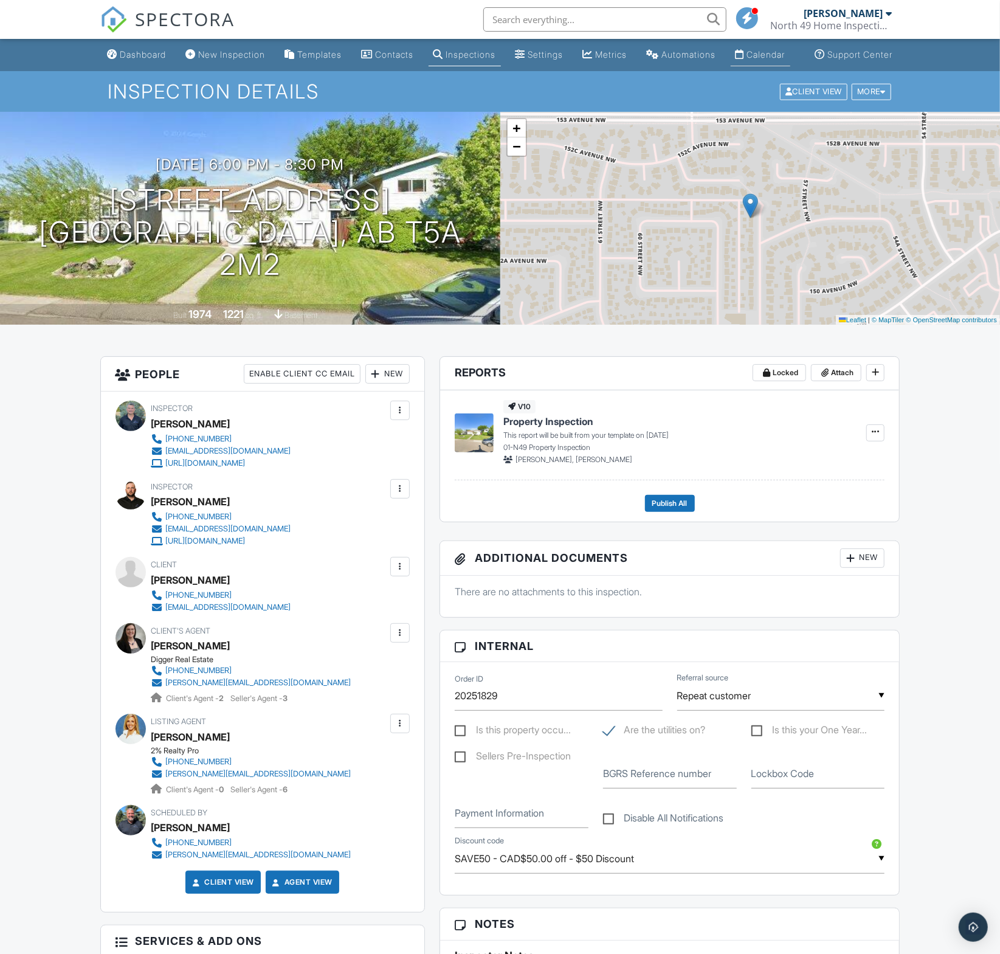
click at [747, 60] on div "Calendar" at bounding box center [766, 54] width 38 height 10
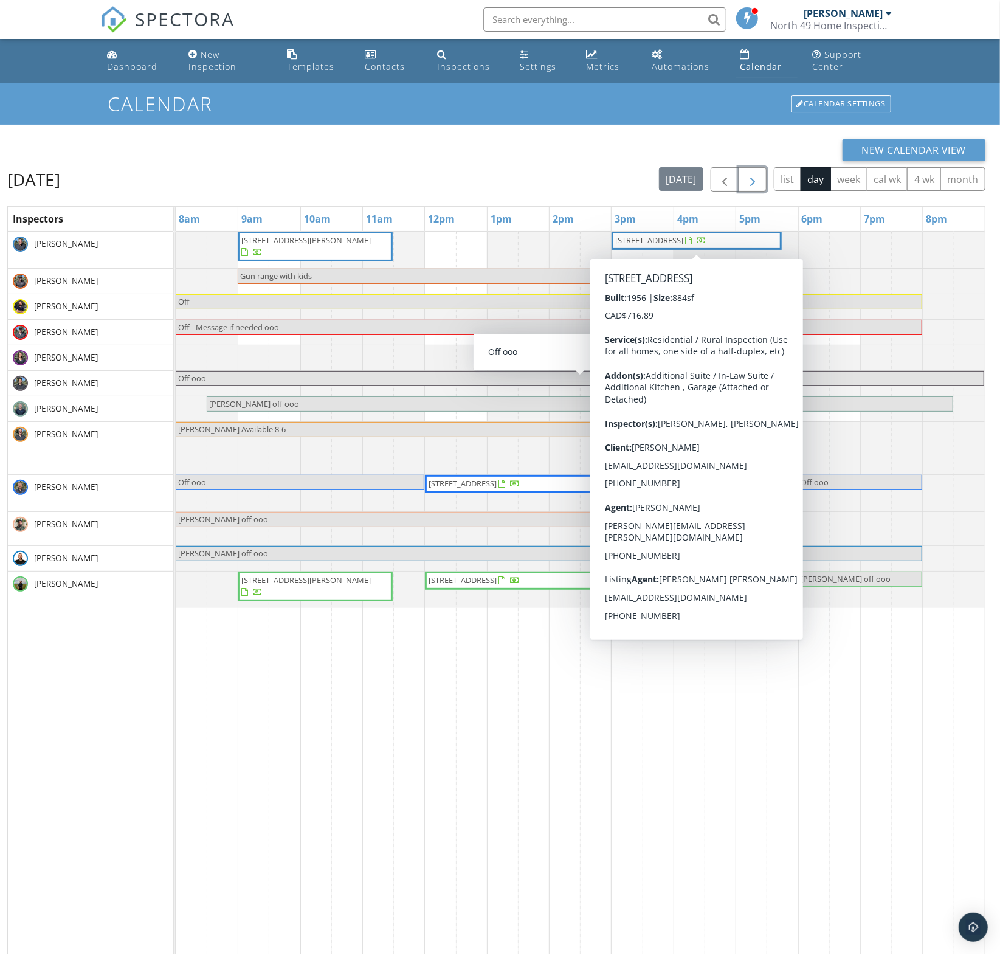
click at [760, 180] on span "button" at bounding box center [753, 180] width 15 height 15
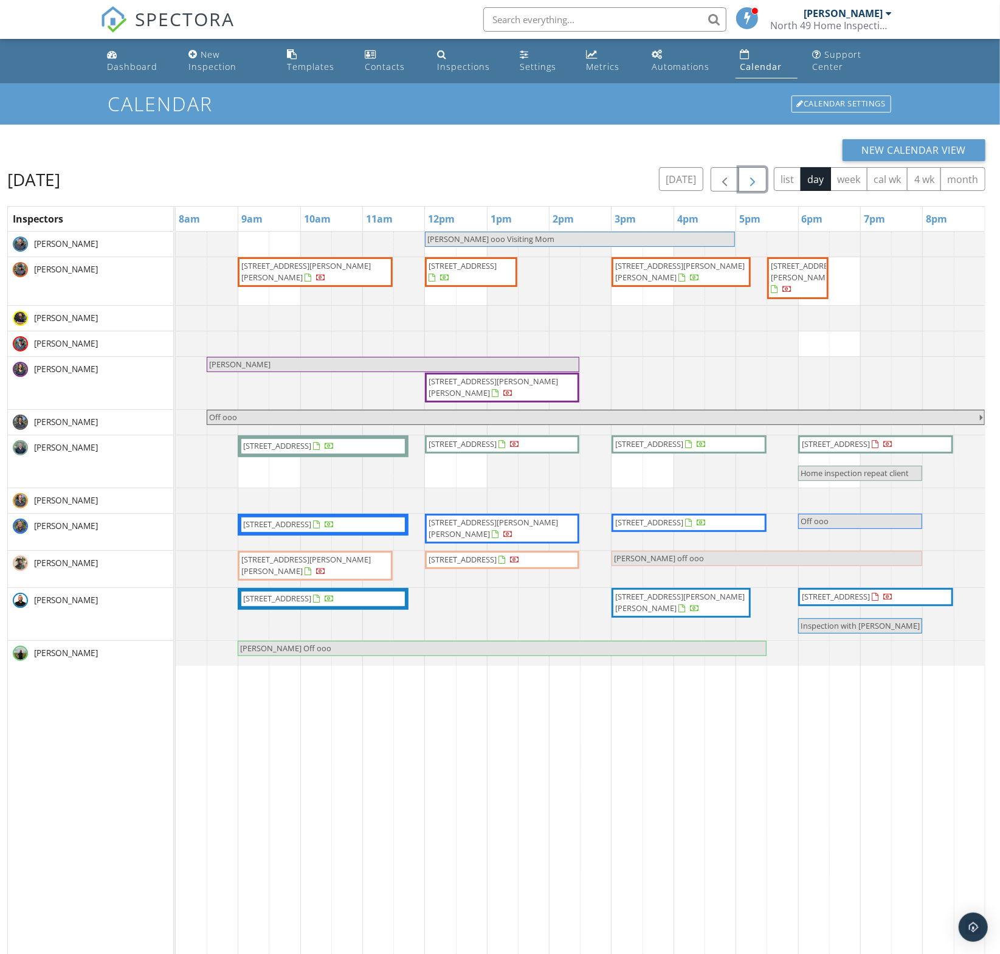
click at [760, 177] on span "button" at bounding box center [753, 180] width 15 height 15
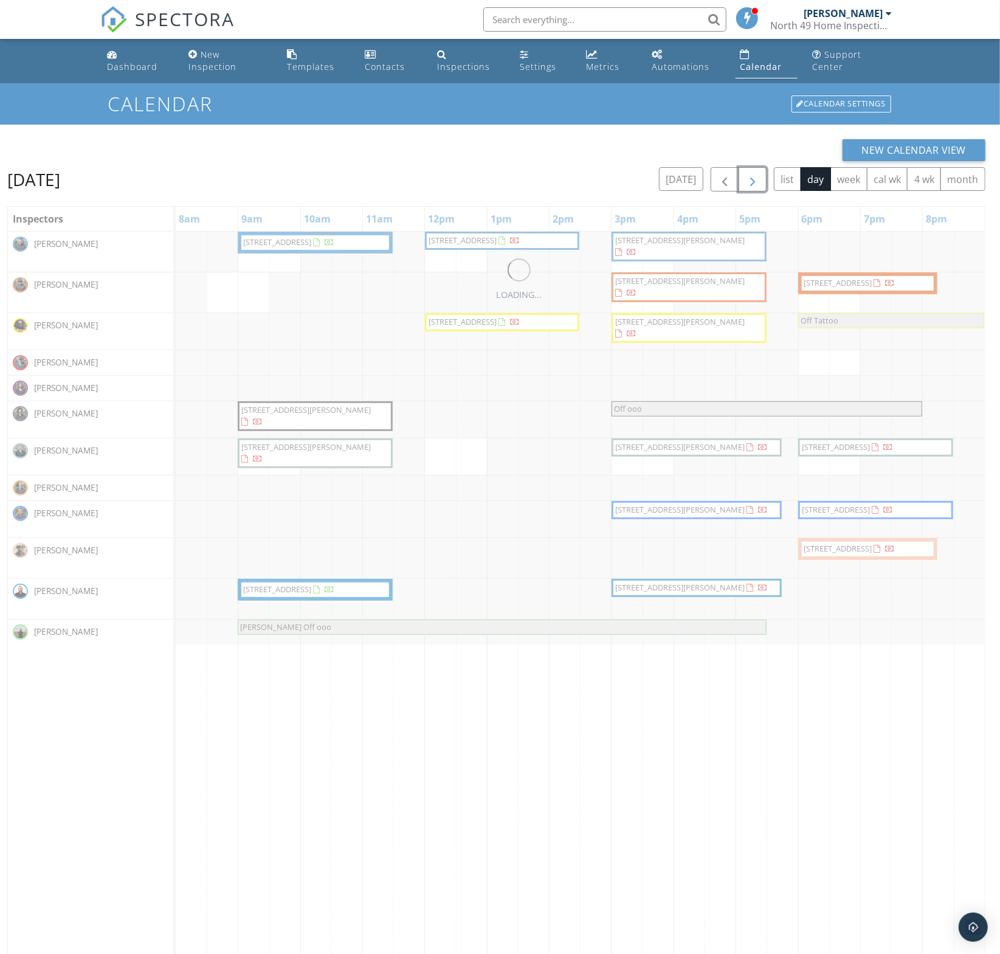
click at [760, 177] on span "button" at bounding box center [753, 180] width 15 height 15
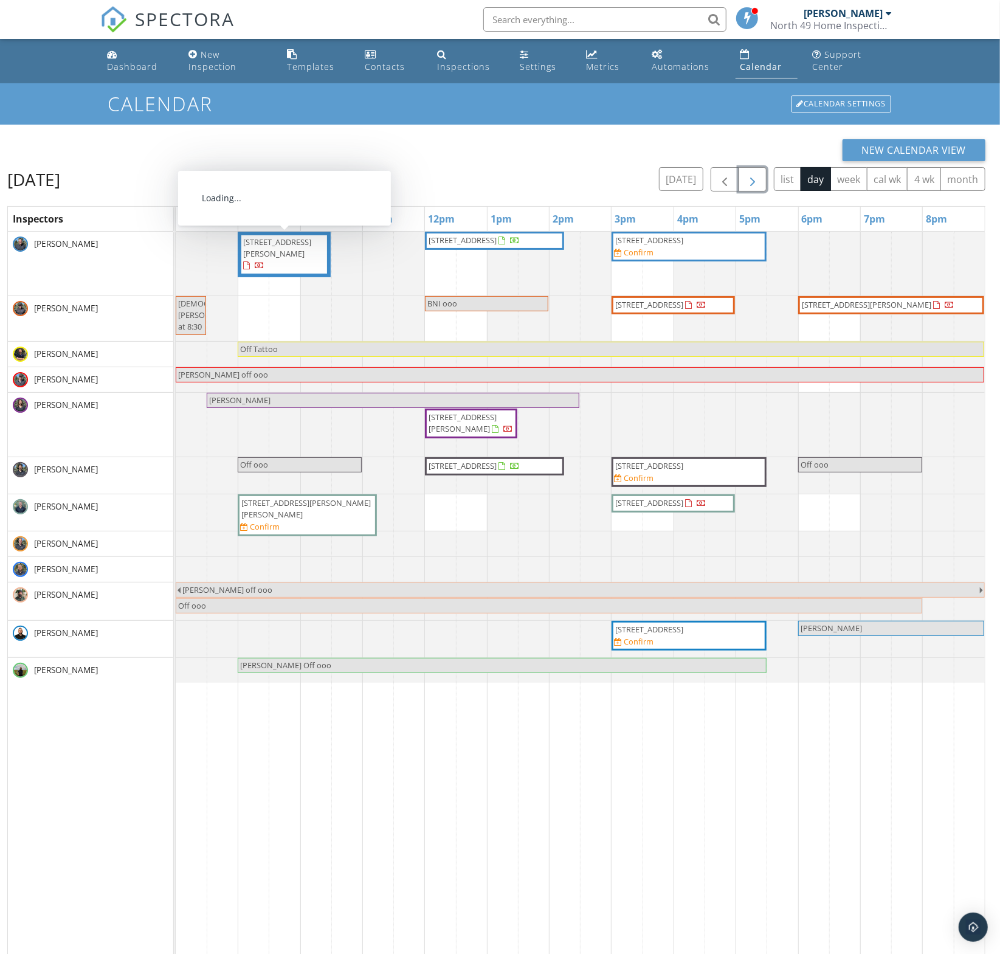
click at [291, 258] on span "[STREET_ADDRESS][PERSON_NAME]" at bounding box center [277, 248] width 68 height 23
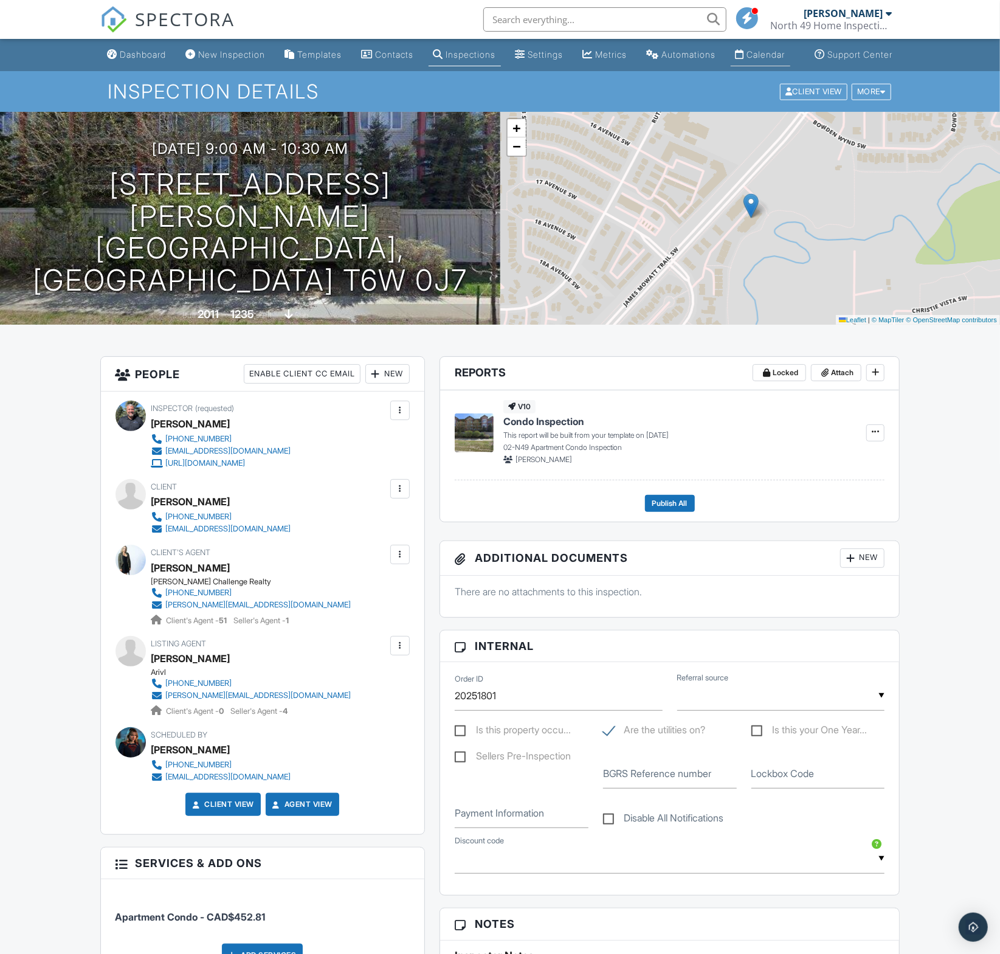
click at [747, 60] on div "Calendar" at bounding box center [766, 54] width 38 height 10
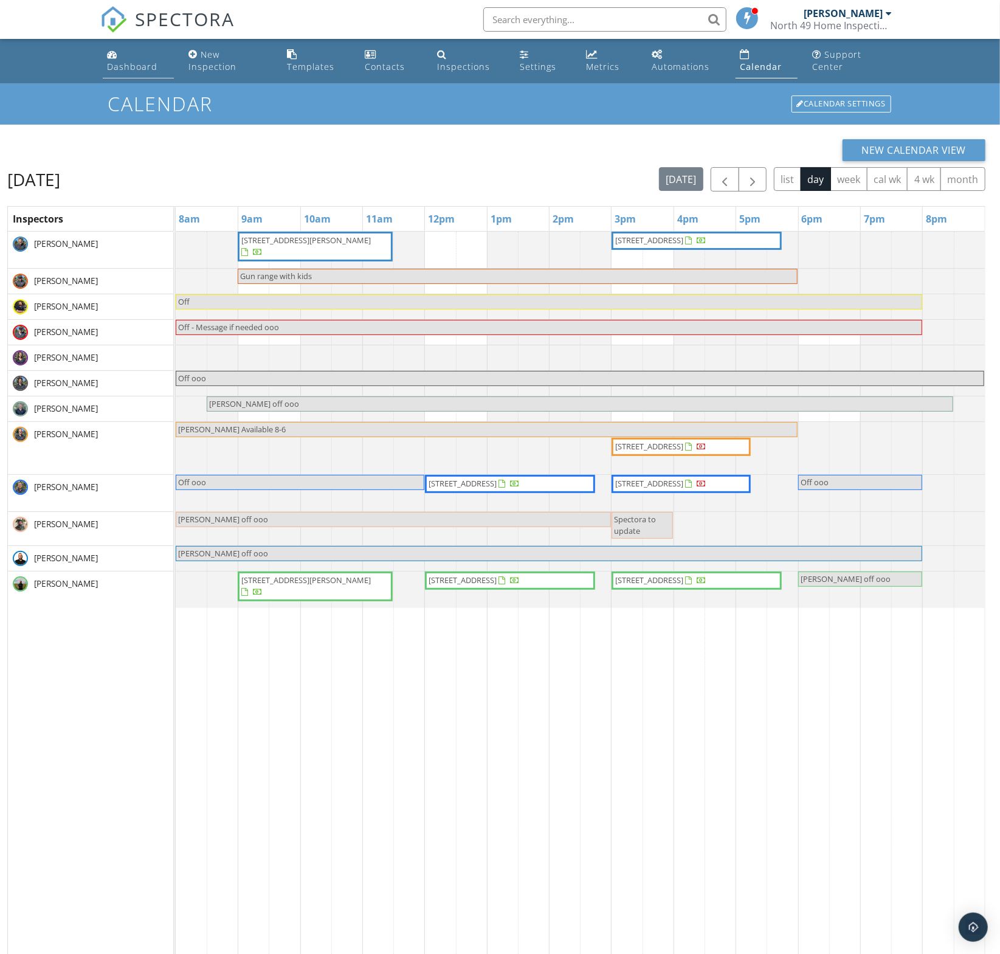
click at [134, 72] on div "Dashboard" at bounding box center [133, 67] width 50 height 12
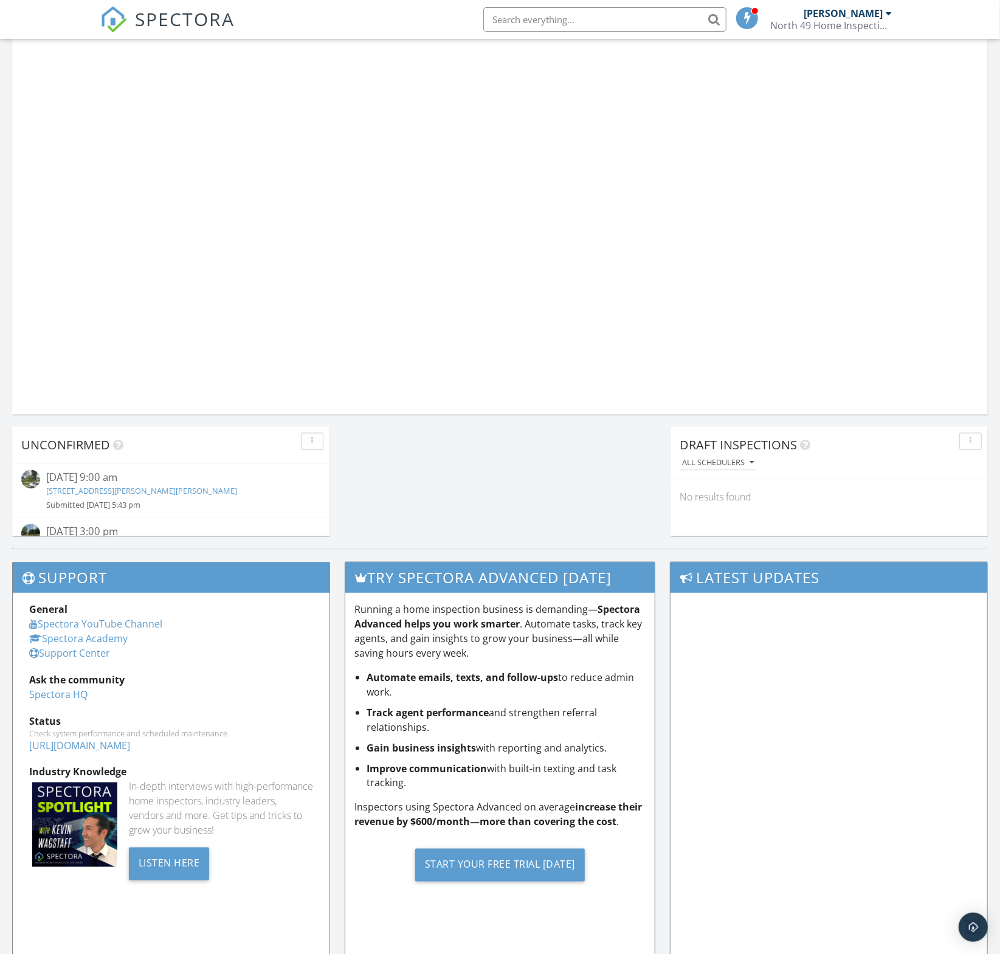
scroll to position [767, 0]
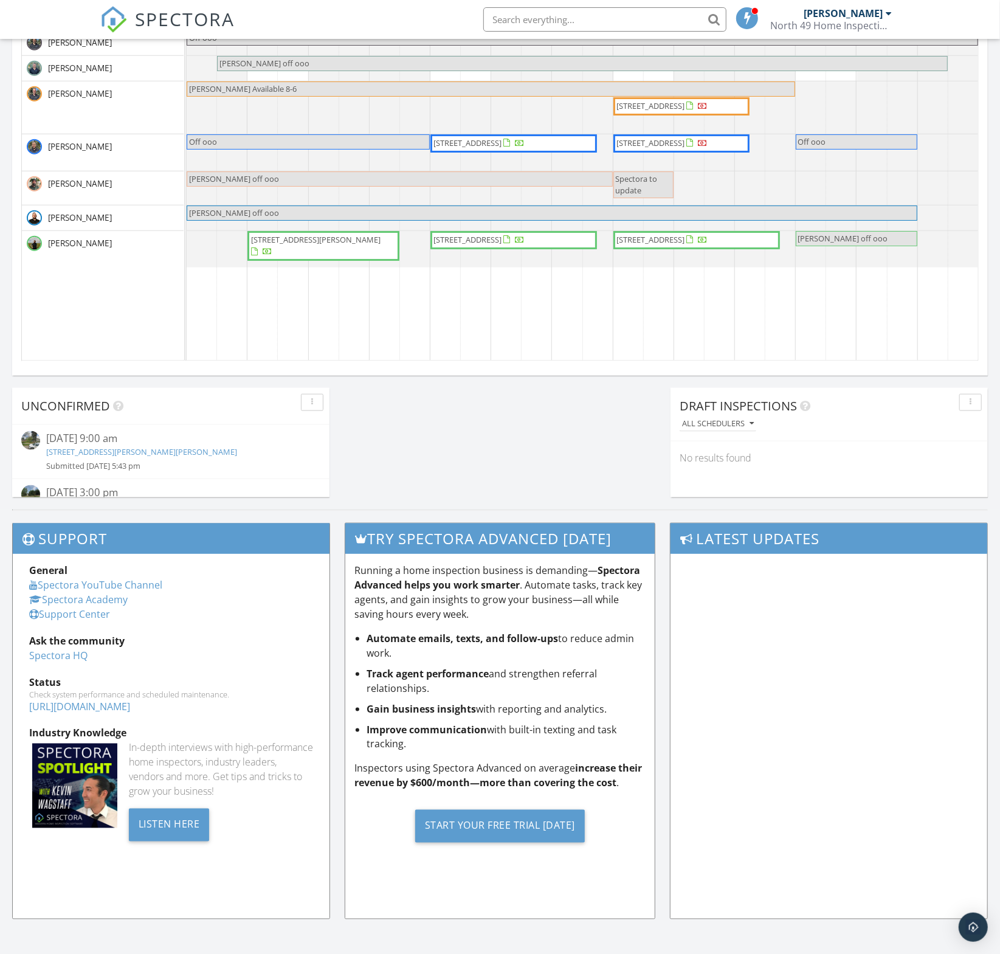
click at [101, 449] on link "[STREET_ADDRESS][PERSON_NAME][PERSON_NAME]" at bounding box center [141, 451] width 191 height 11
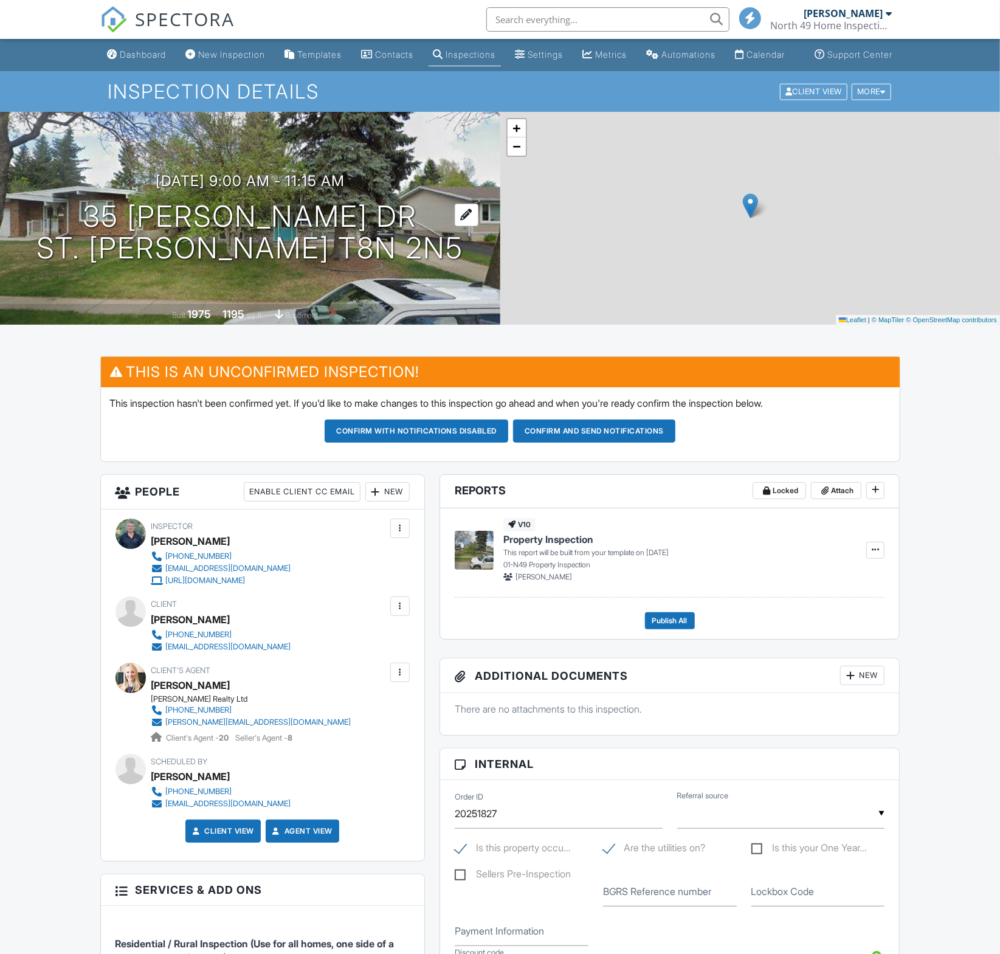
click at [214, 232] on h1 "35 [PERSON_NAME] Dr [STREET_ADDRESS][PERSON_NAME]" at bounding box center [249, 233] width 427 height 64
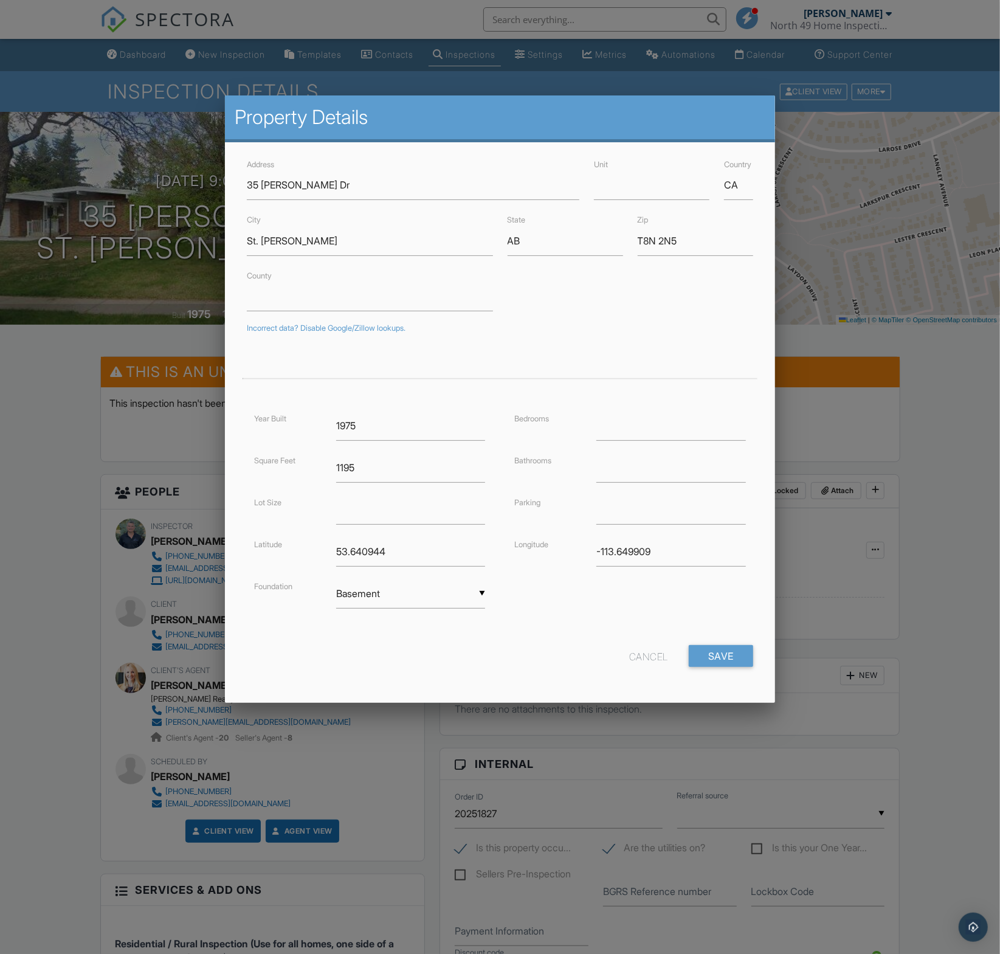
drag, startPoint x: 176, startPoint y: 530, endPoint x: 191, endPoint y: 516, distance: 20.2
click at [176, 528] on div at bounding box center [500, 535] width 1000 height 1193
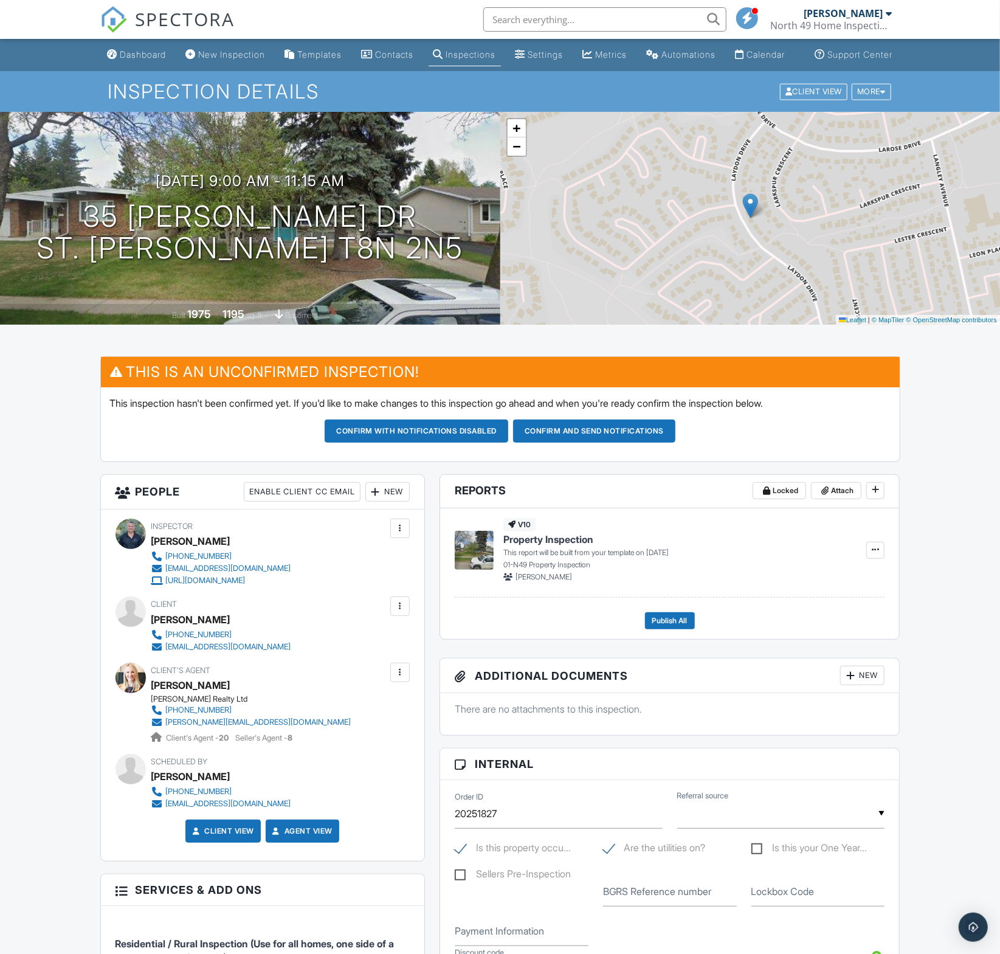
click at [386, 502] on div "New" at bounding box center [387, 491] width 44 height 19
drag, startPoint x: 406, startPoint y: 538, endPoint x: 380, endPoint y: 544, distance: 26.8
click at [406, 538] on li "Inspector" at bounding box center [432, 529] width 120 height 30
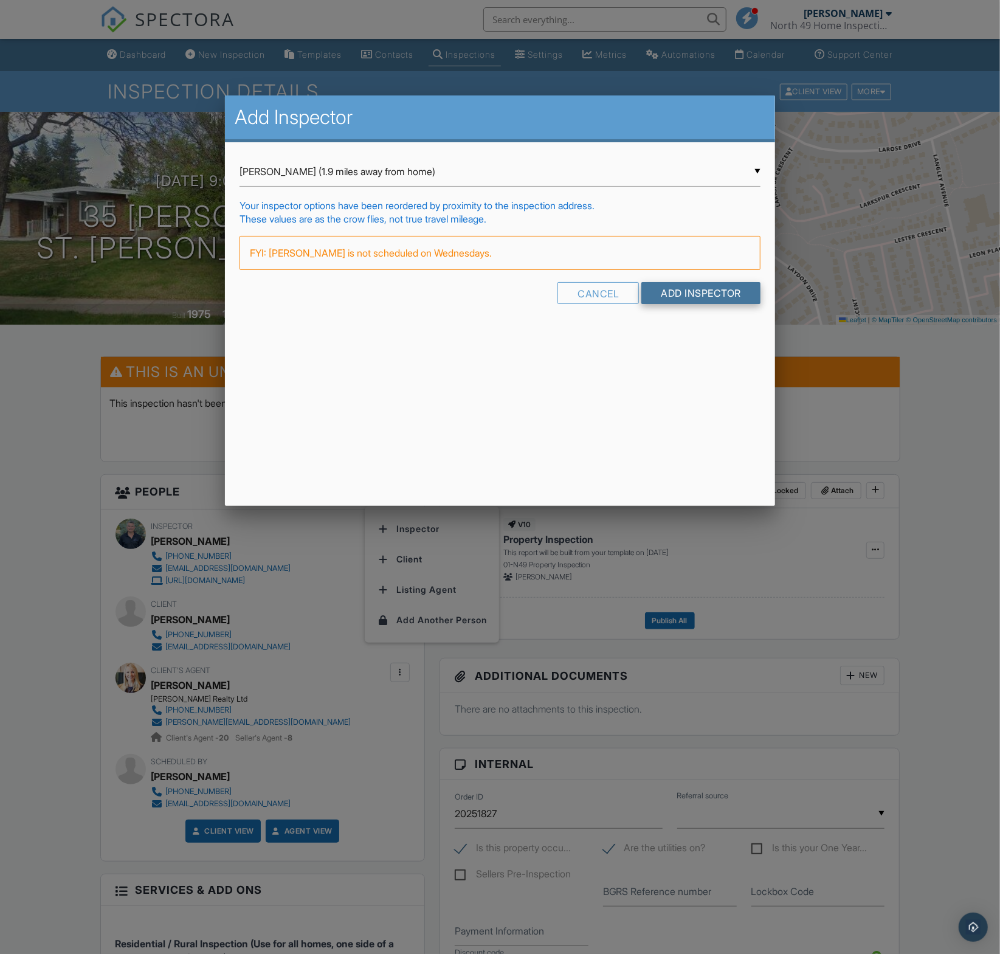
click at [709, 290] on input "Add Inspector" at bounding box center [701, 293] width 119 height 22
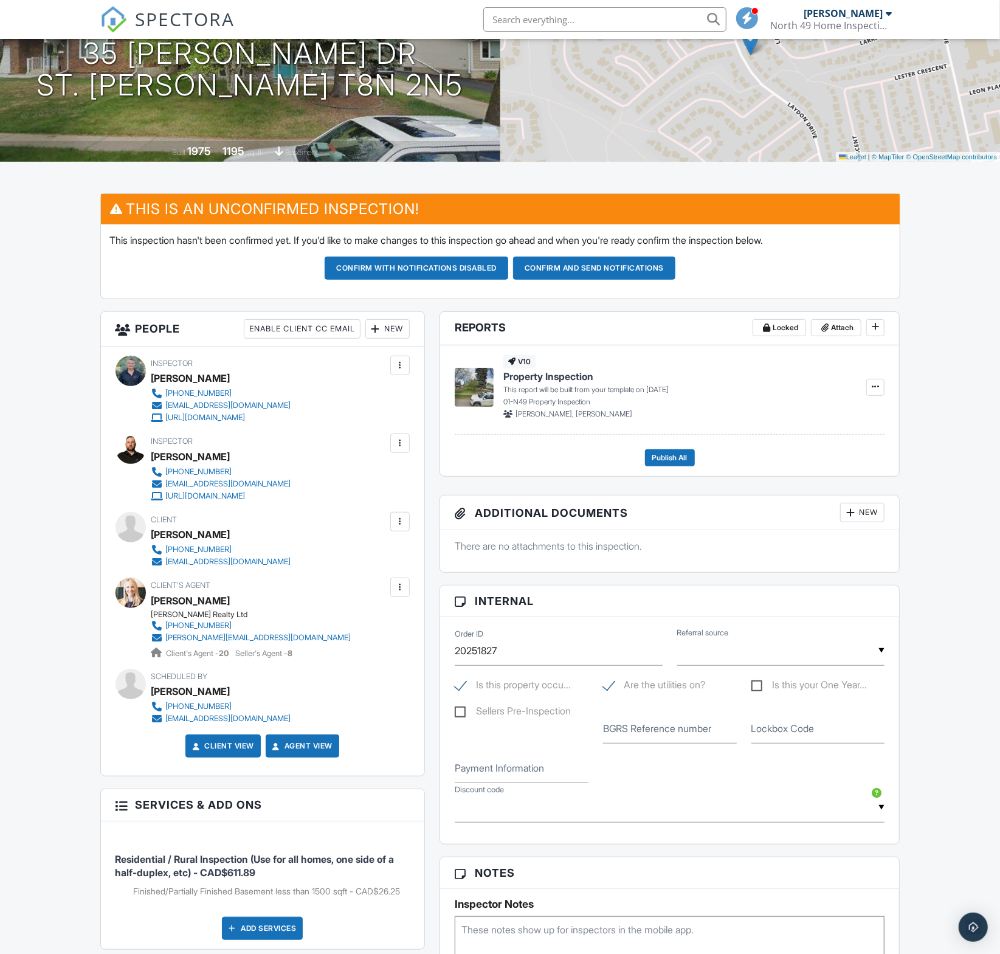
scroll to position [165, 0]
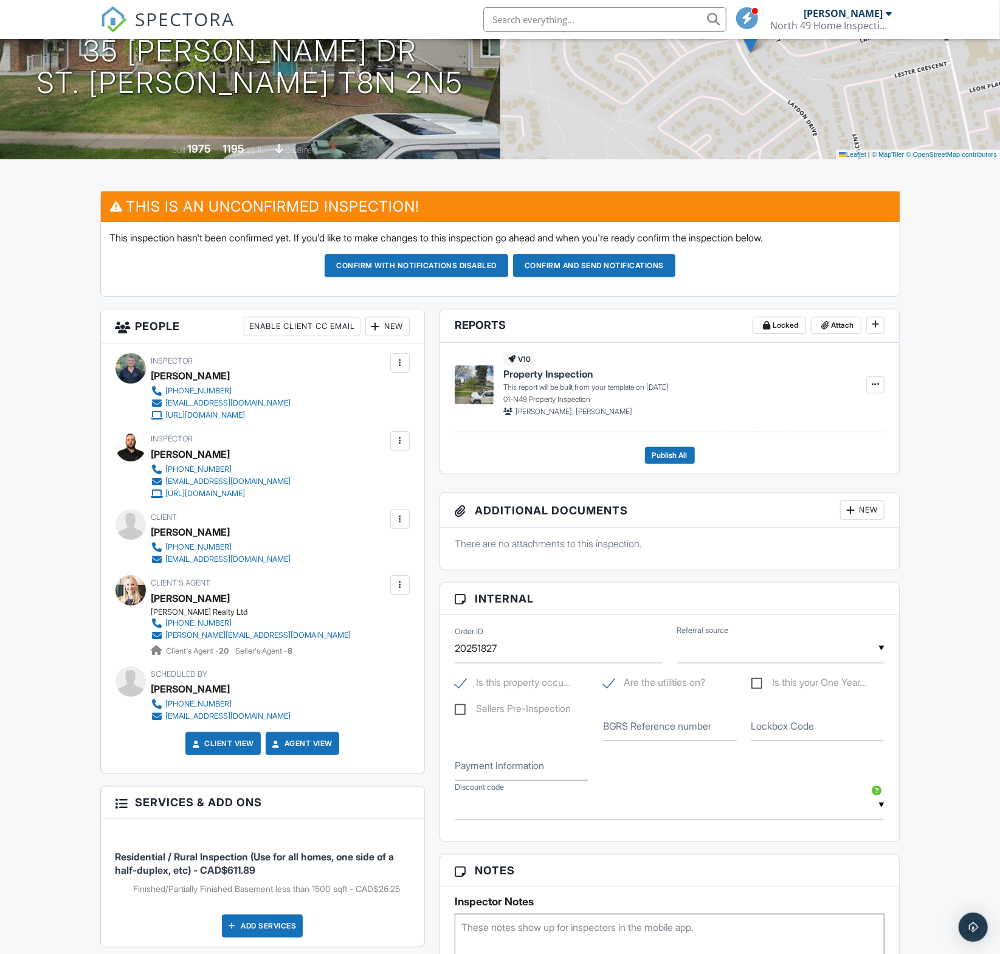
click at [747, 657] on input "text" at bounding box center [781, 649] width 208 height 30
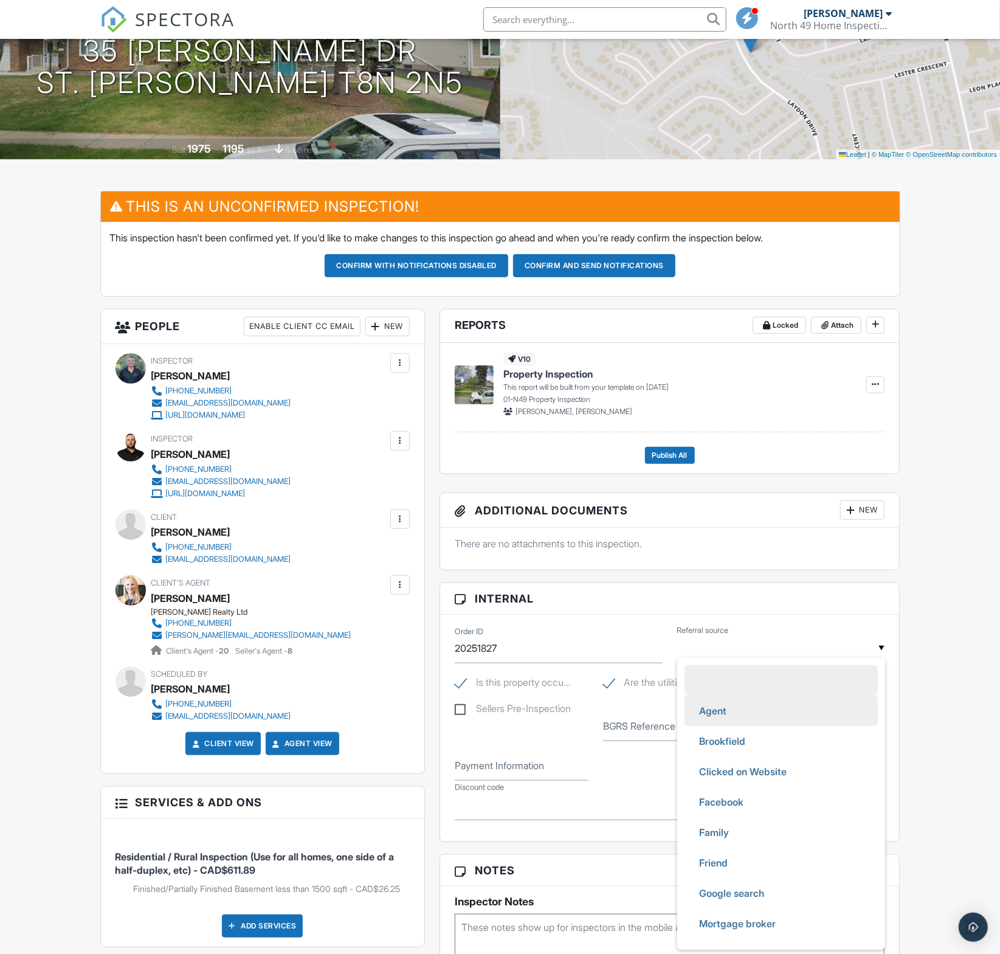
click at [743, 726] on li "Agent" at bounding box center [781, 711] width 193 height 30
type input "Agent"
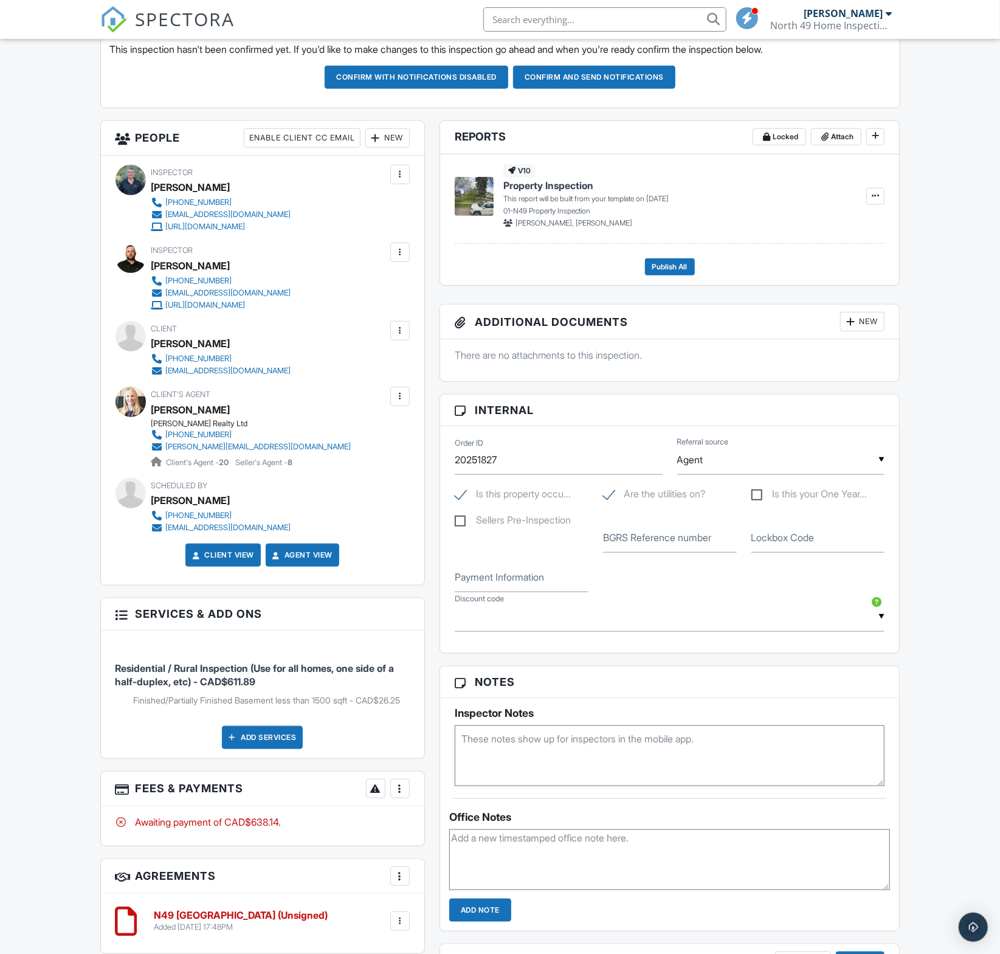
scroll to position [353, 0]
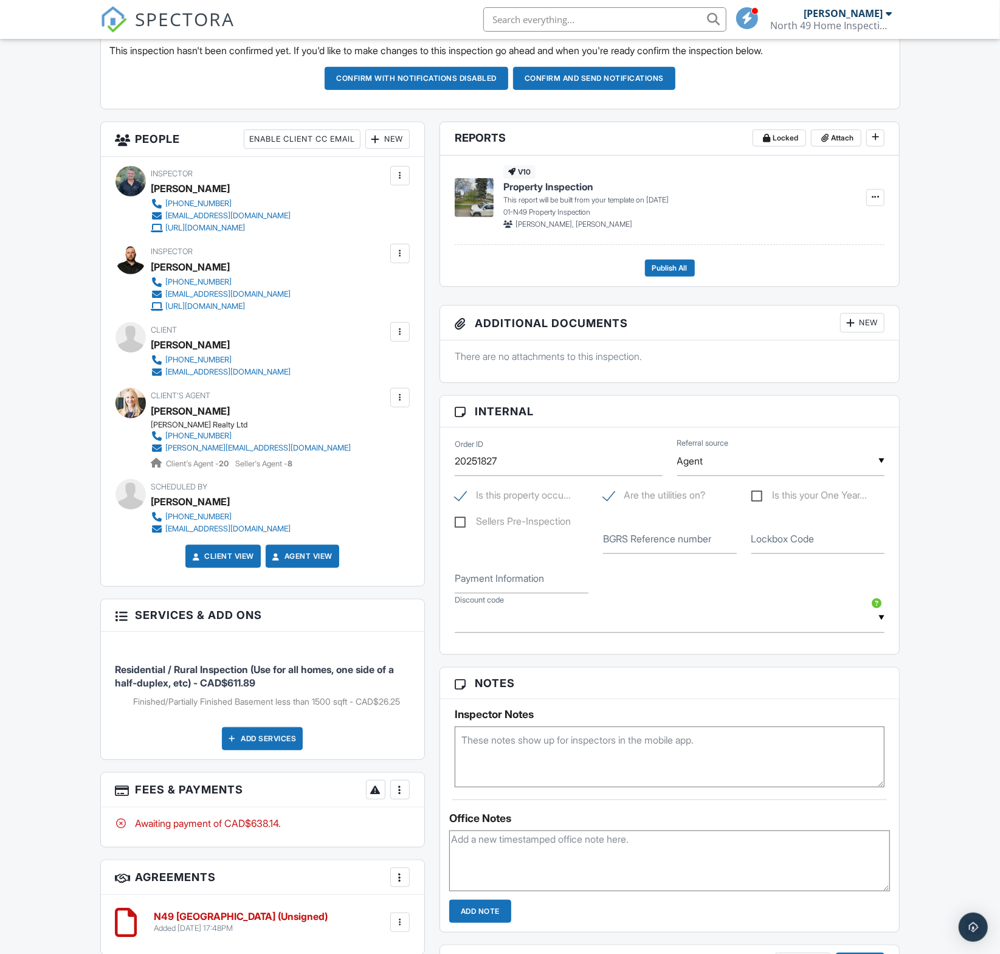
click at [394, 148] on div "New" at bounding box center [387, 139] width 44 height 19
click at [420, 248] on li "Listing Agent" at bounding box center [432, 237] width 120 height 30
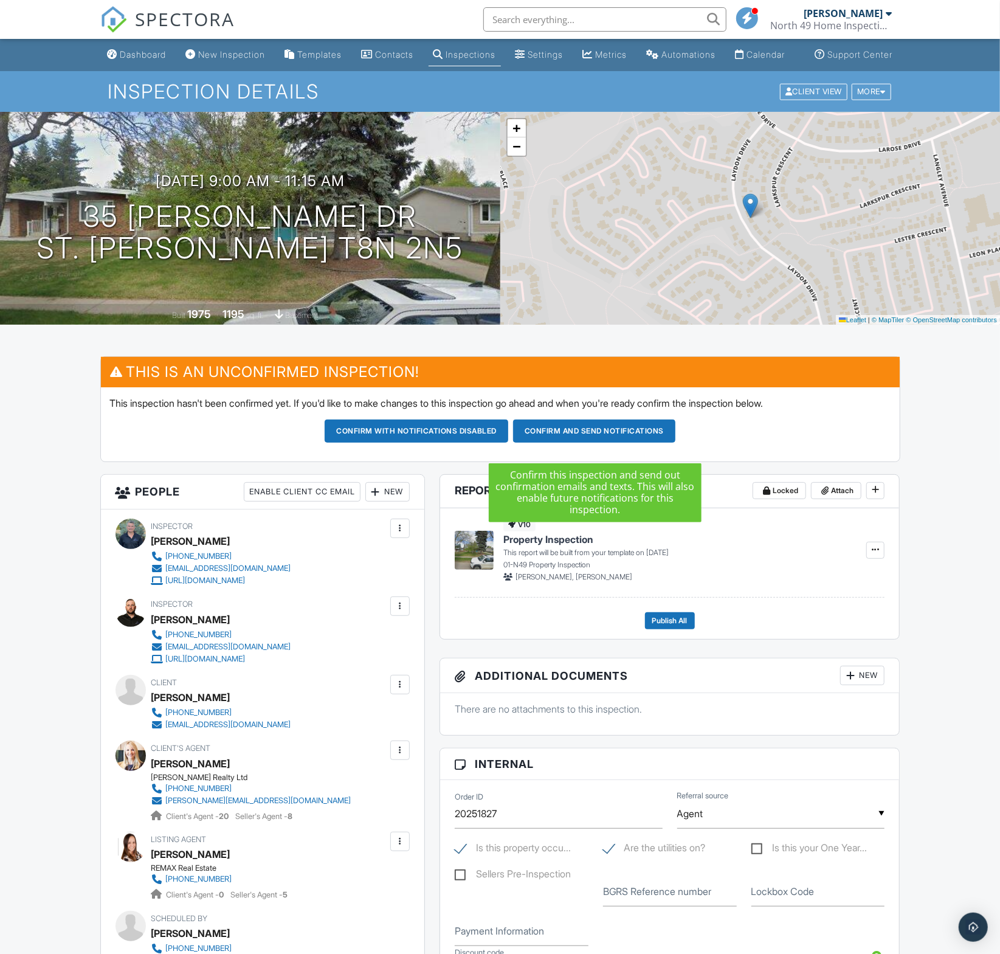
click at [598, 443] on button "Confirm and send notifications" at bounding box center [594, 431] width 162 height 23
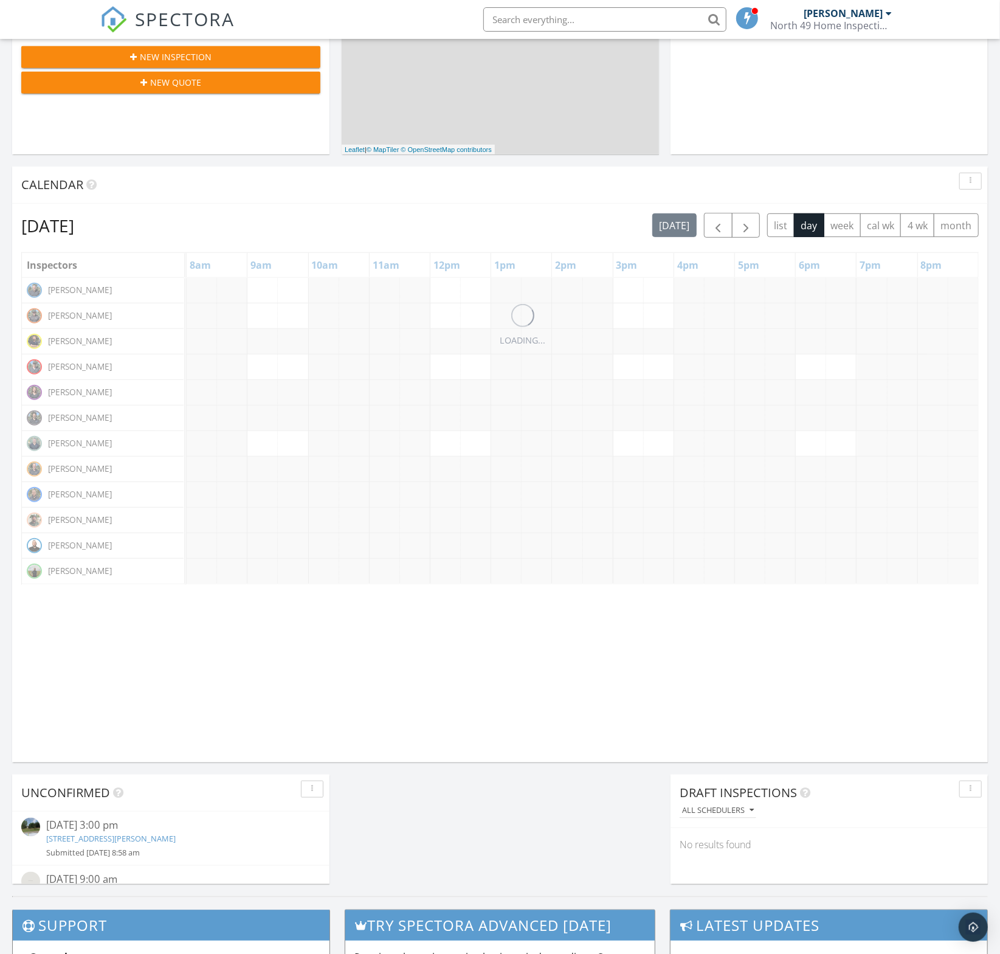
scroll to position [428, 0]
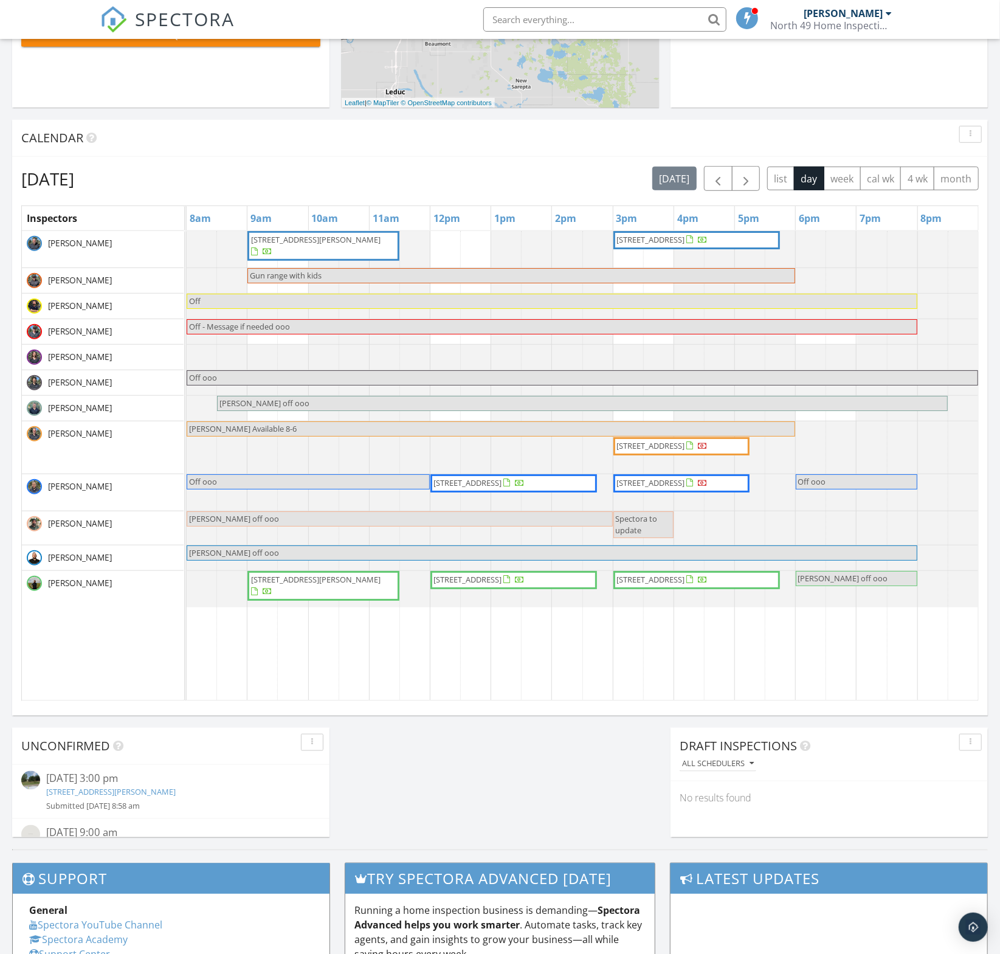
click at [88, 806] on div "Submitted [DATE] 8:58 am" at bounding box center [170, 806] width 249 height 12
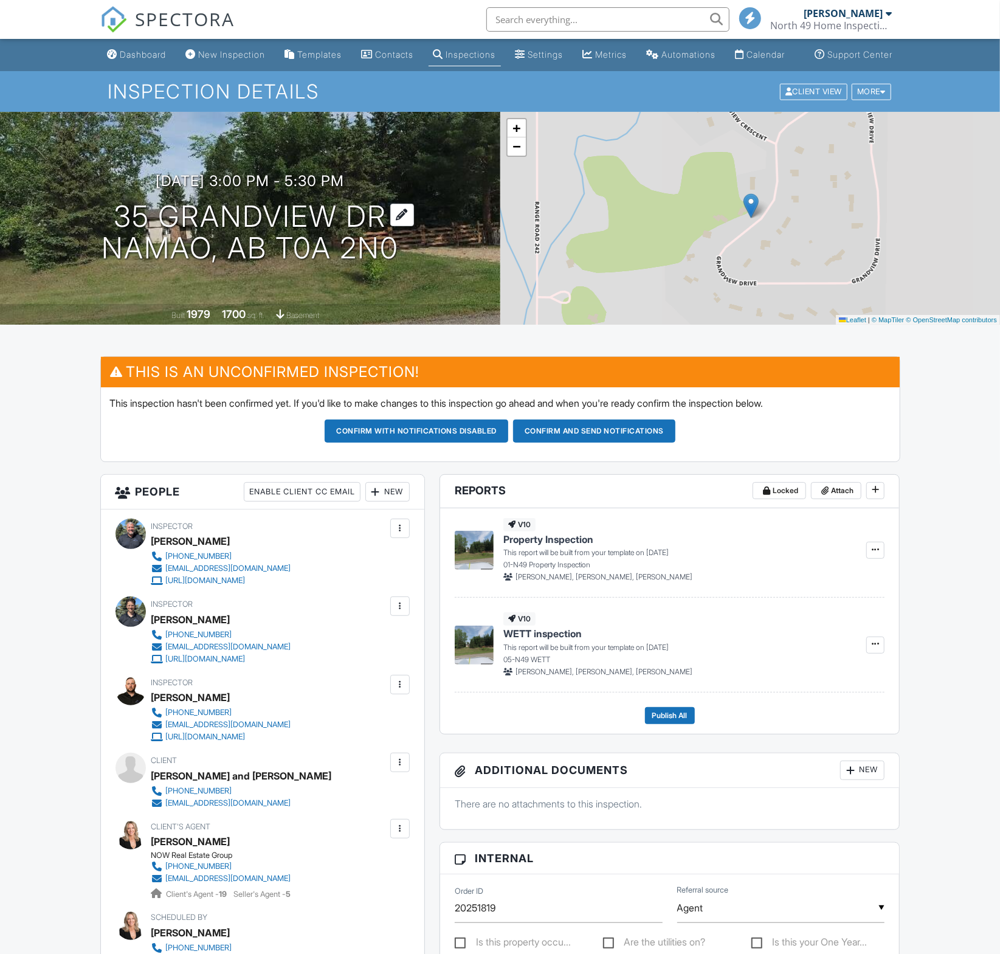
click at [310, 232] on h1 "35 Grandview Dr Namao, AB T0A 2N0" at bounding box center [250, 233] width 297 height 64
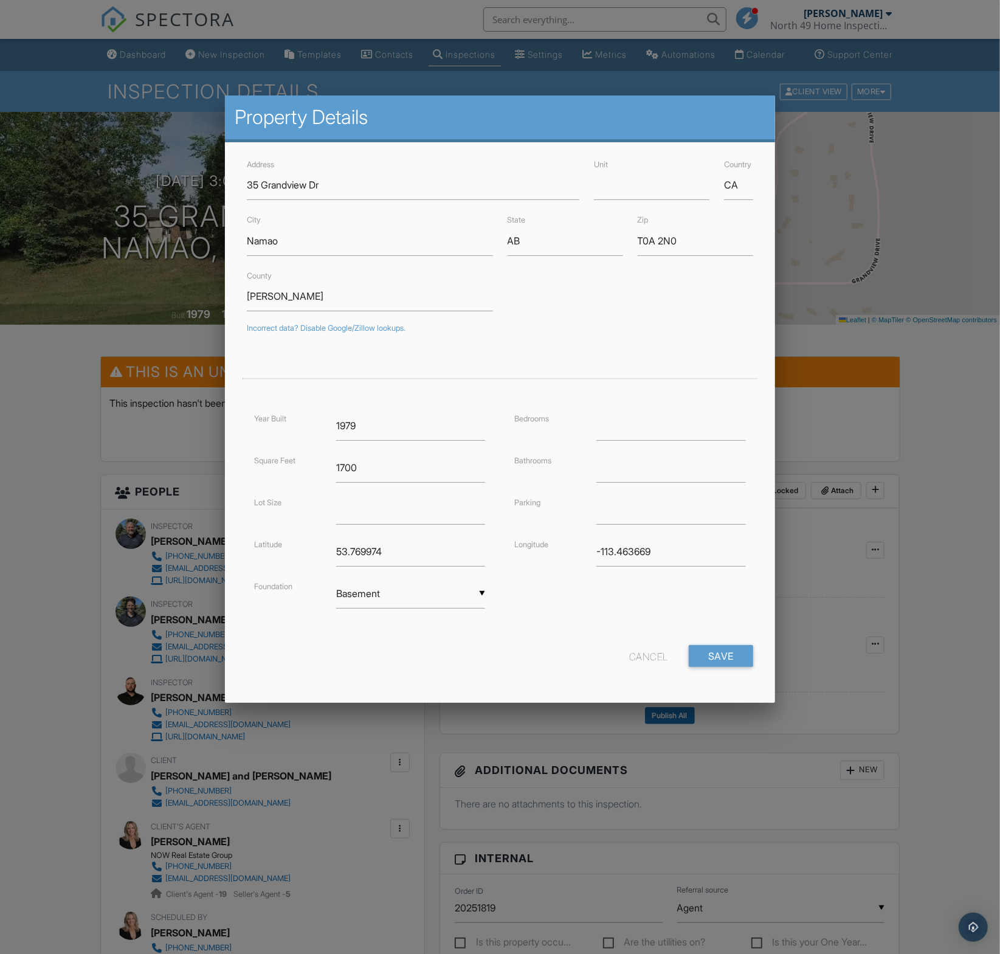
click at [942, 653] on div at bounding box center [500, 535] width 1000 height 1193
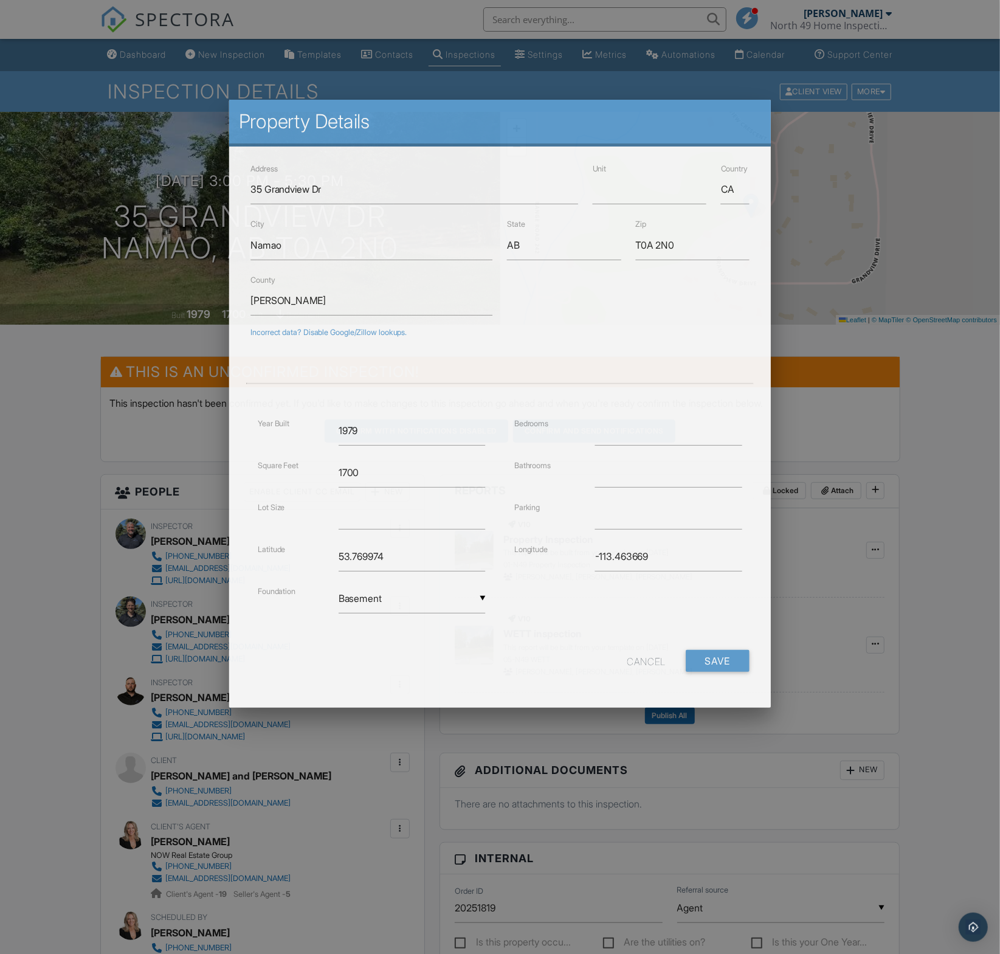
click at [942, 653] on div at bounding box center [500, 535] width 1000 height 1193
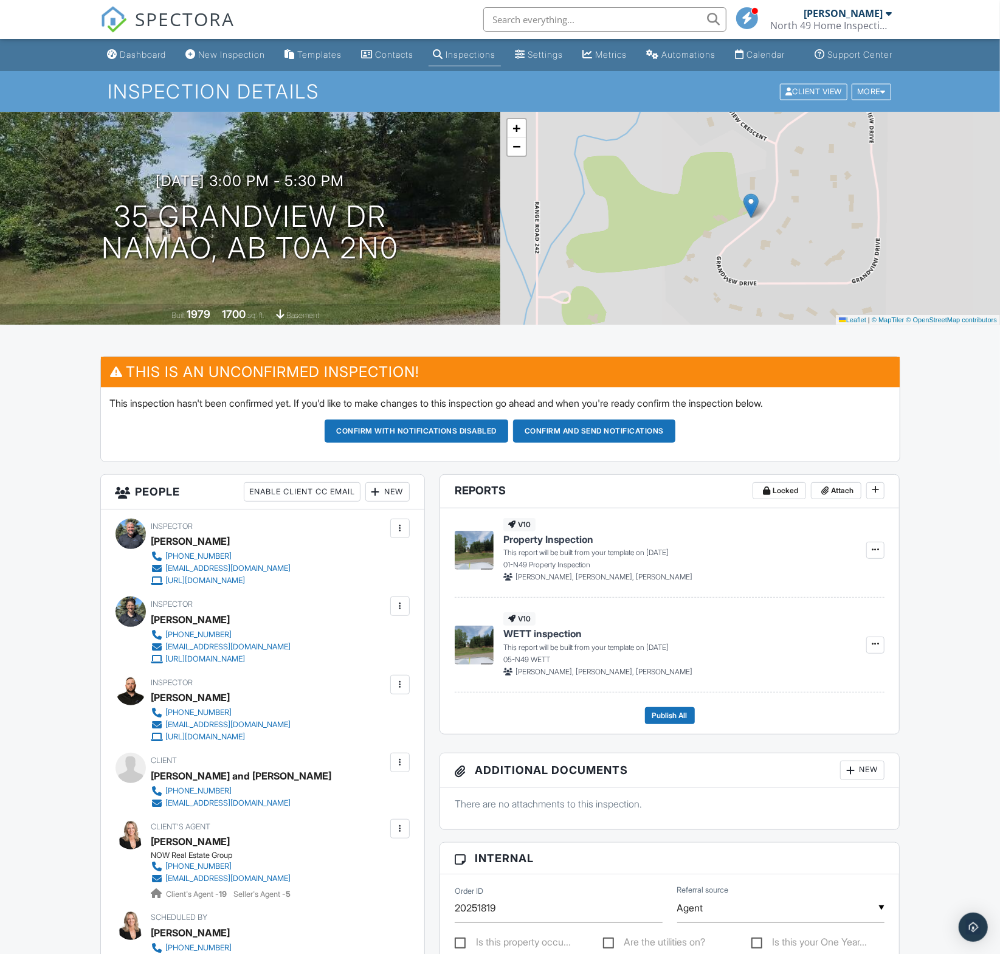
click at [593, 443] on button "Confirm and send notifications" at bounding box center [594, 431] width 162 height 23
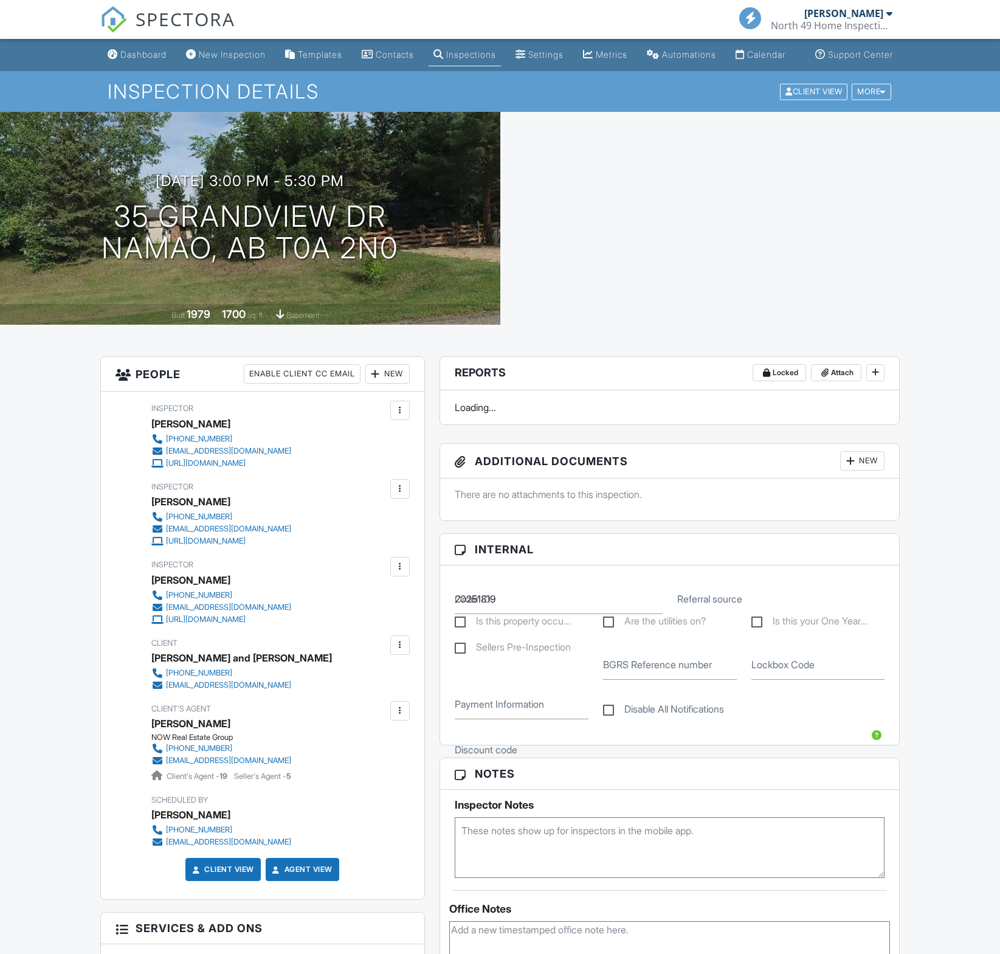
click at [118, 59] on link "Dashboard" at bounding box center [137, 55] width 69 height 23
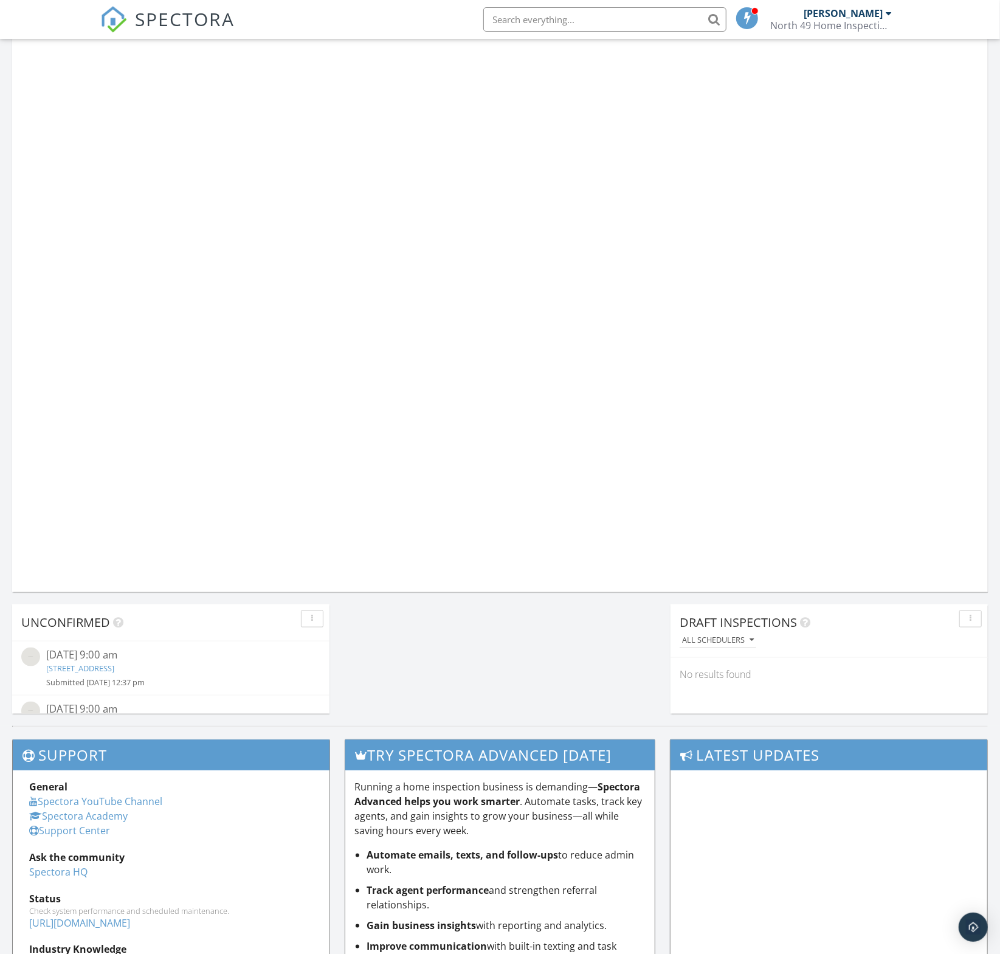
scroll to position [578, 0]
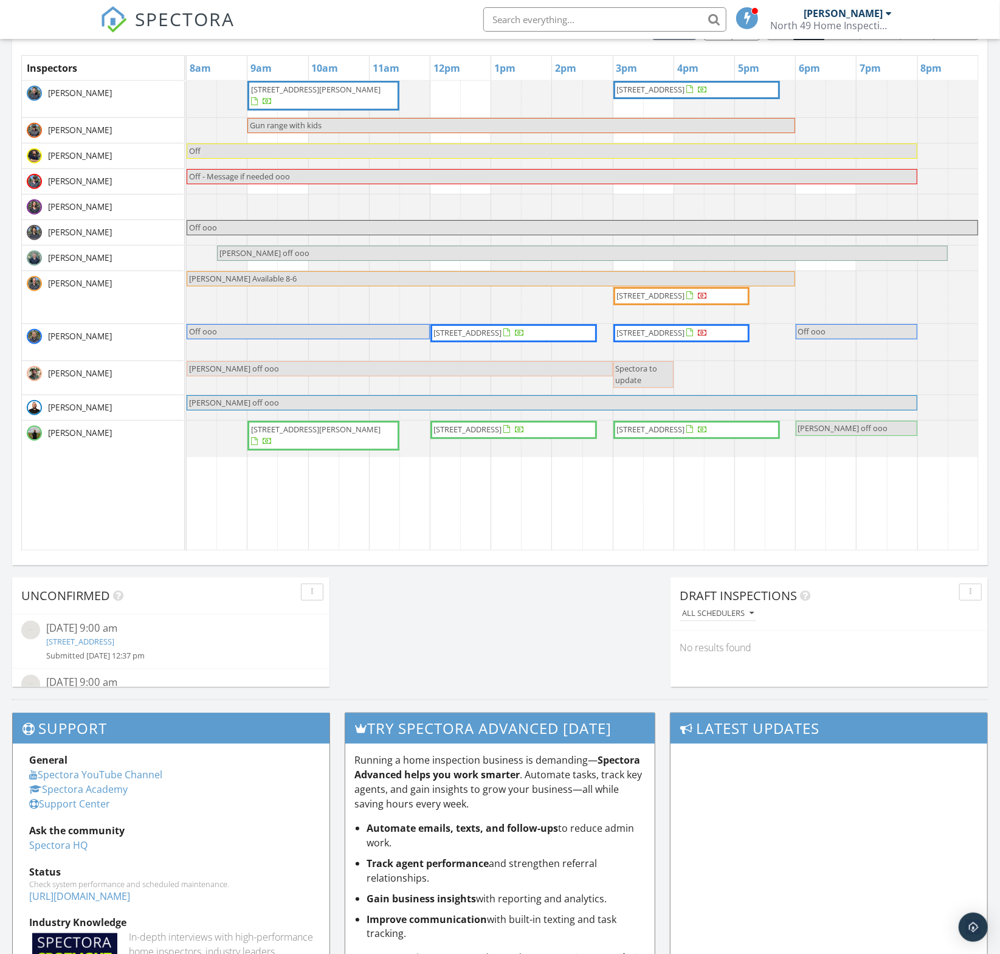
click at [95, 653] on div "Submitted [DATE] 12:37 pm" at bounding box center [170, 656] width 249 height 12
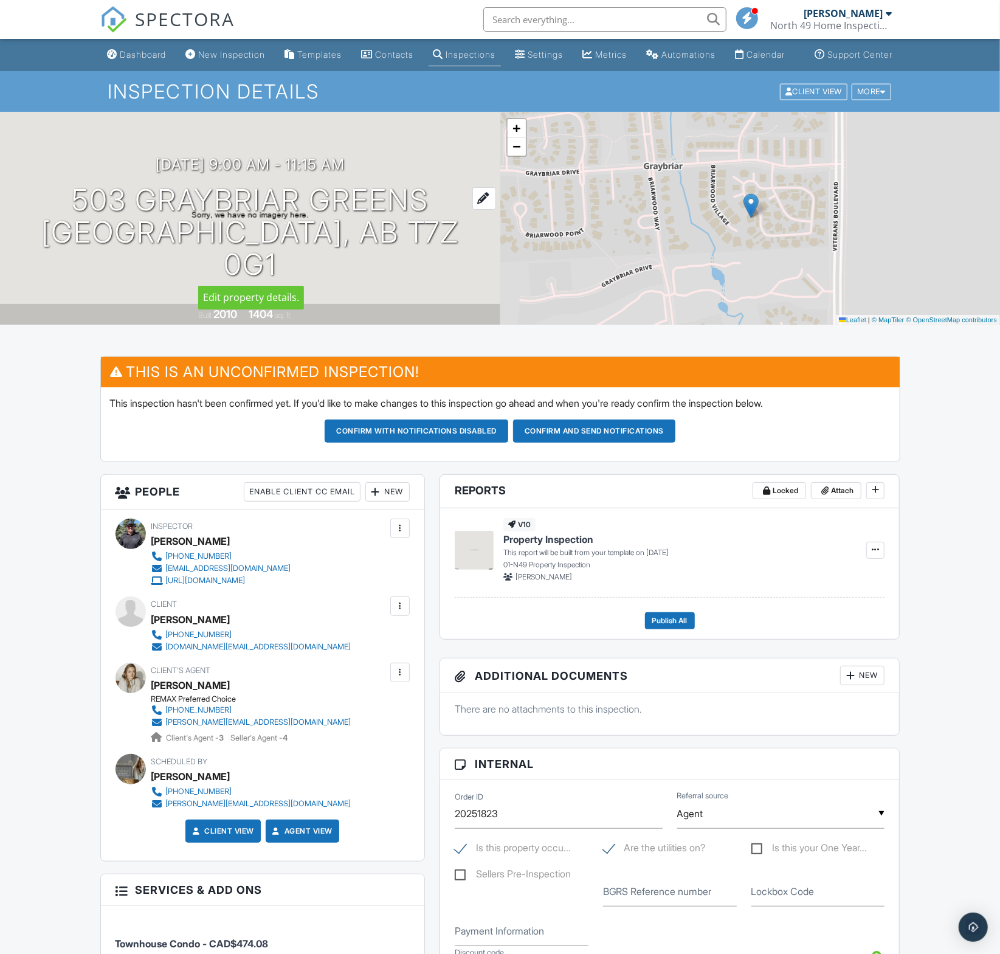
click at [281, 227] on h1 "503 Graybriar Greens Stony Plain, AB T7Z 0G1" at bounding box center [250, 232] width 462 height 96
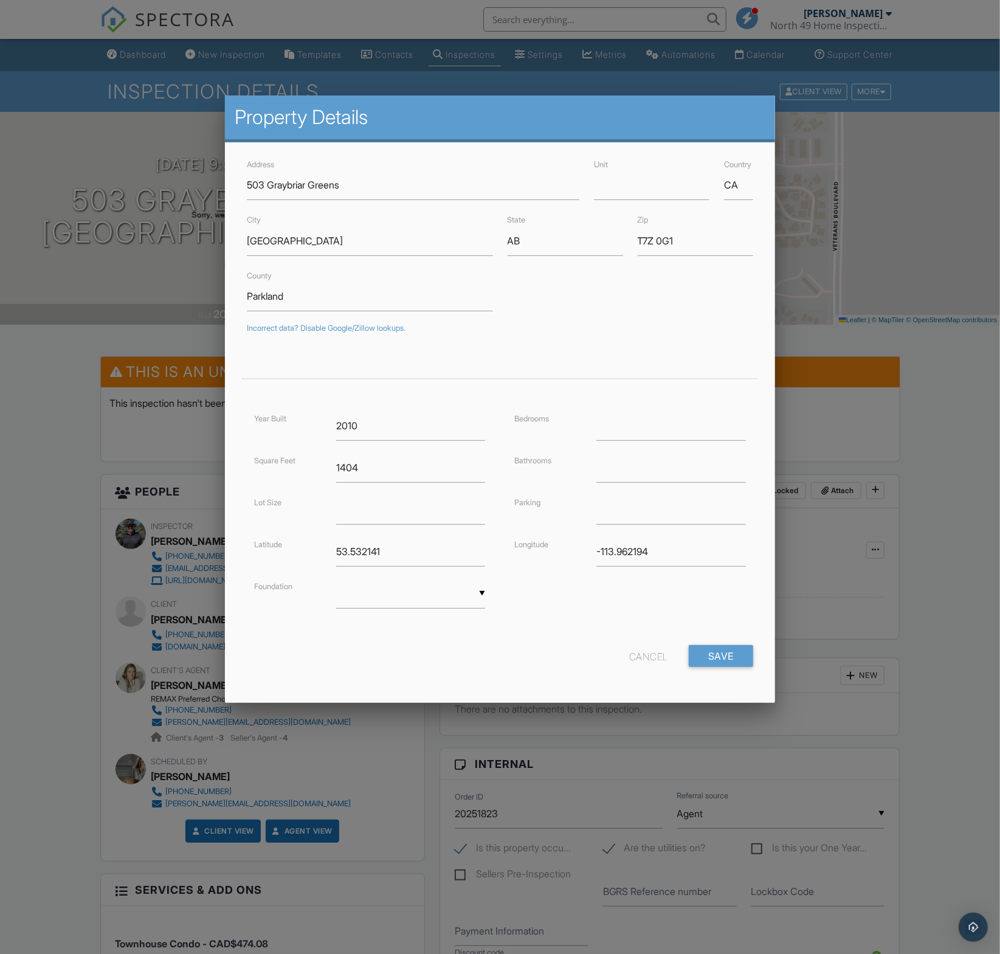
click at [950, 502] on div at bounding box center [500, 535] width 1000 height 1193
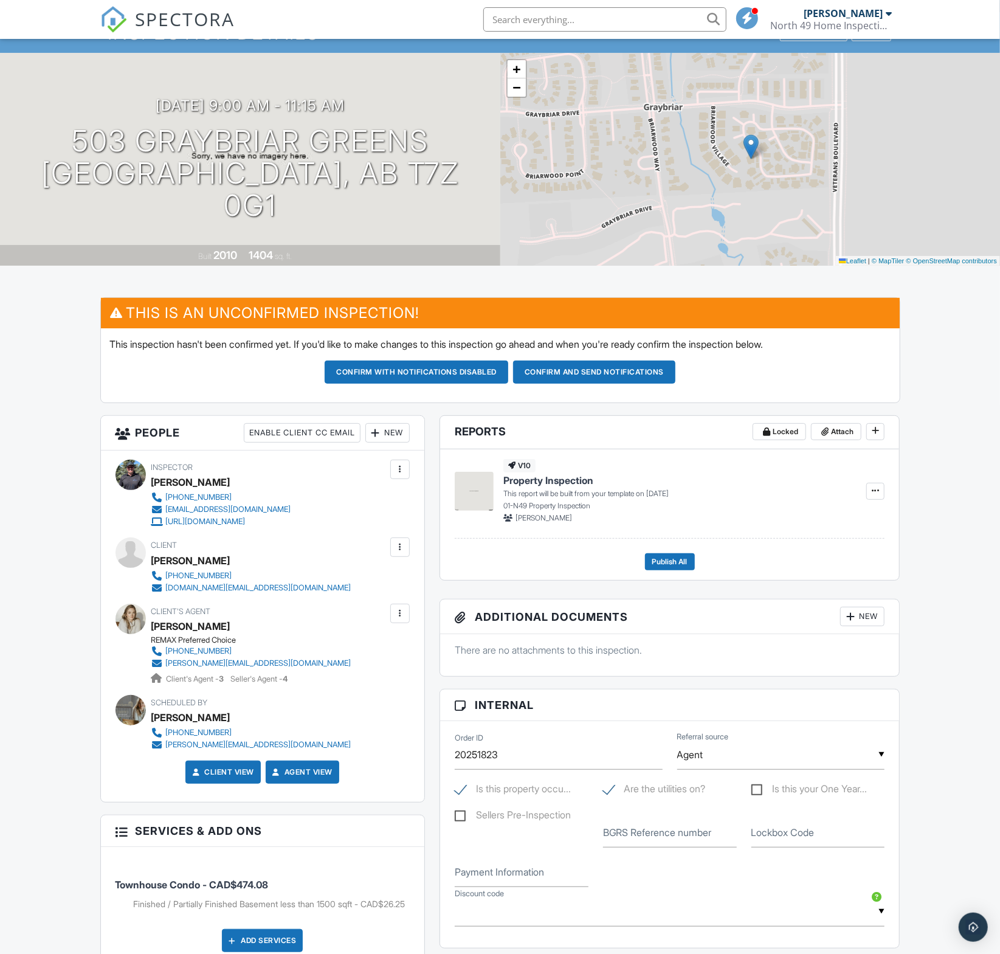
scroll to position [57, 0]
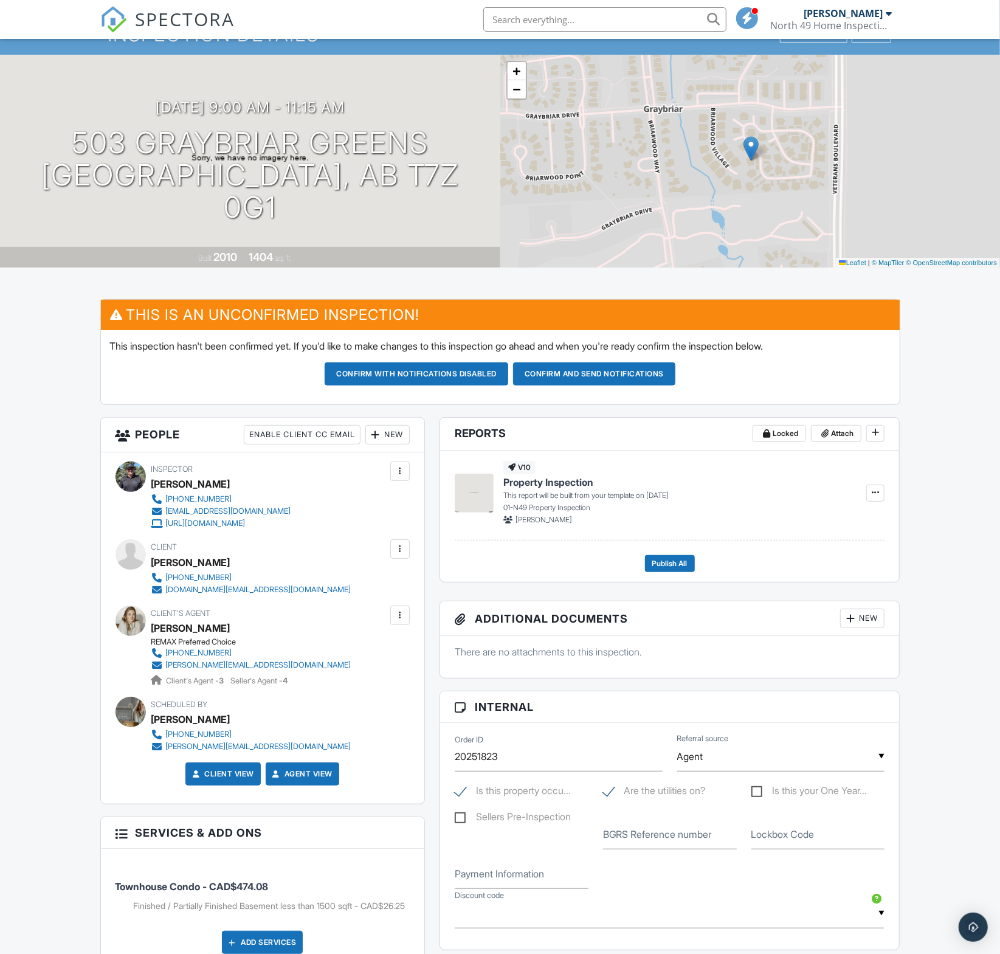
click at [392, 445] on div "New" at bounding box center [387, 434] width 44 height 19
click at [411, 474] on li "Inspector" at bounding box center [432, 472] width 120 height 30
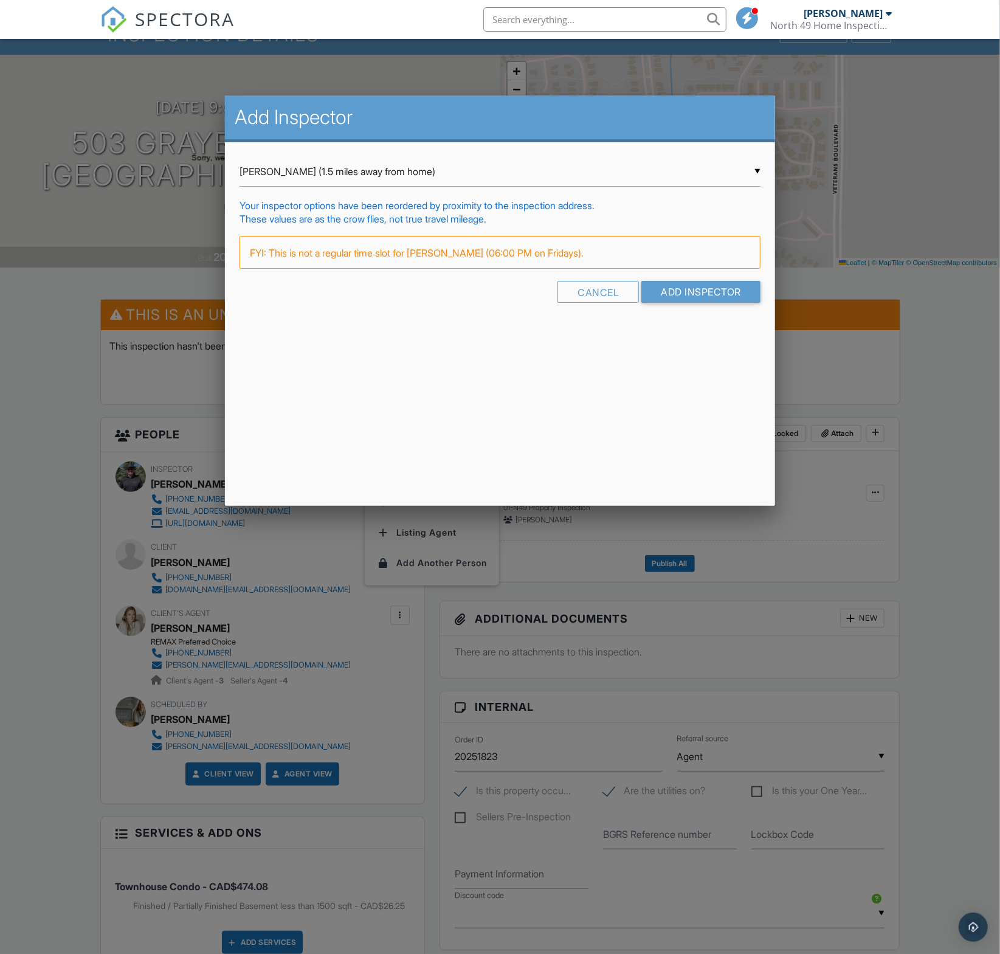
click at [331, 177] on div "▼ Tim Harris (1.5 miles away from home) Tim Harris (1.5 miles away from home) J…" at bounding box center [500, 172] width 521 height 30
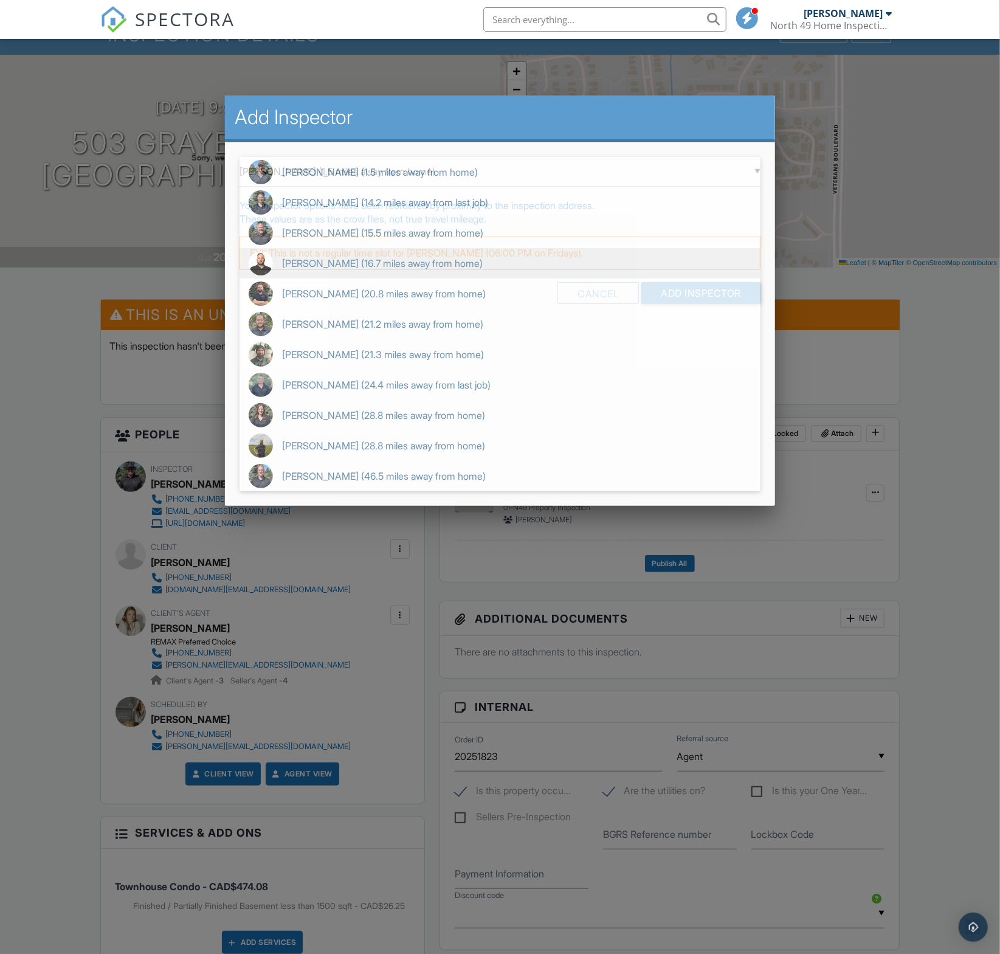
drag, startPoint x: 322, startPoint y: 255, endPoint x: 429, endPoint y: 261, distance: 107.8
click at [322, 255] on span "Ken Greene (16.7 miles away from home)" at bounding box center [500, 263] width 521 height 30
type input "Ken Greene (16.7 miles away from home)"
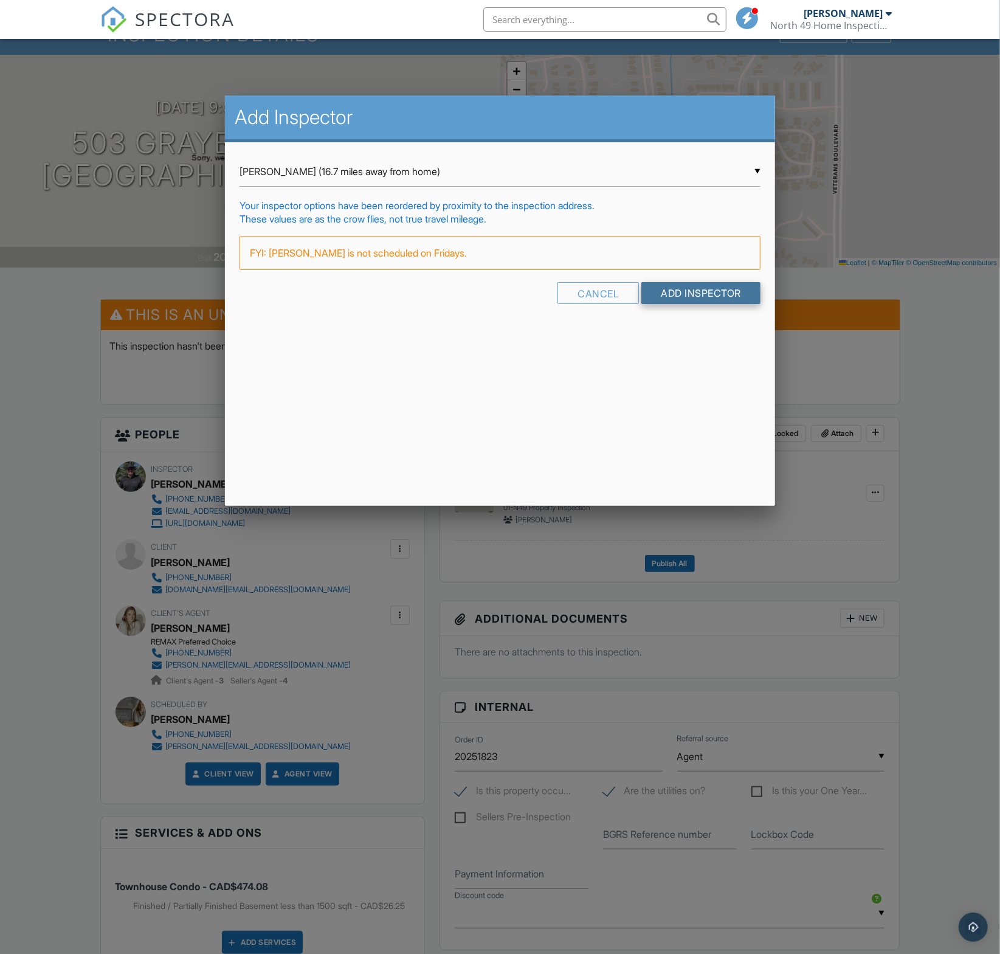
click at [677, 284] on input "Add Inspector" at bounding box center [701, 293] width 119 height 22
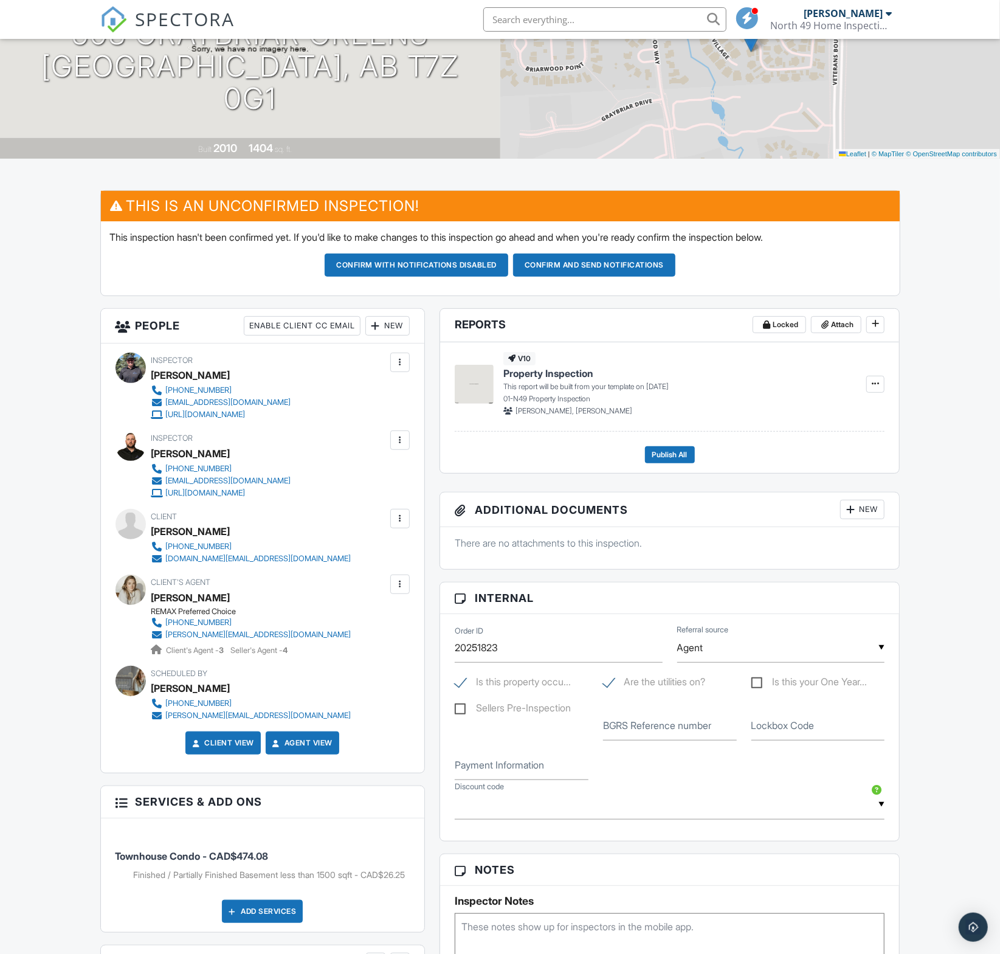
scroll to position [164, 0]
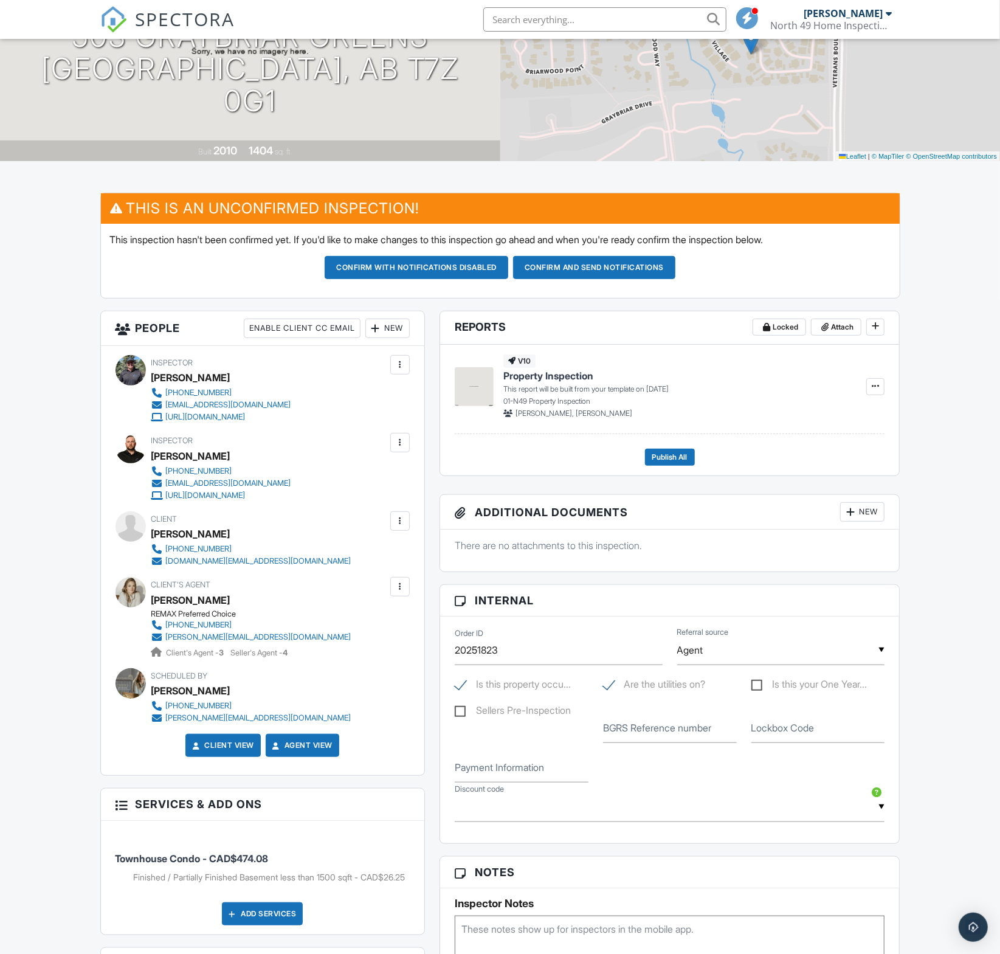
click at [395, 338] on div "New" at bounding box center [387, 328] width 44 height 19
click at [419, 436] on li "Listing Agent" at bounding box center [432, 426] width 120 height 30
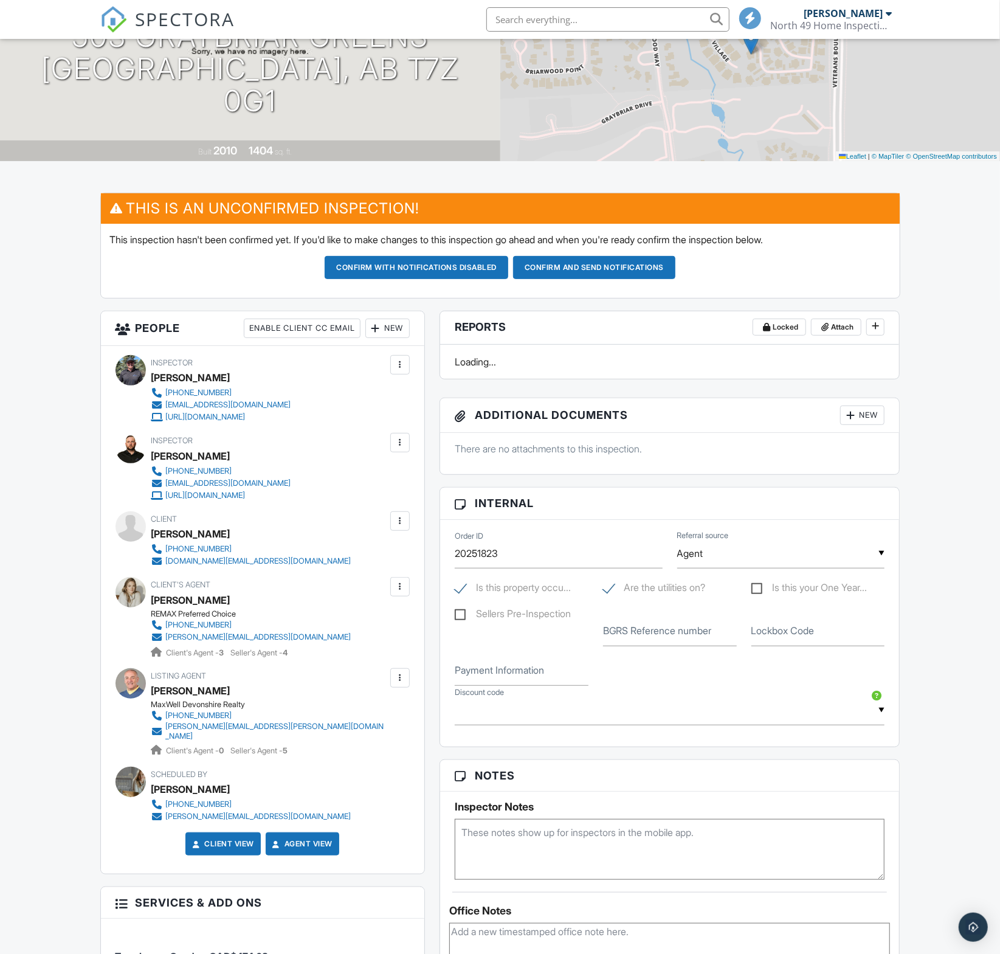
scroll to position [178, 0]
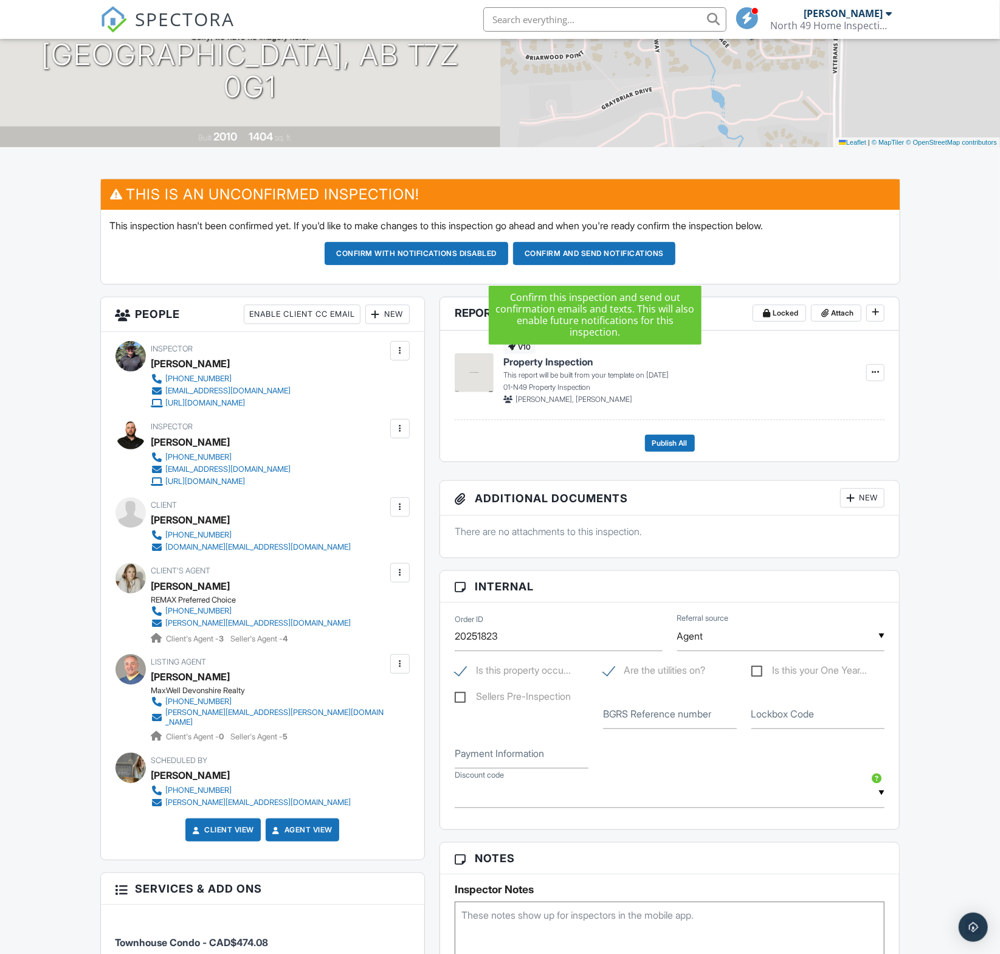
click at [641, 261] on button "Confirm and send notifications" at bounding box center [594, 253] width 162 height 23
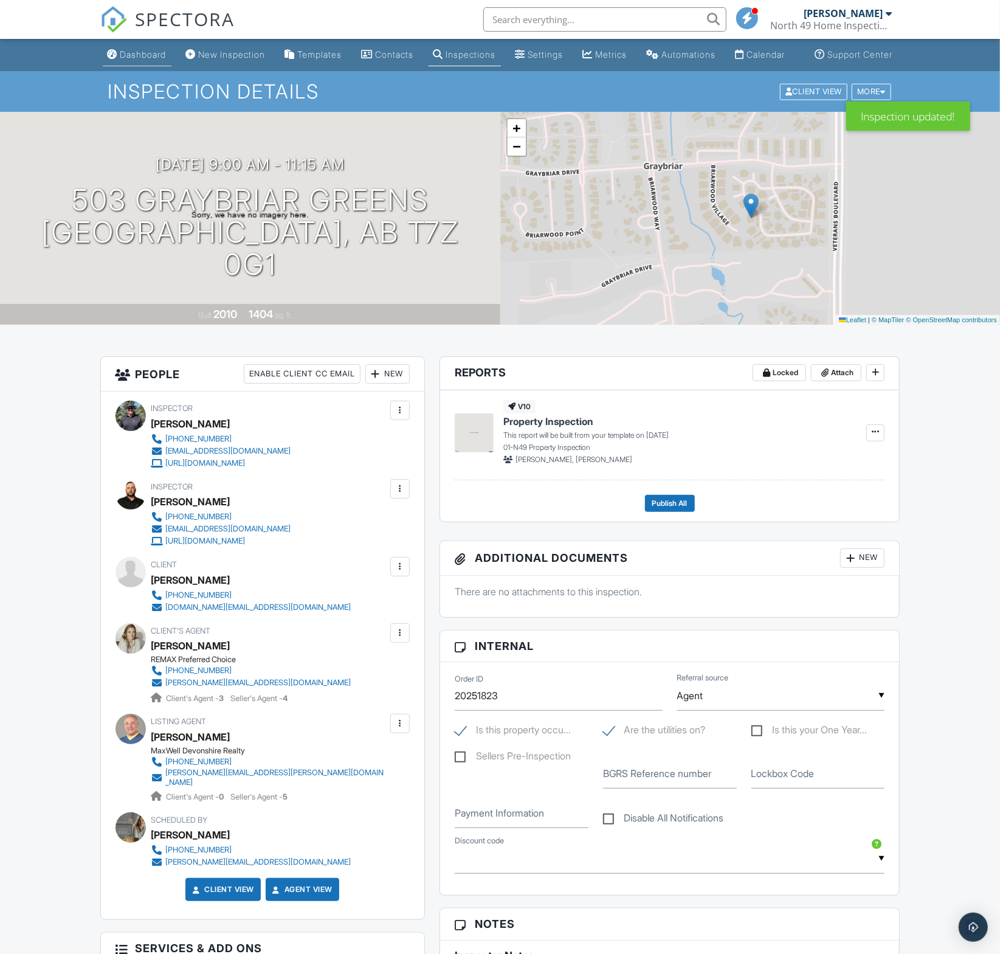
click at [108, 71] on li "Dashboard" at bounding box center [137, 55] width 74 height 32
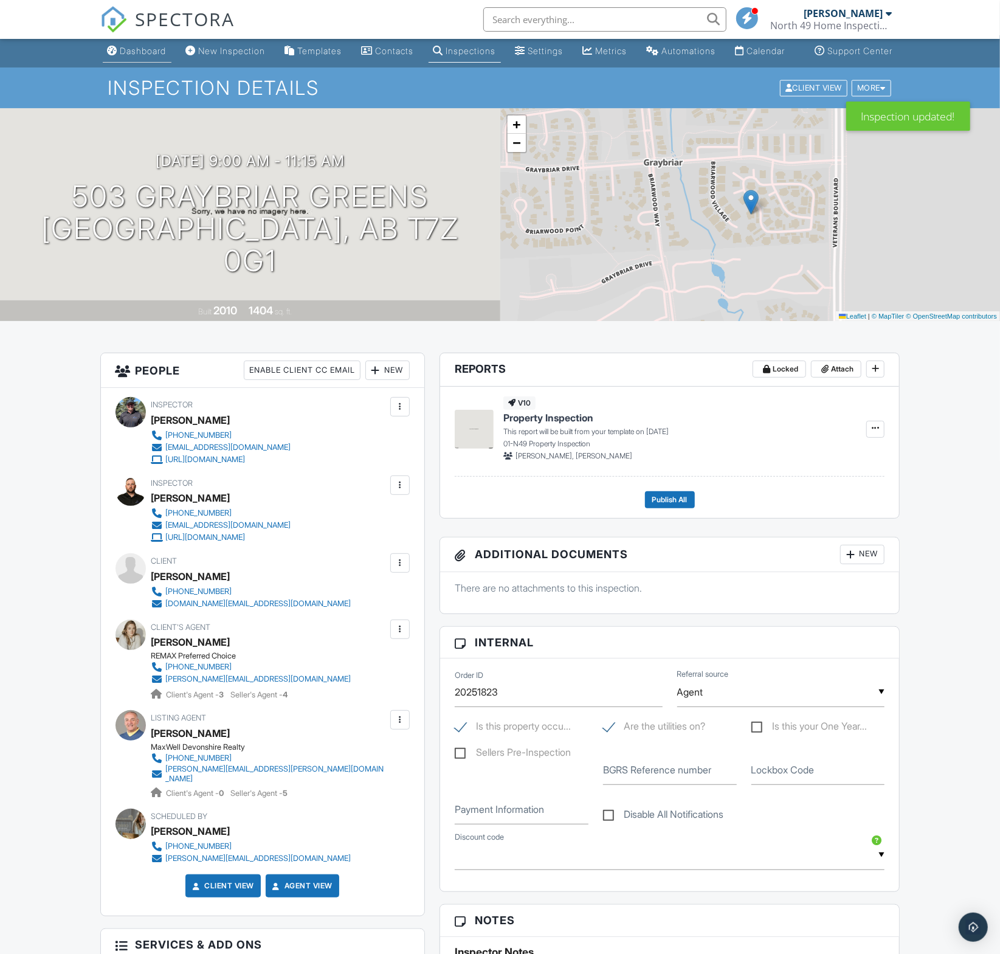
scroll to position [1, 0]
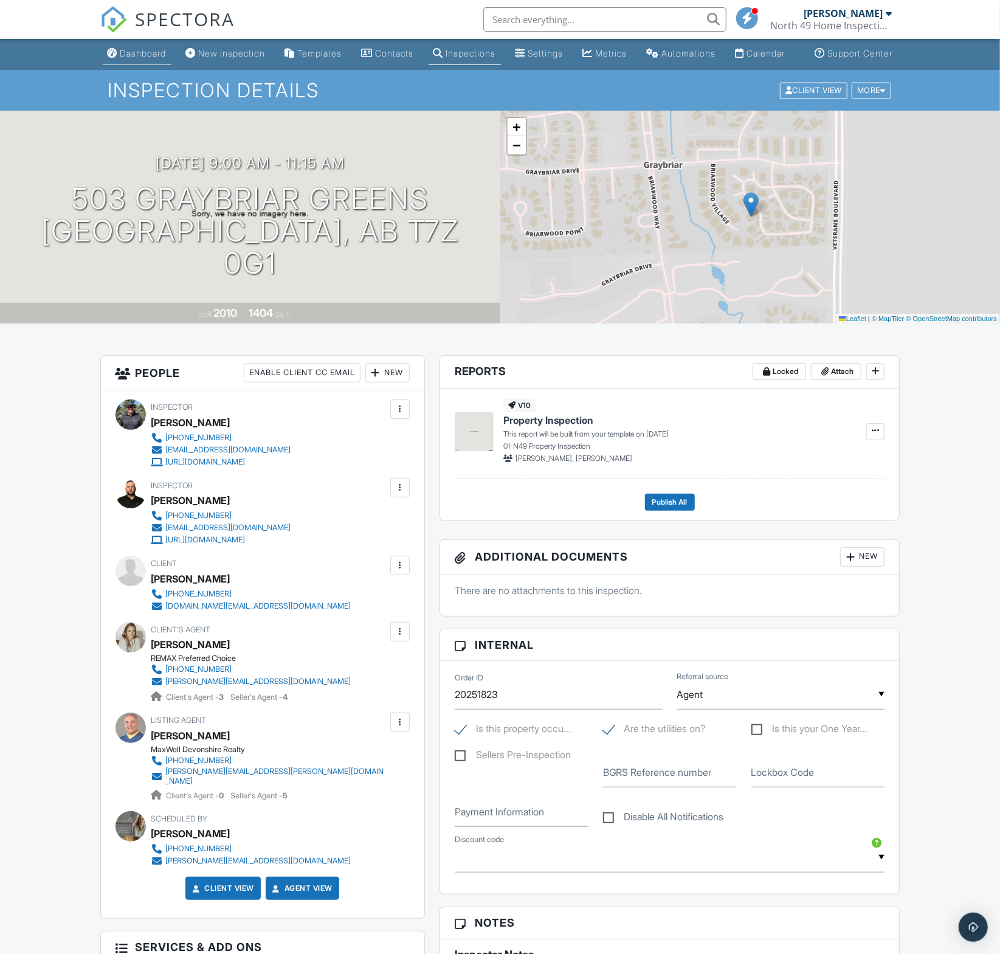
click at [139, 57] on link "Dashboard" at bounding box center [137, 54] width 69 height 23
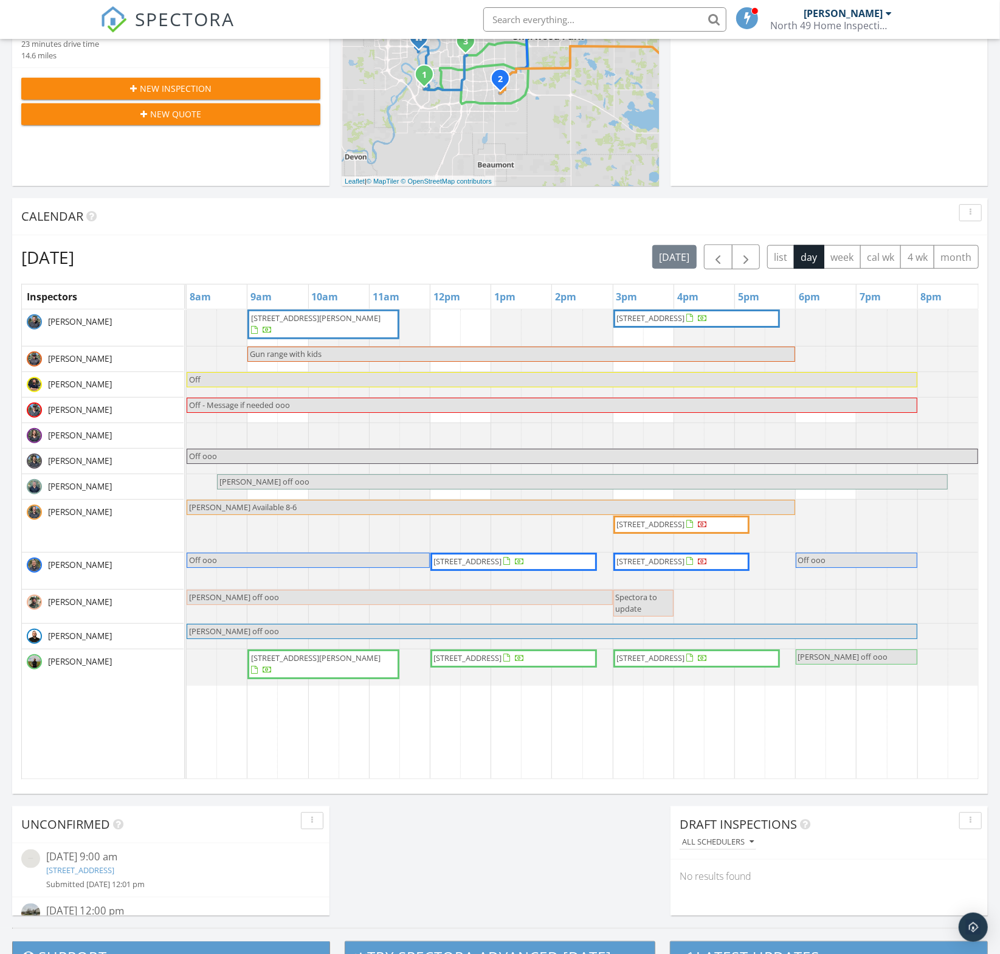
click at [114, 873] on link "2204 44 Ave NW 111, Edmonton, AB T6T 0G5" at bounding box center [80, 870] width 68 height 11
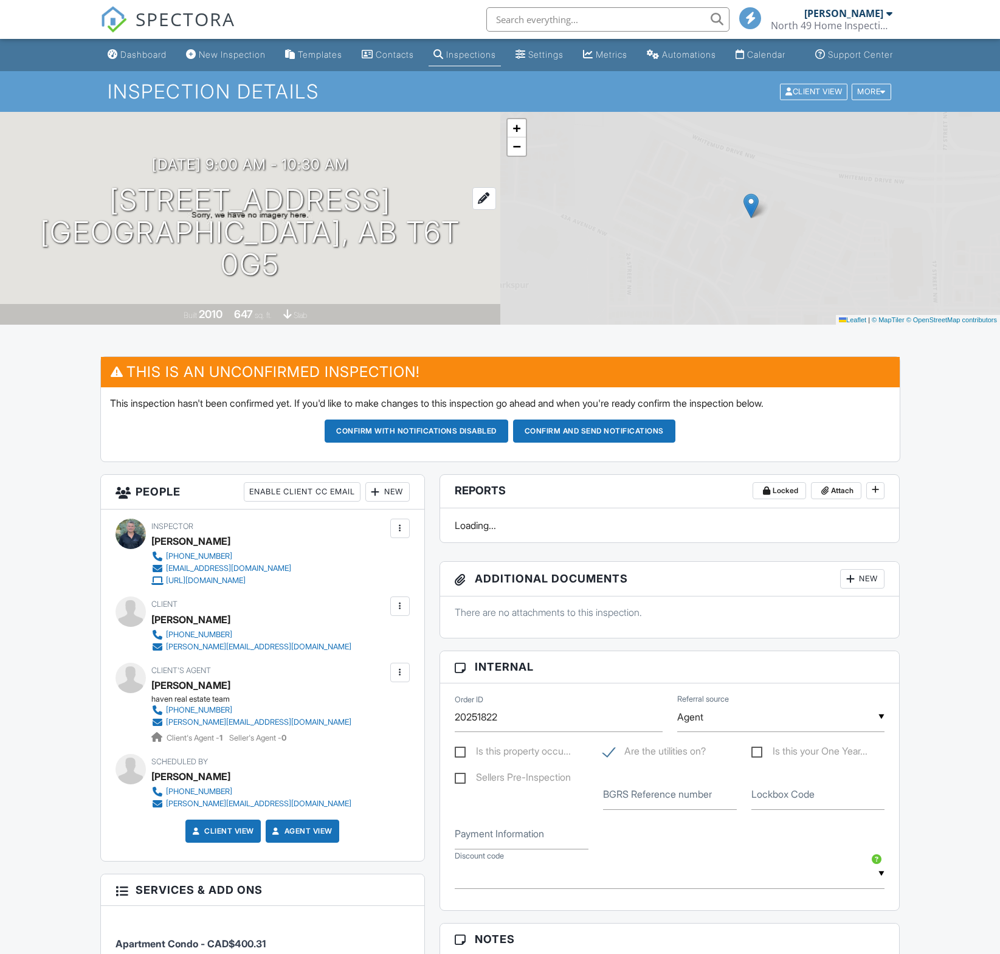
click at [226, 232] on h1 "2204 44 Ave NW 111 Edmonton, AB T6T 0G5" at bounding box center [250, 232] width 462 height 96
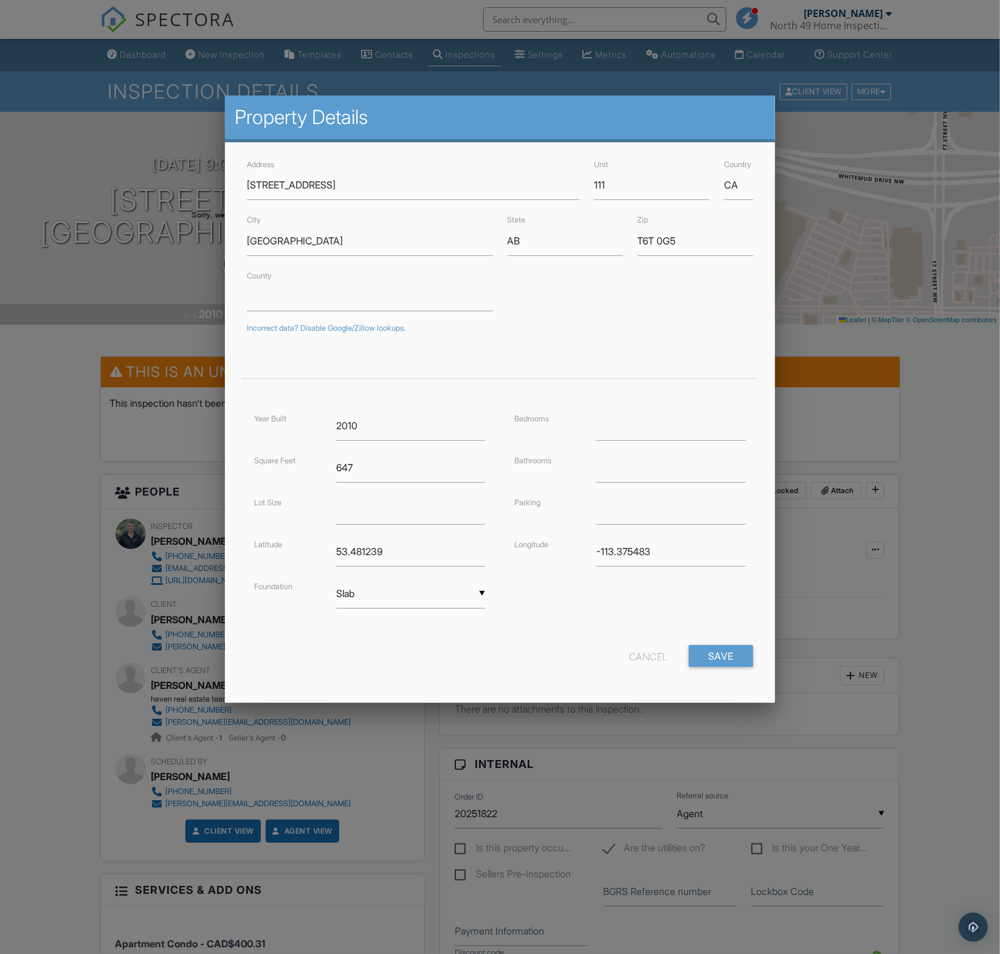
click at [968, 566] on div at bounding box center [500, 535] width 1000 height 1193
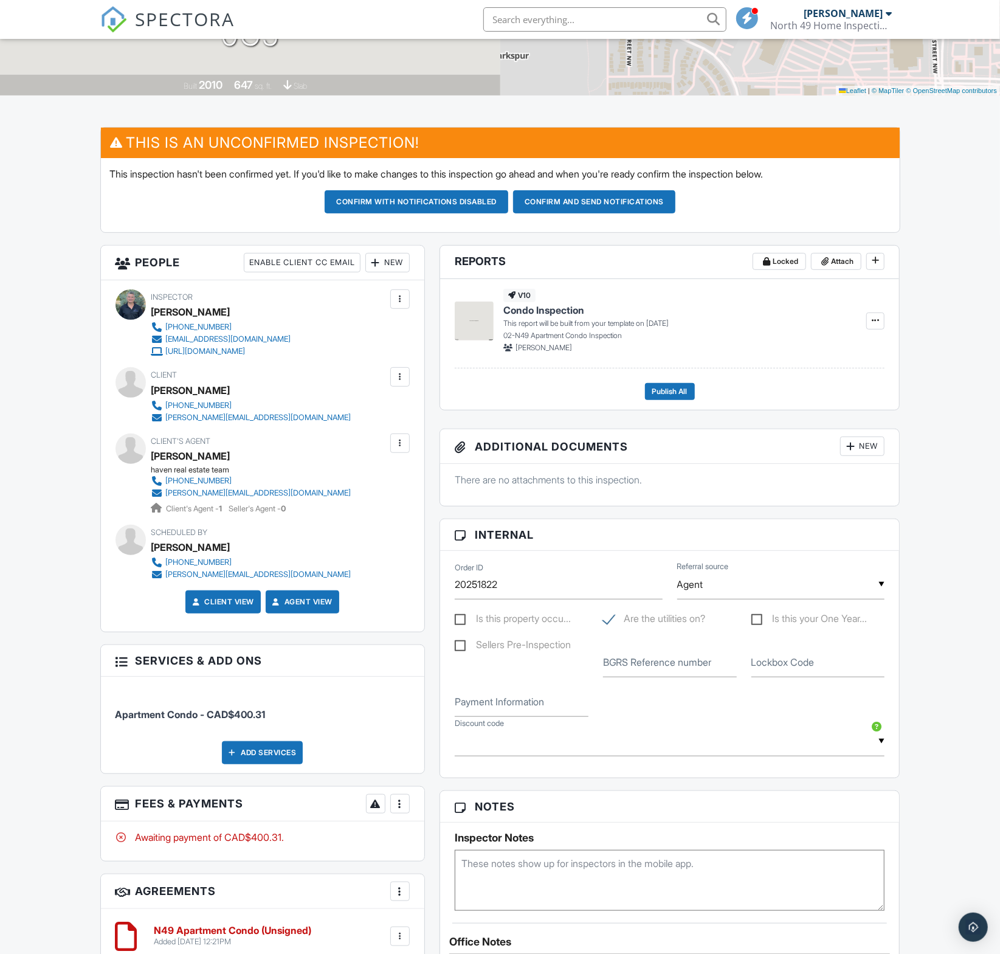
scroll to position [229, 0]
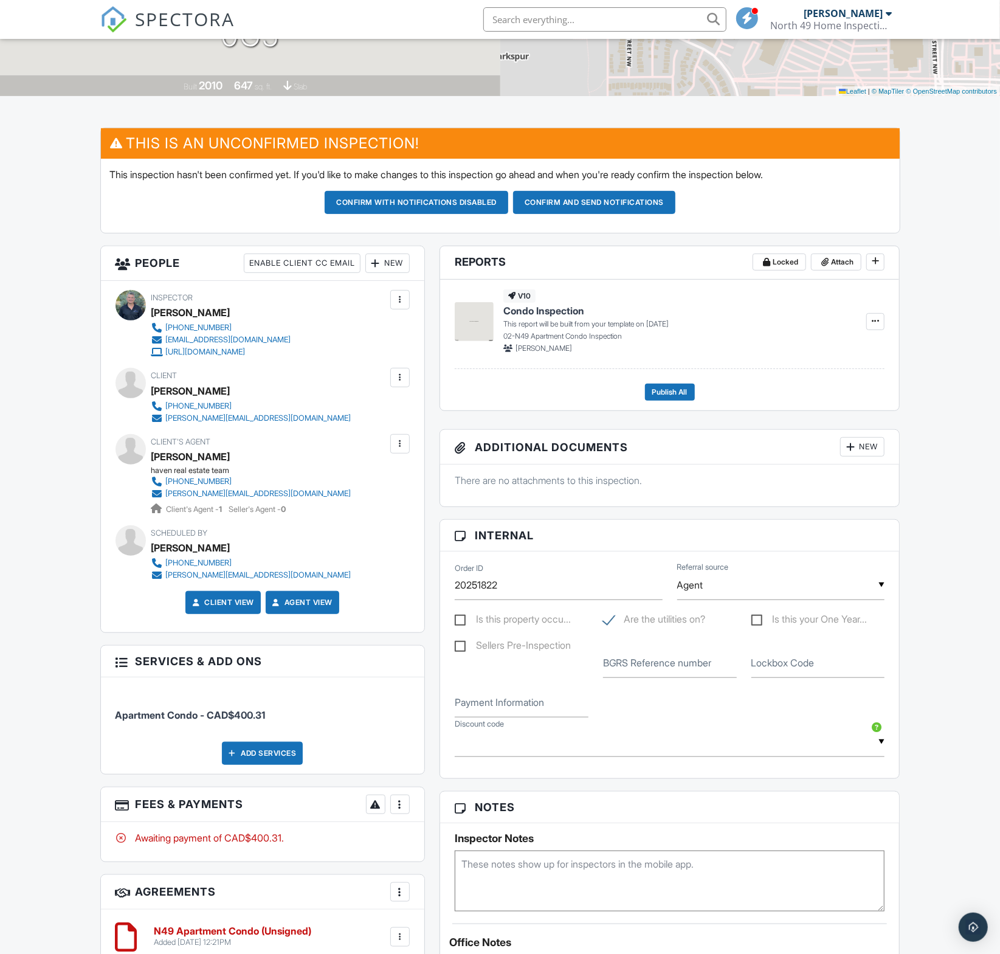
drag, startPoint x: 241, startPoint y: 468, endPoint x: 153, endPoint y: 466, distance: 88.2
click at [153, 466] on div "[PERSON_NAME]" at bounding box center [256, 457] width 210 height 18
copy div "[PERSON_NAME]"
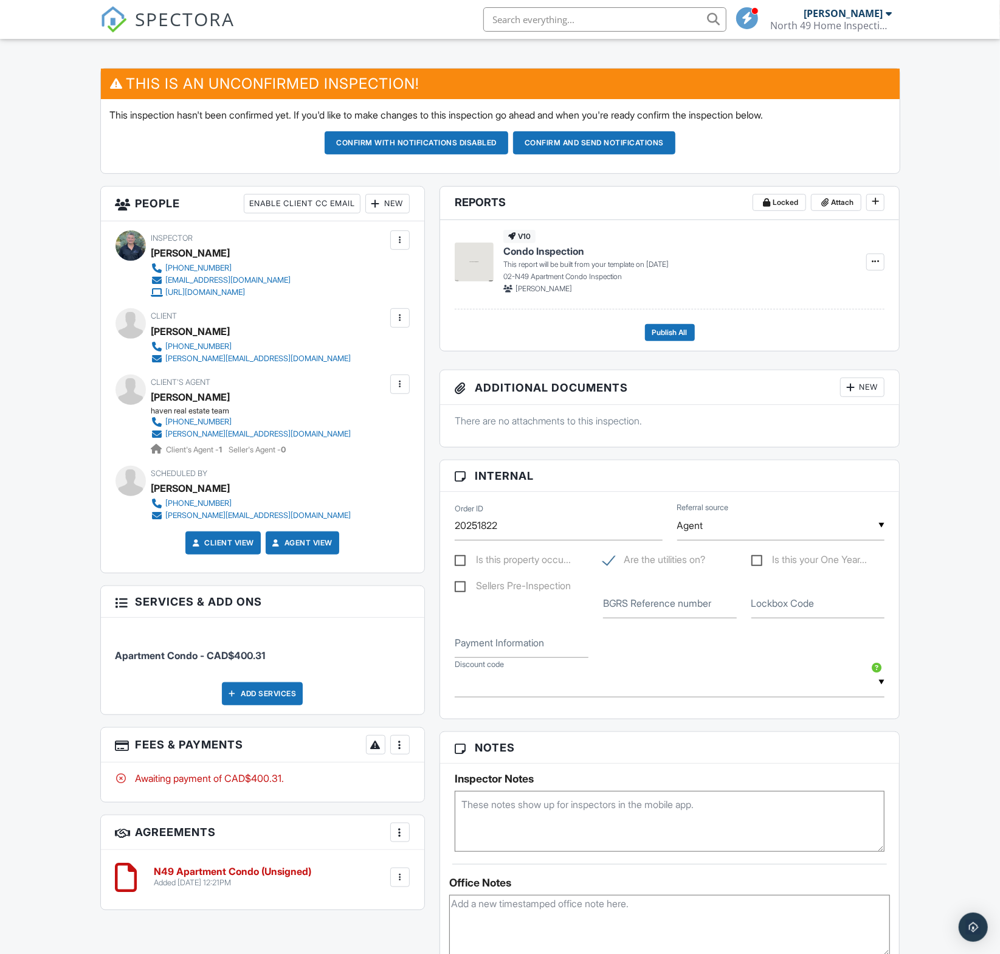
scroll to position [315, 0]
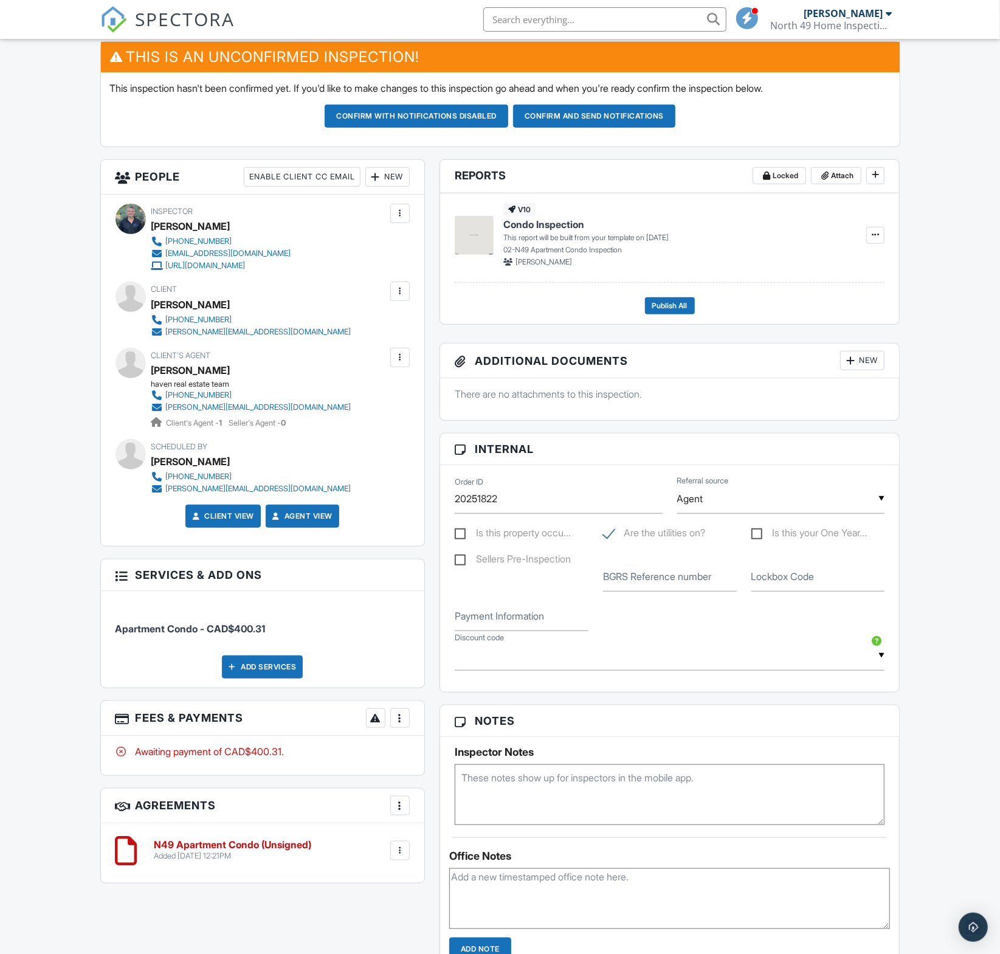
click at [395, 364] on div at bounding box center [400, 357] width 12 height 12
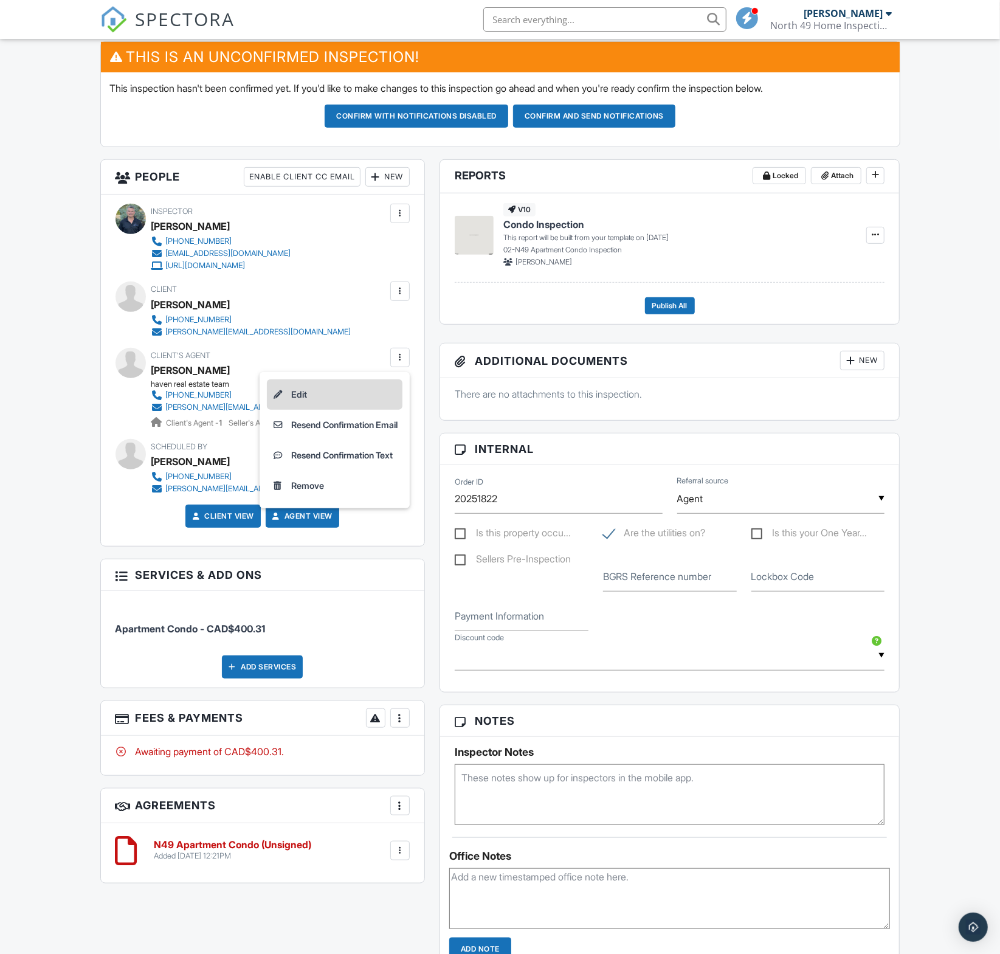
click at [294, 405] on li "Edit" at bounding box center [335, 394] width 136 height 30
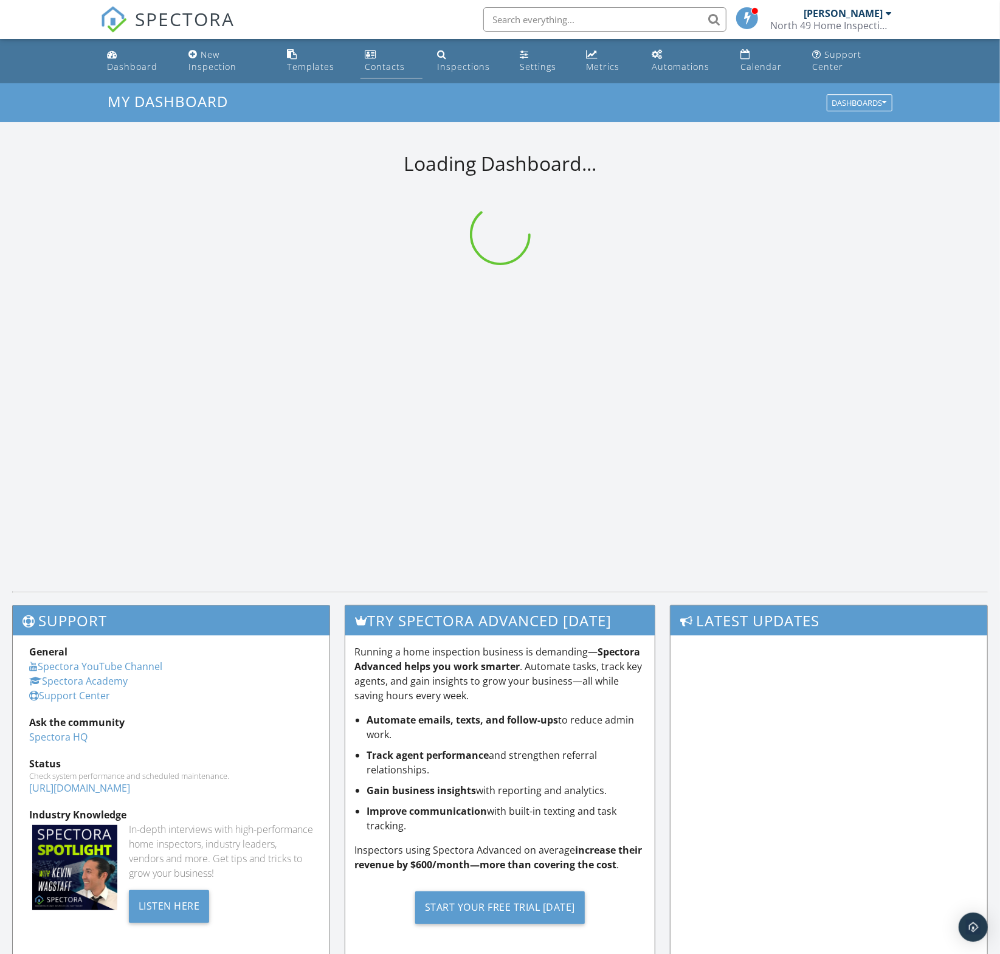
click at [383, 58] on link "Contacts" at bounding box center [392, 61] width 63 height 35
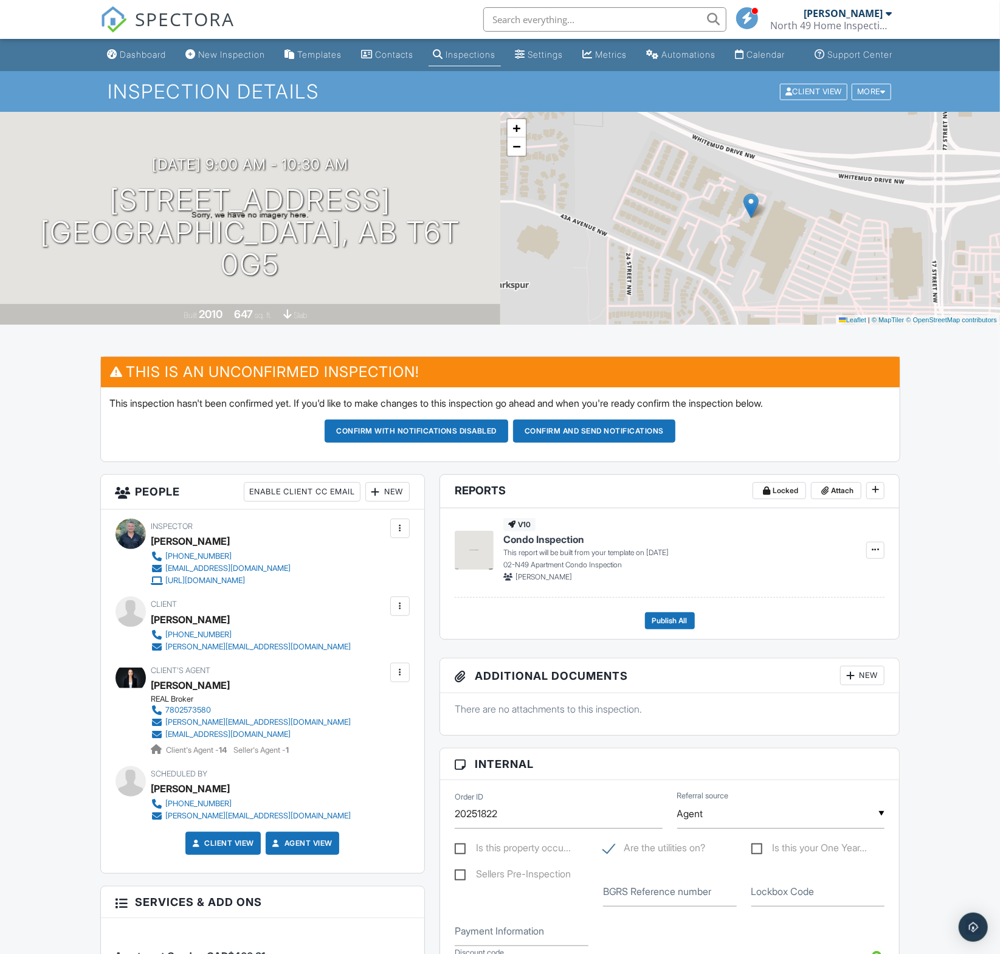
click at [390, 502] on div "New" at bounding box center [387, 491] width 44 height 19
click at [428, 597] on li "Listing Agent" at bounding box center [432, 590] width 120 height 30
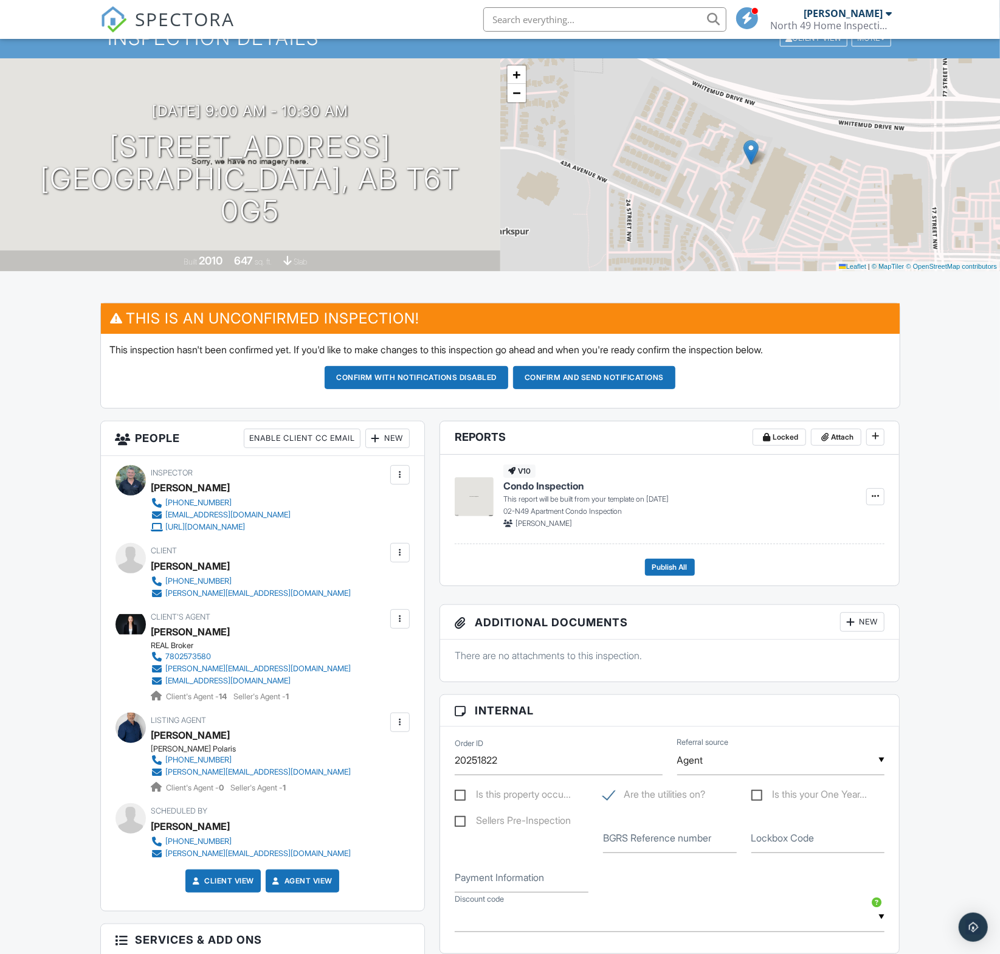
scroll to position [57, 0]
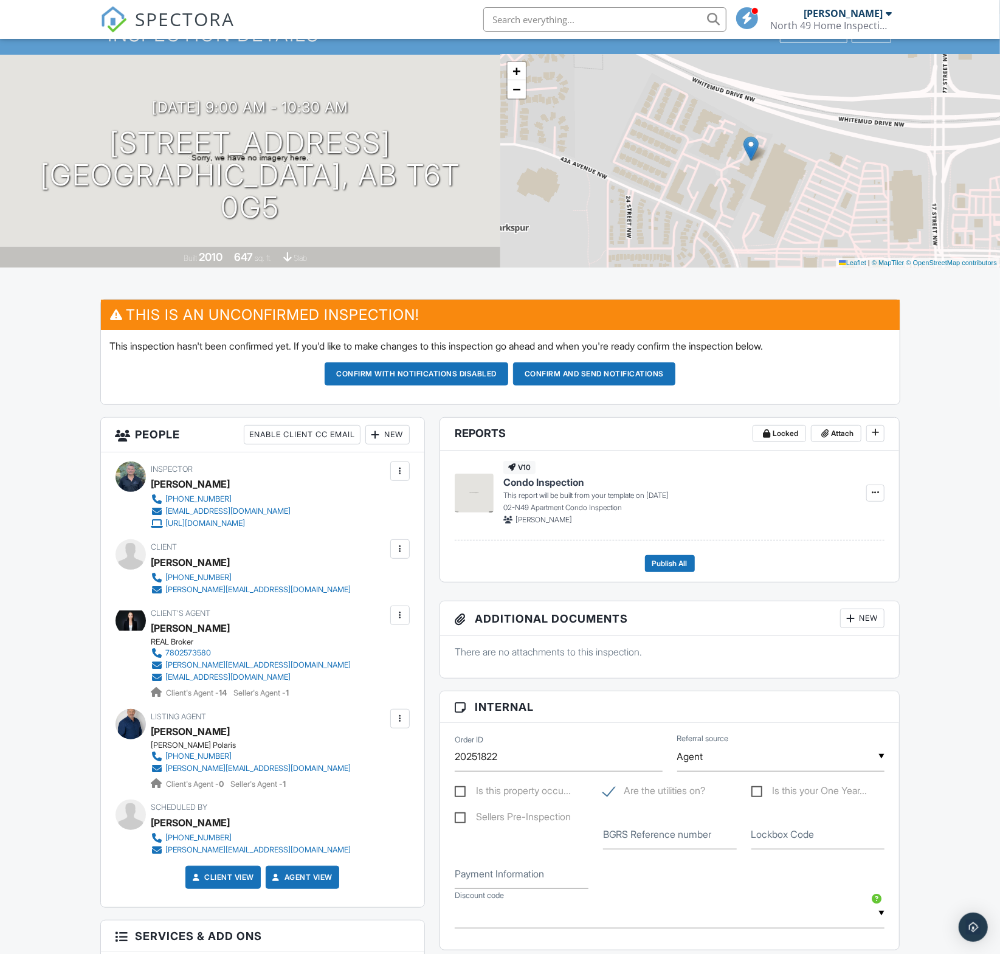
click at [402, 621] on div at bounding box center [400, 615] width 12 height 12
click at [320, 655] on li "Edit" at bounding box center [335, 652] width 136 height 30
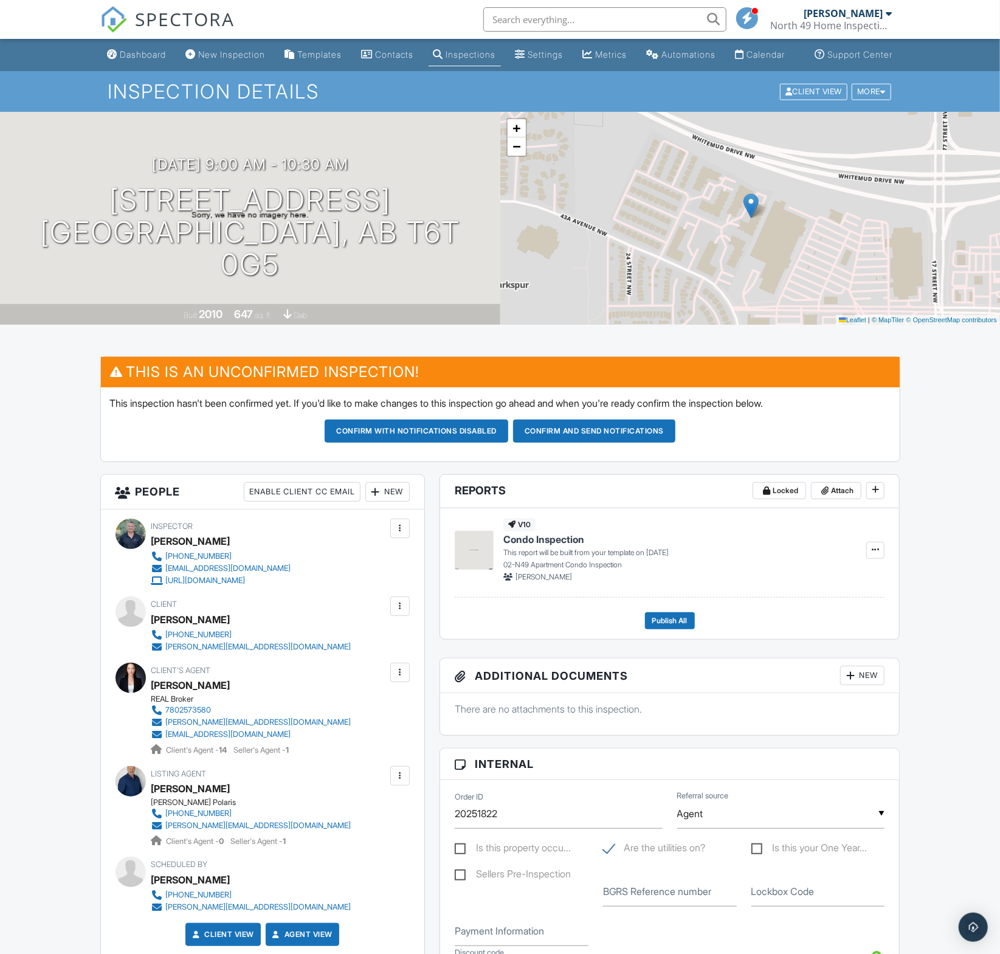
click at [587, 443] on button "Confirm and send notifications" at bounding box center [594, 431] width 162 height 23
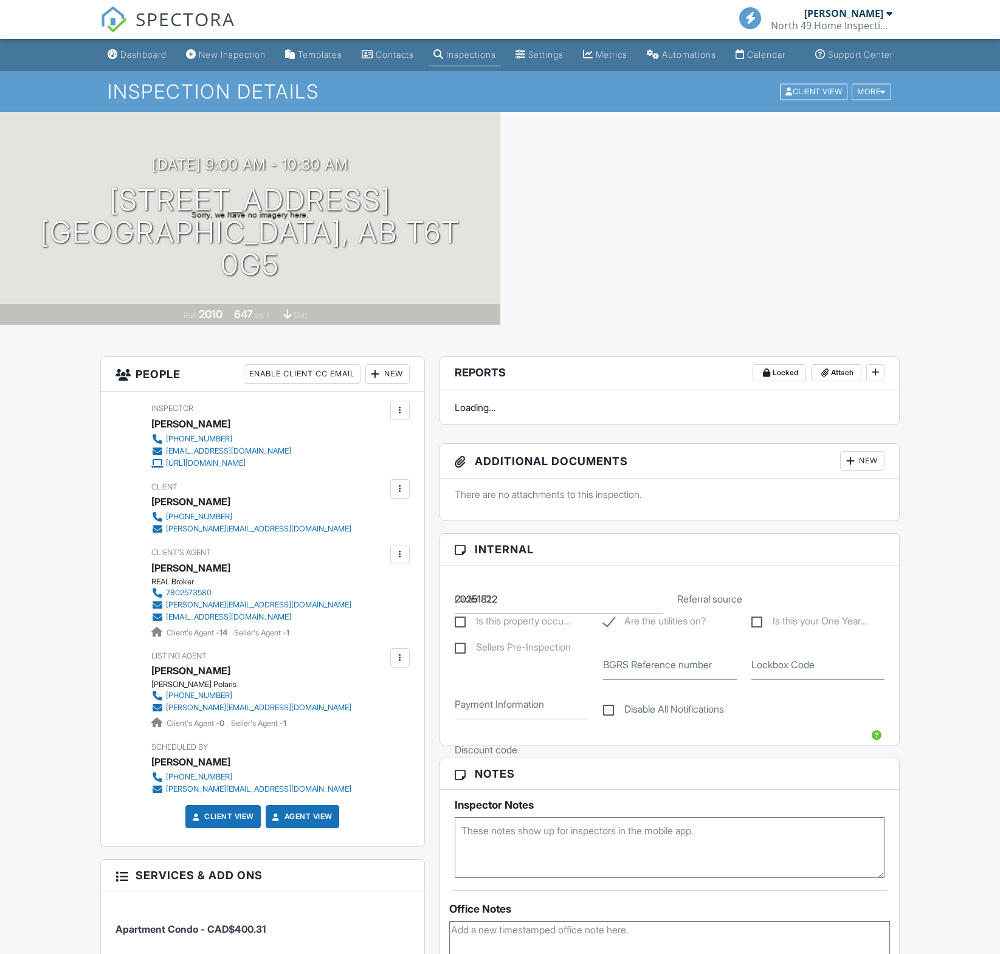
click at [120, 60] on div "Dashboard" at bounding box center [143, 54] width 46 height 10
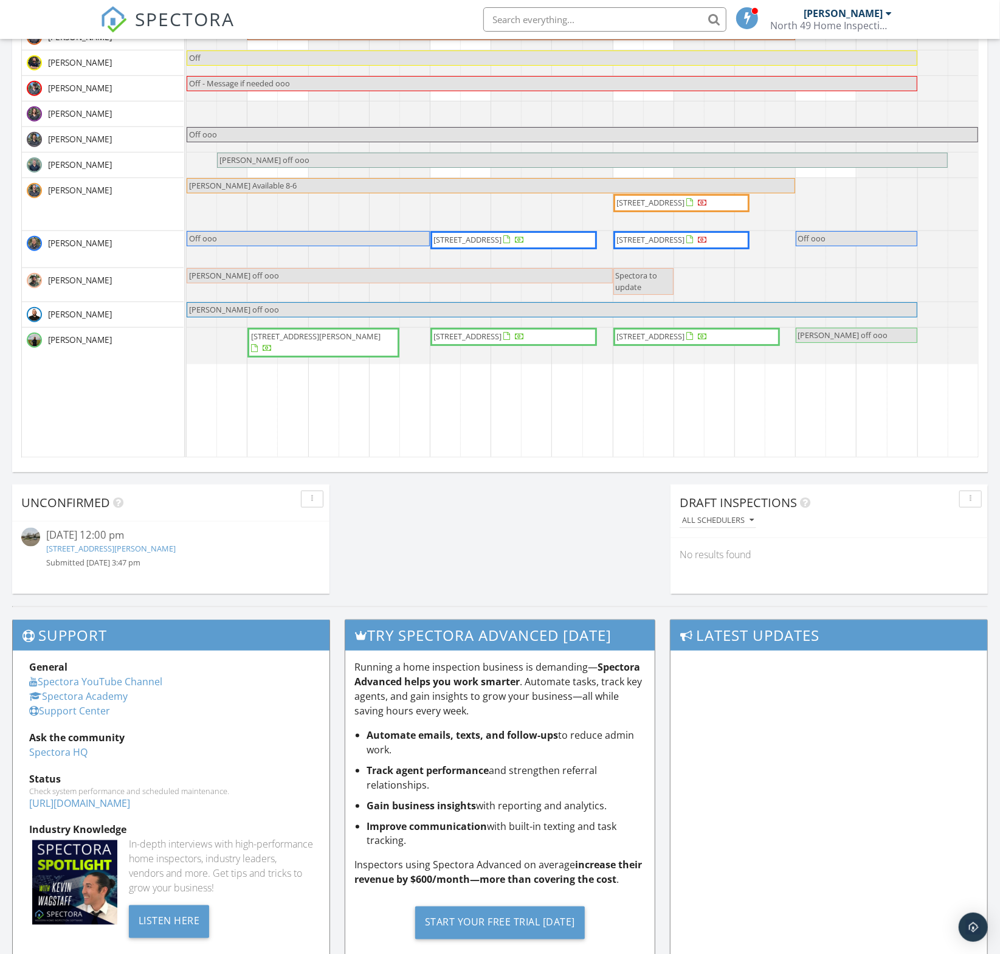
scroll to position [676, 0]
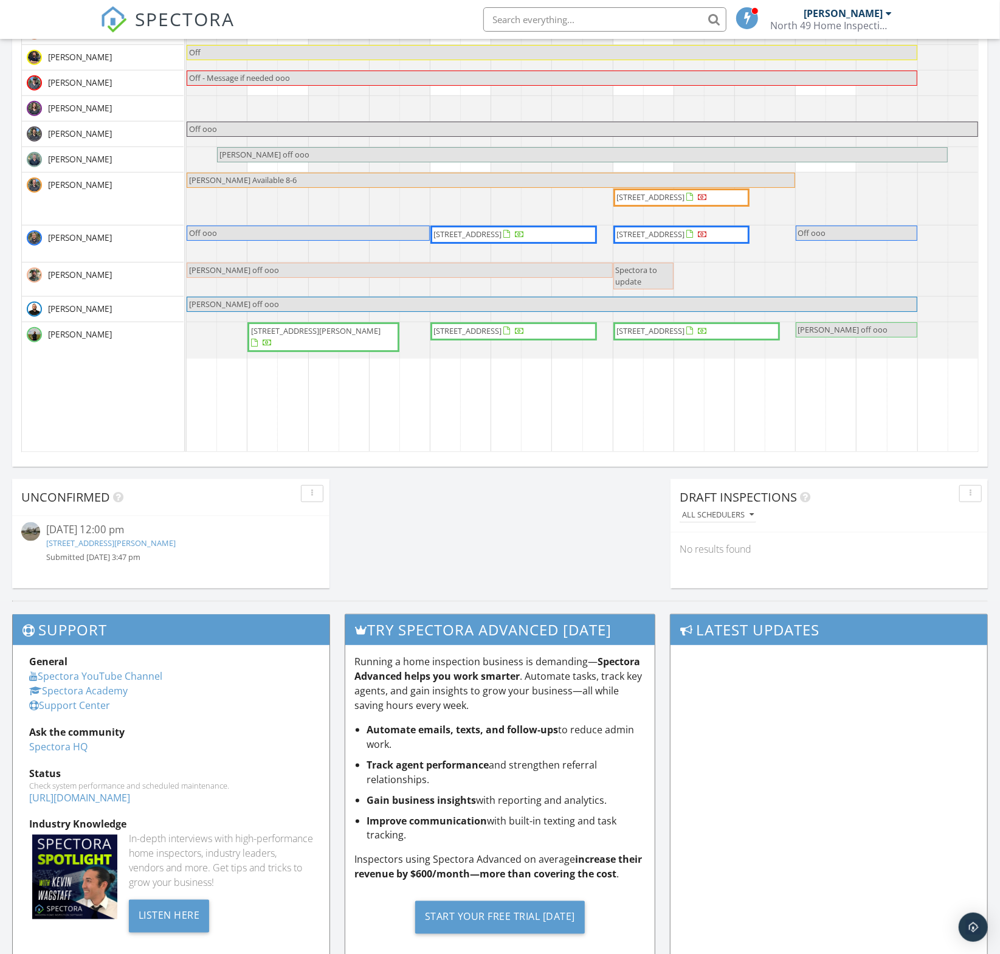
click at [133, 533] on div "[DATE] 12:00 pm" at bounding box center [170, 529] width 249 height 15
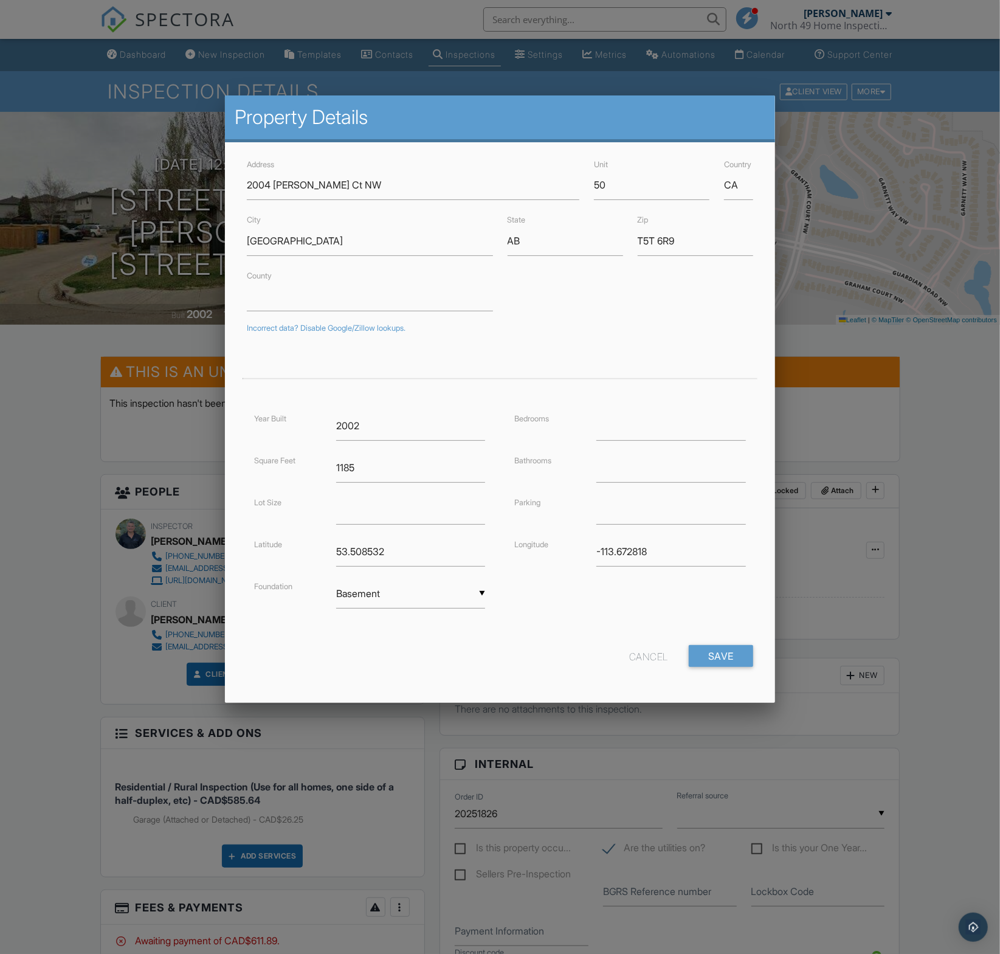
click at [971, 567] on div at bounding box center [500, 535] width 1000 height 1193
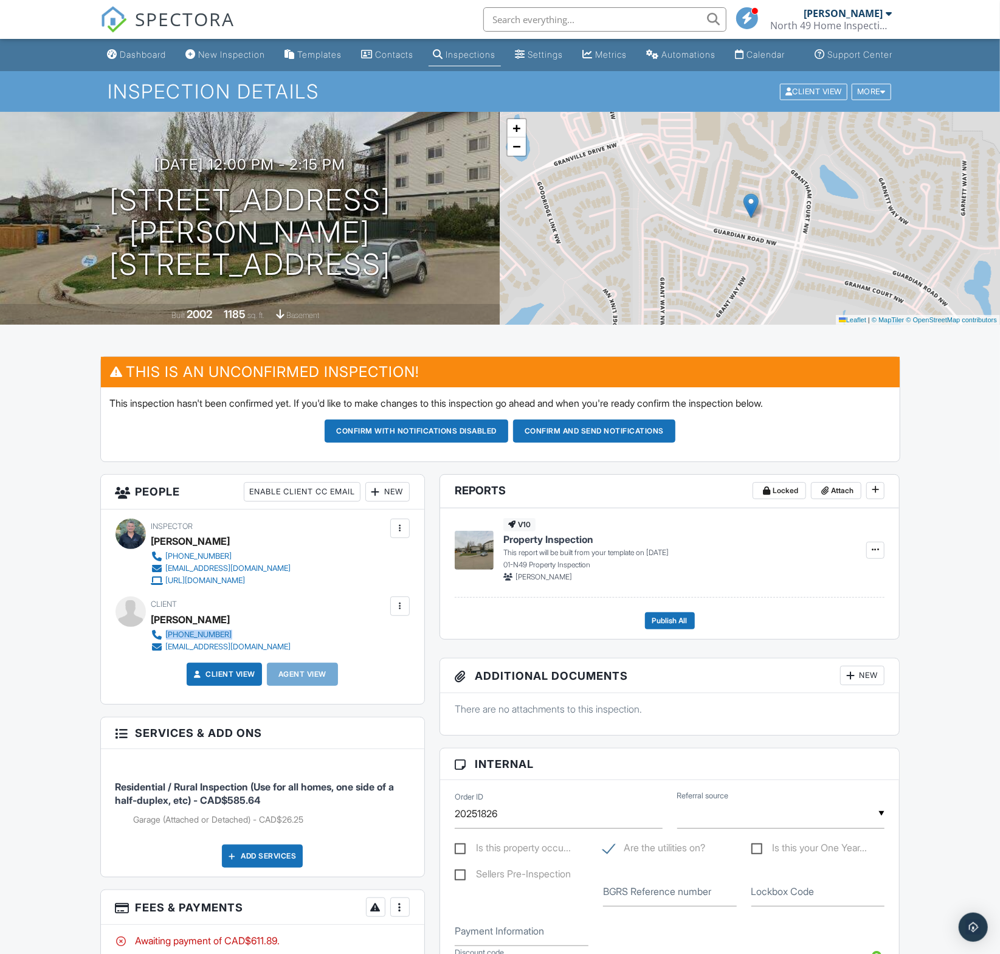
copy div "780-238-5006"
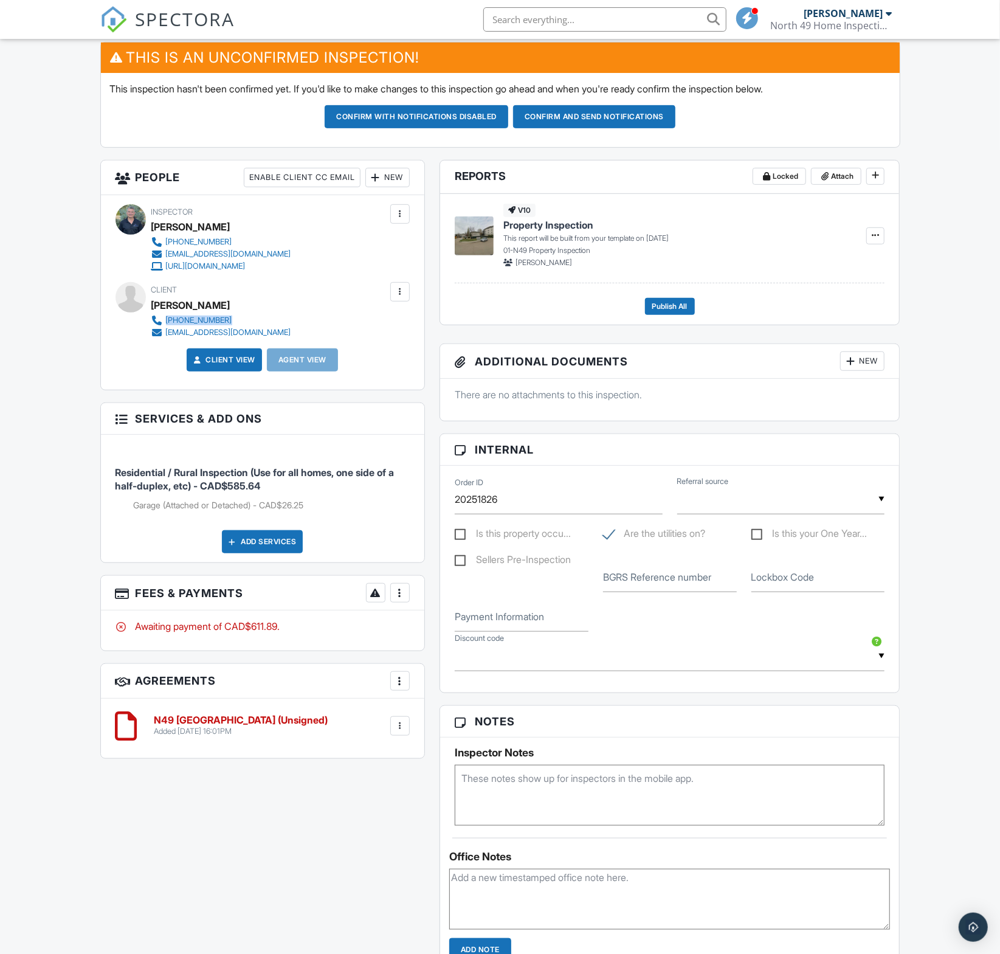
scroll to position [319, 0]
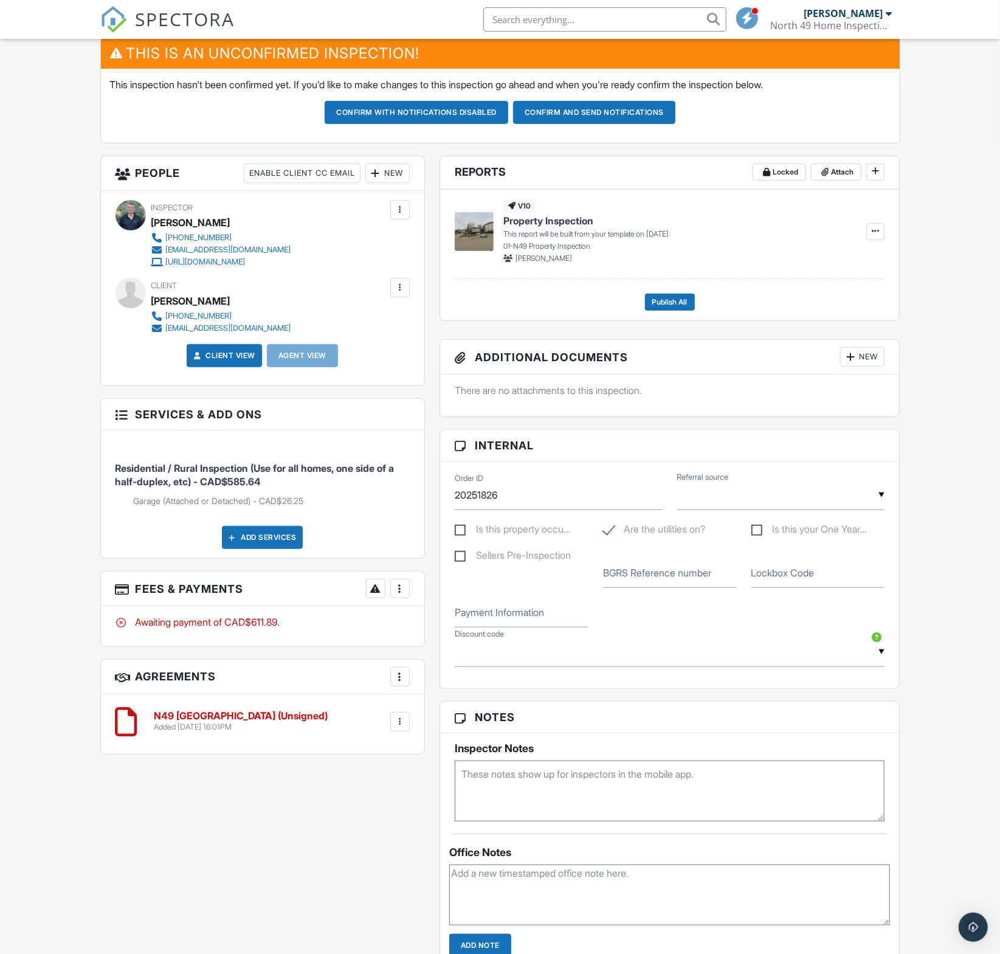
click at [508, 890] on textarea at bounding box center [669, 895] width 441 height 61
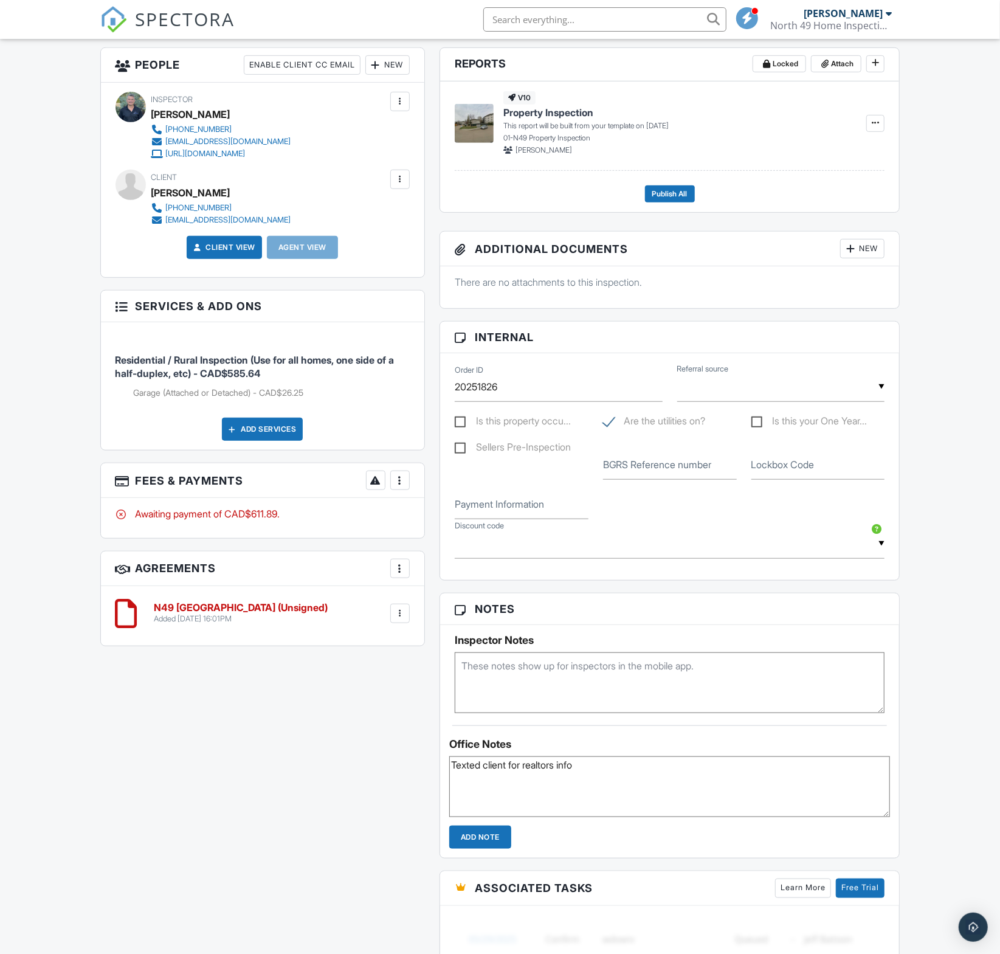
scroll to position [432, 0]
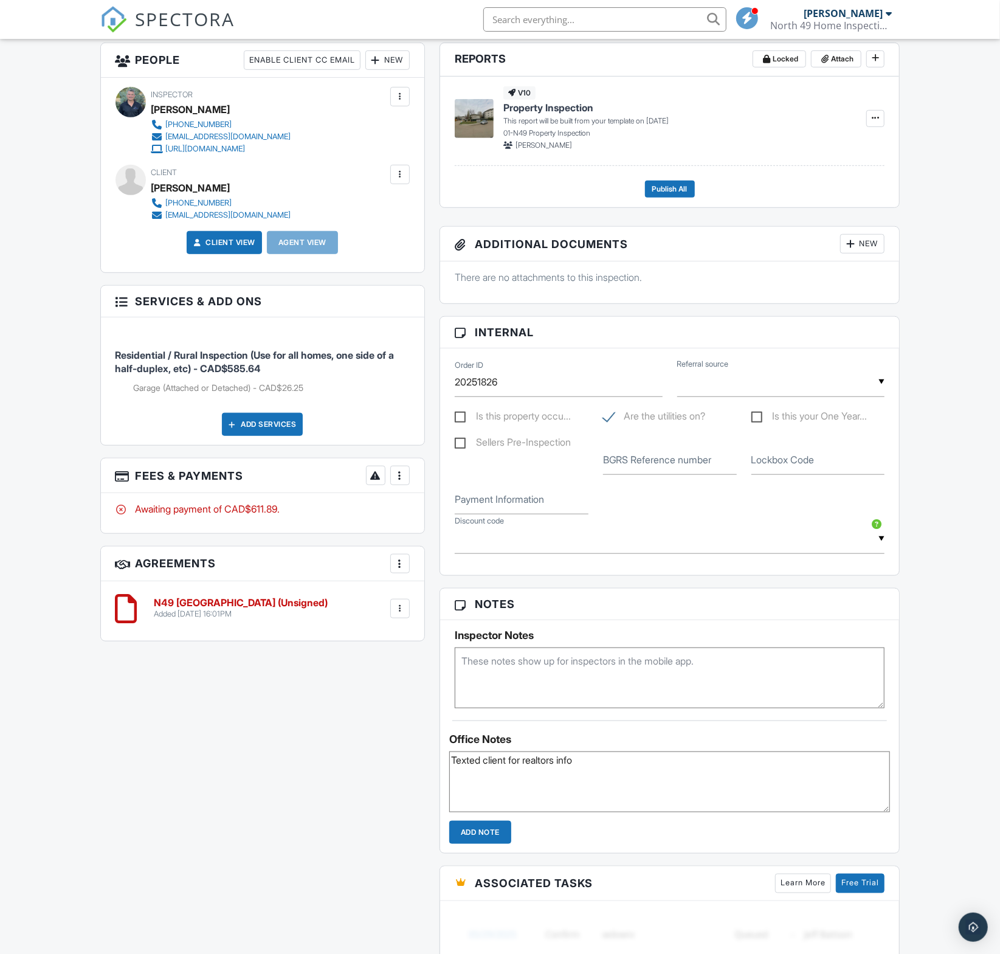
type textarea "Texted client for realtors info"
drag, startPoint x: 494, startPoint y: 858, endPoint x: 493, endPoint y: 848, distance: 9.7
click at [494, 854] on div "Notes Inspector Notes Office Notes Texted client for realtors info Add Note" at bounding box center [670, 721] width 461 height 266
click at [493, 844] on input "Add Note" at bounding box center [480, 832] width 62 height 23
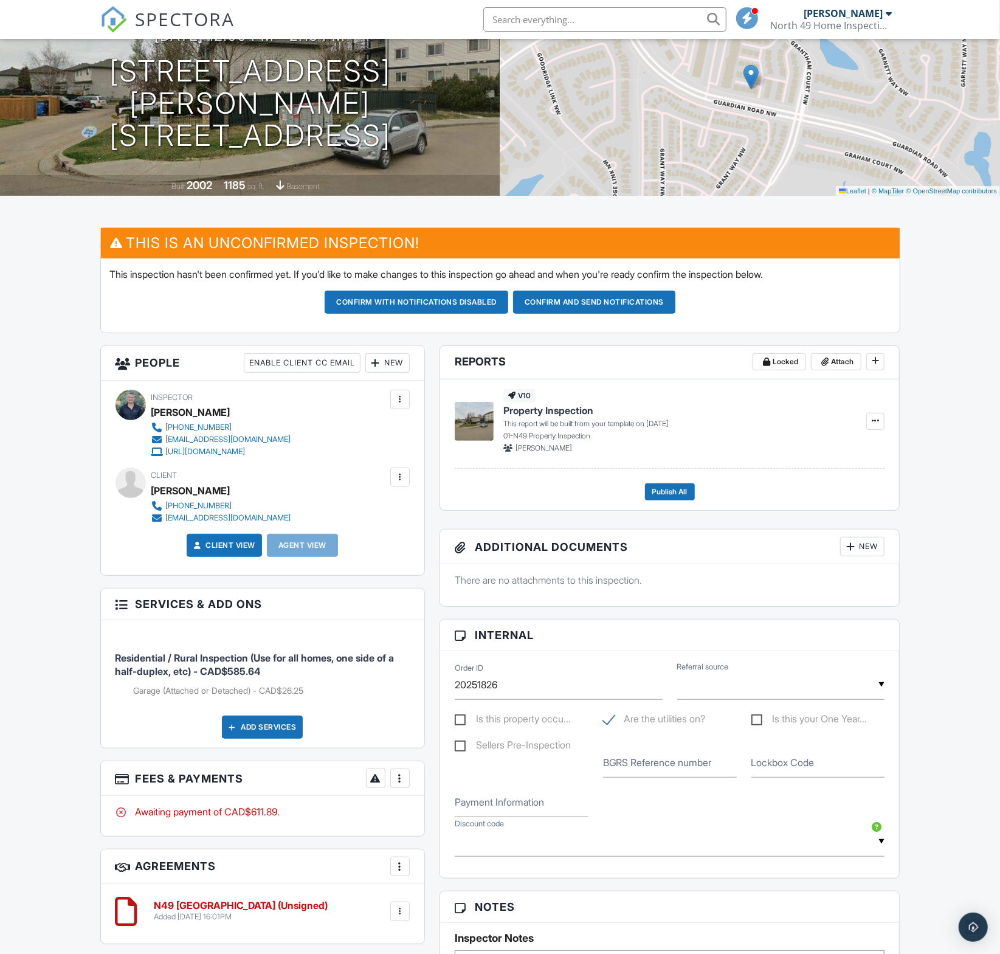
scroll to position [0, 0]
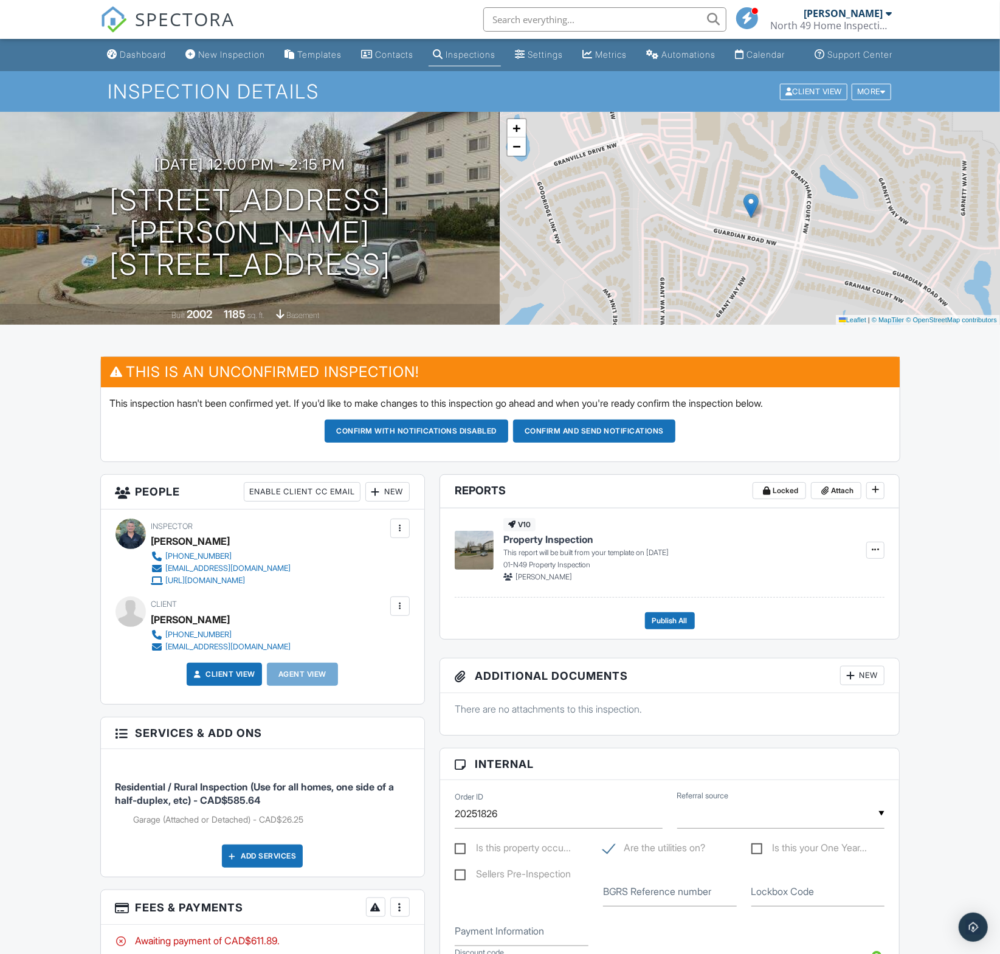
click at [386, 502] on div "New" at bounding box center [387, 491] width 44 height 19
click at [417, 539] on li "Inspector" at bounding box center [432, 529] width 120 height 30
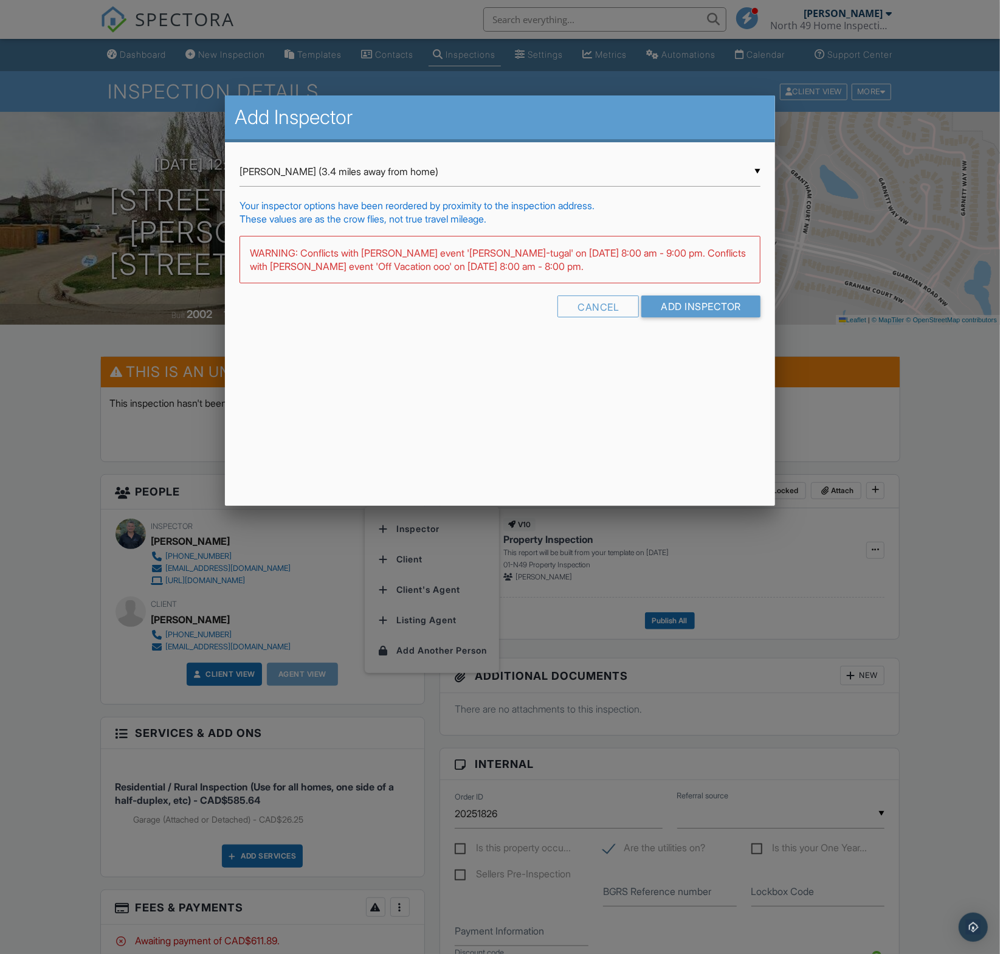
click at [379, 176] on div "▼ Brent Podruzny (3.4 miles away from home) Brent Podruzny (3.4 miles away from…" at bounding box center [500, 172] width 521 height 30
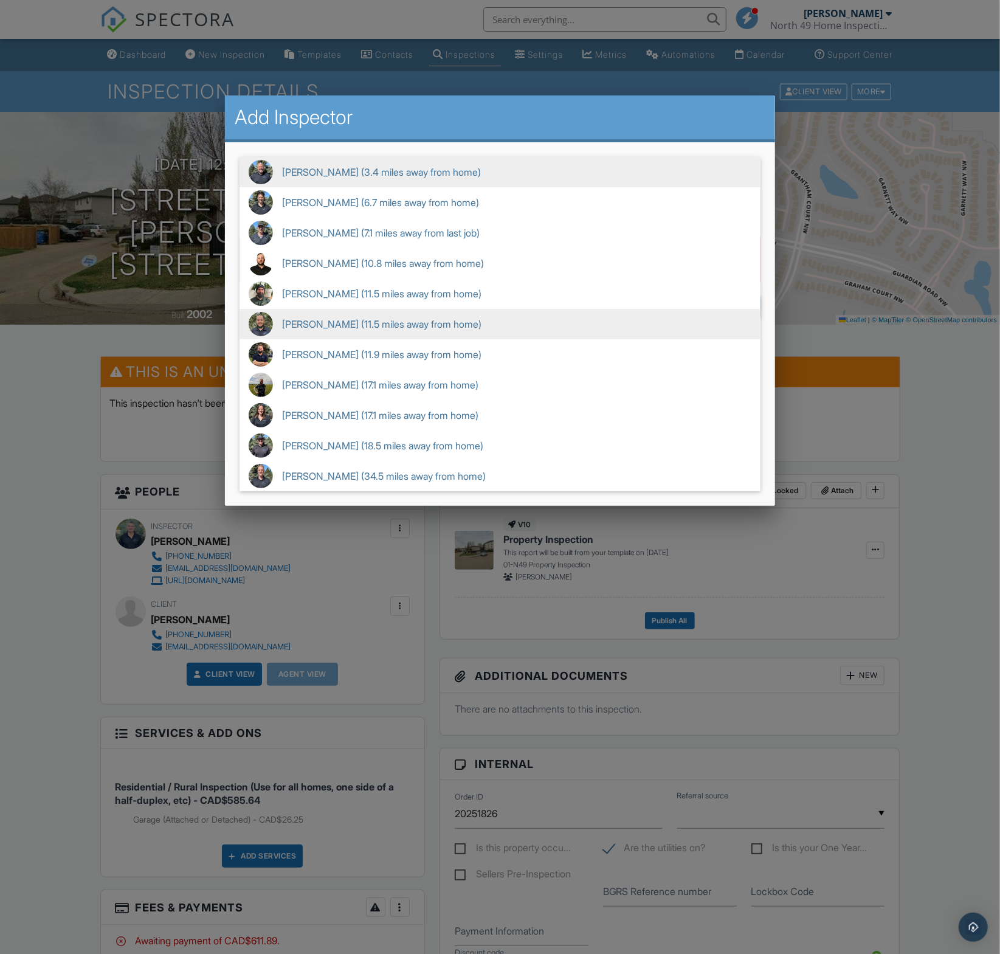
click at [415, 323] on span "Sam Yassin (11.5 miles away from home)" at bounding box center [500, 324] width 521 height 30
type input "Sam Yassin (11.5 miles away from home)"
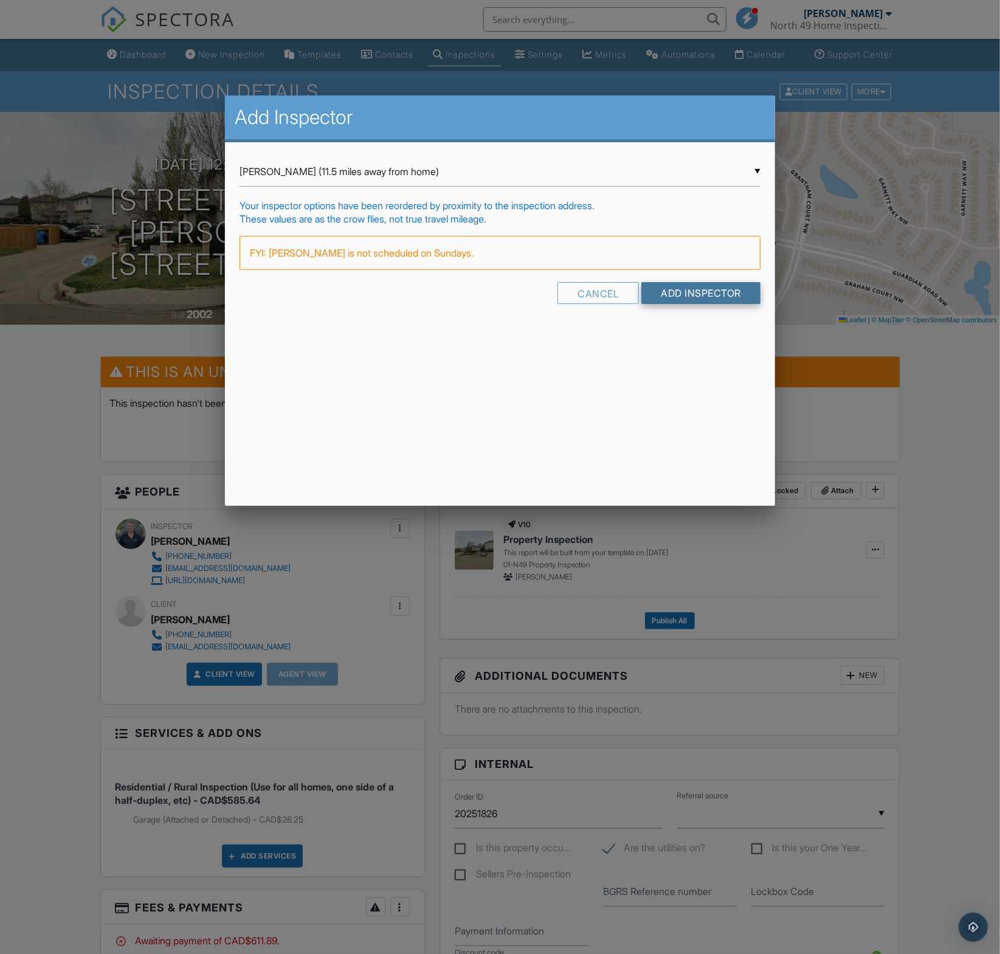
click at [736, 300] on input "Add Inspector" at bounding box center [701, 293] width 119 height 22
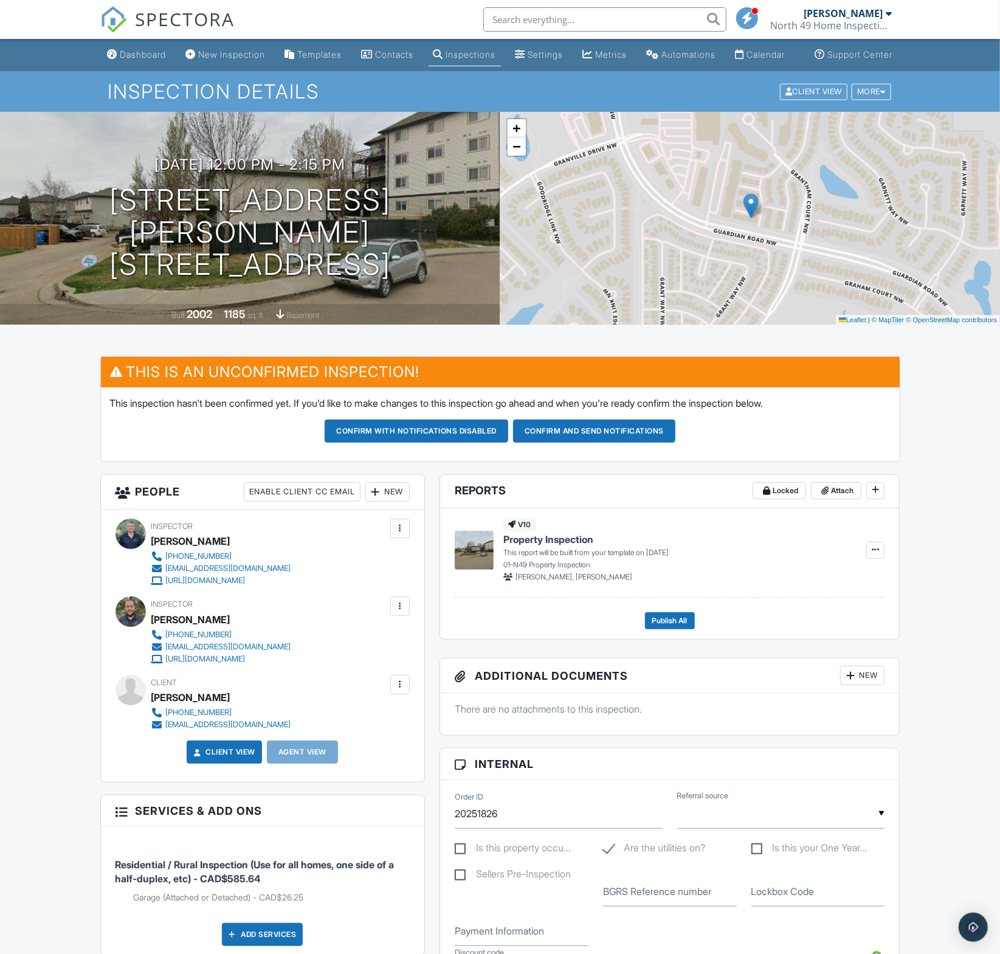
click at [401, 502] on div "New" at bounding box center [387, 491] width 44 height 19
click at [442, 635] on li "Listing Agent" at bounding box center [432, 620] width 120 height 30
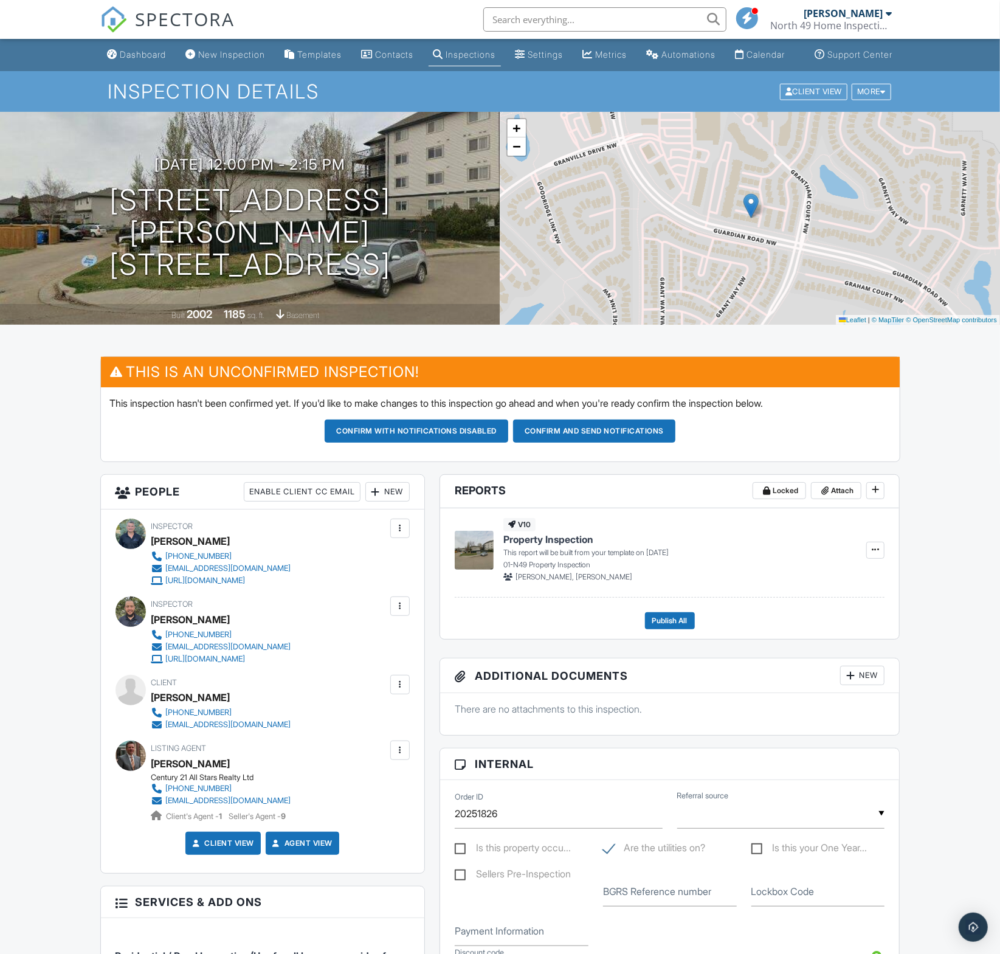
click at [137, 61] on link "Dashboard" at bounding box center [137, 55] width 69 height 23
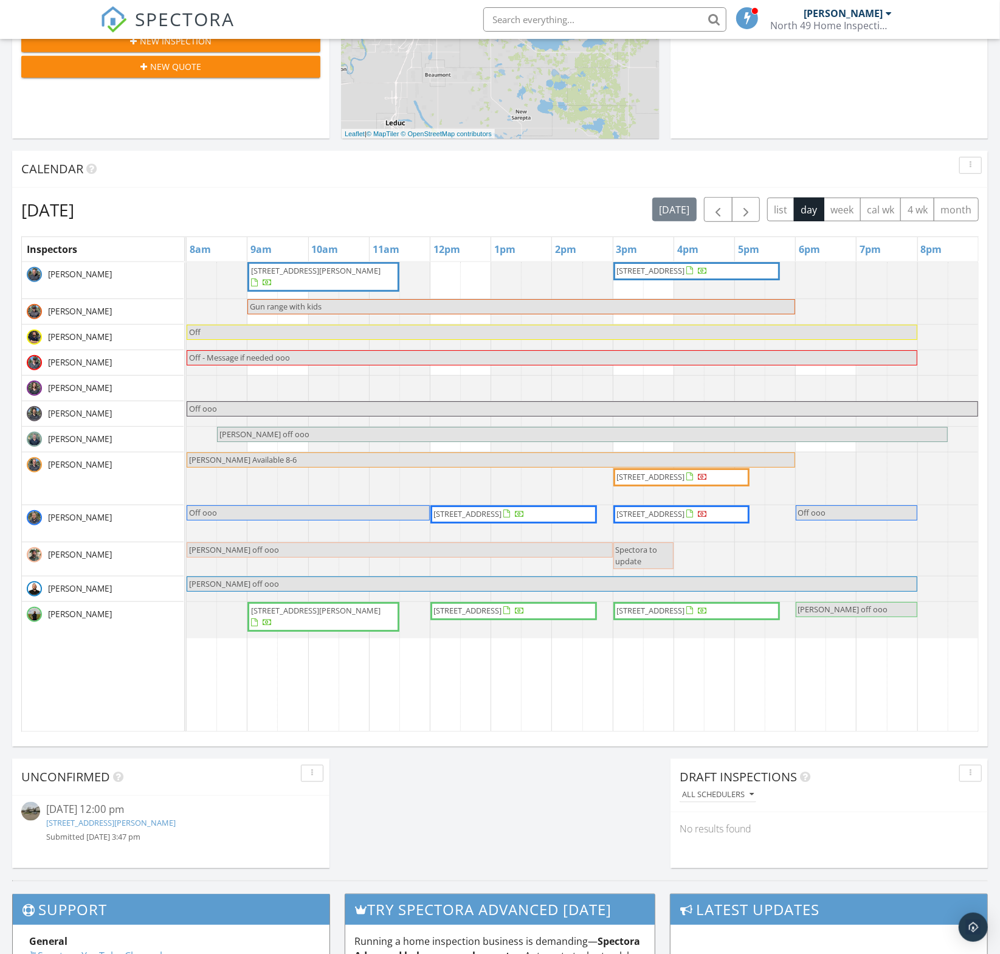
scroll to position [400, 0]
